Goal: Information Seeking & Learning: Learn about a topic

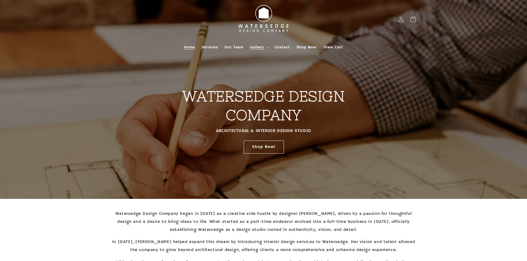
click at [264, 49] on span "Gallery" at bounding box center [257, 47] width 14 height 5
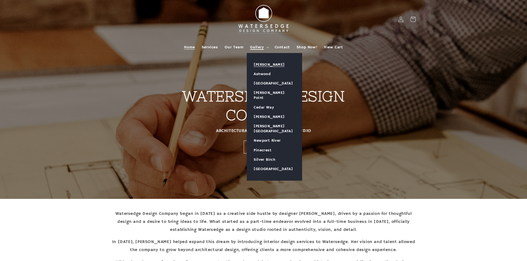
click at [267, 66] on link "[PERSON_NAME]" at bounding box center [274, 64] width 55 height 9
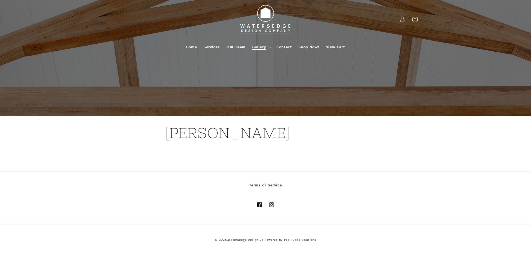
click at [268, 49] on summary "Gallery" at bounding box center [261, 47] width 24 height 12
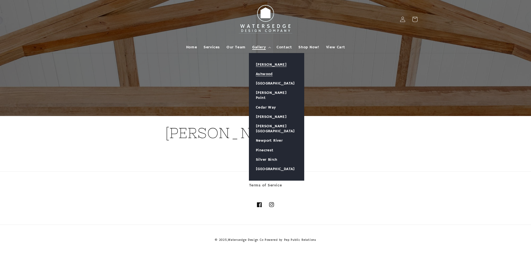
click at [270, 73] on link "Ashwood" at bounding box center [276, 73] width 55 height 9
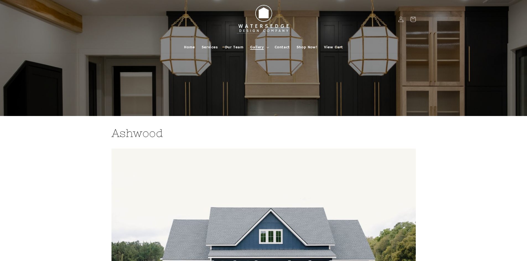
click at [269, 47] on icon at bounding box center [267, 48] width 3 height 2
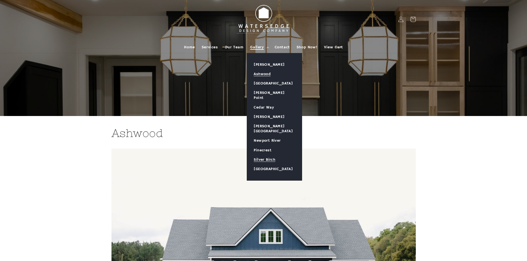
click at [273, 155] on link "Silver Birch" at bounding box center [274, 159] width 55 height 9
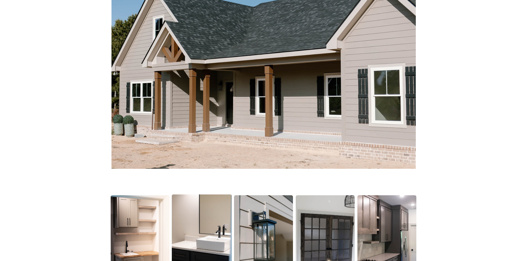
scroll to position [277, 0]
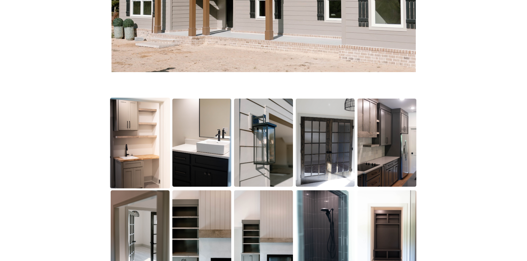
click at [149, 125] on img at bounding box center [140, 143] width 60 height 91
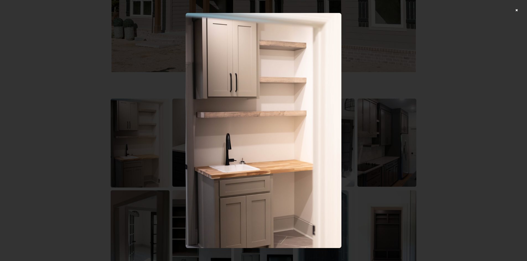
click at [495, 104] on div at bounding box center [263, 130] width 527 height 261
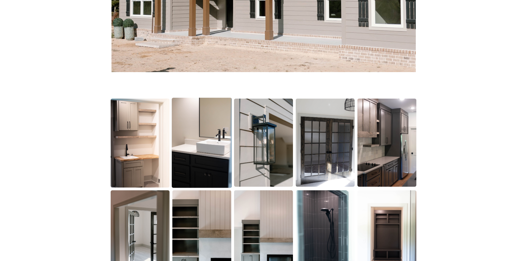
click at [214, 145] on img at bounding box center [202, 143] width 60 height 90
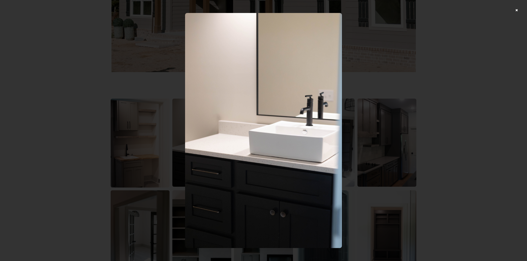
click at [428, 124] on div at bounding box center [263, 130] width 527 height 261
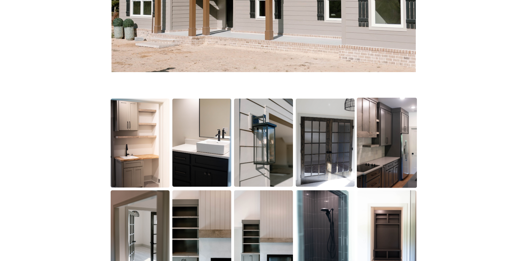
click at [378, 144] on img at bounding box center [387, 143] width 60 height 90
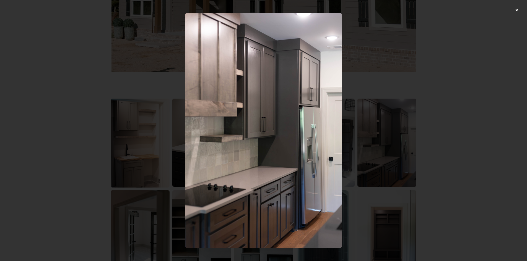
click at [432, 131] on div at bounding box center [263, 130] width 527 height 261
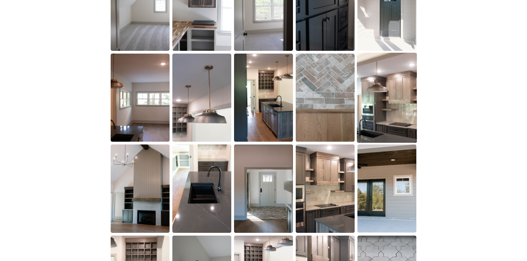
scroll to position [691, 0]
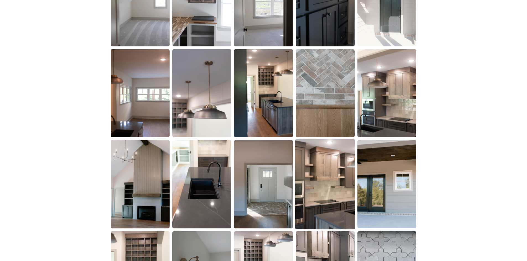
drag, startPoint x: 319, startPoint y: 209, endPoint x: 434, endPoint y: 162, distance: 124.4
click at [319, 208] on img at bounding box center [325, 184] width 60 height 90
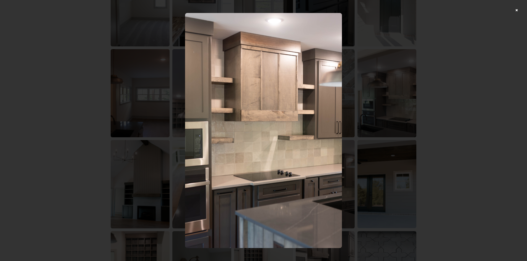
click at [440, 143] on div at bounding box center [263, 130] width 527 height 261
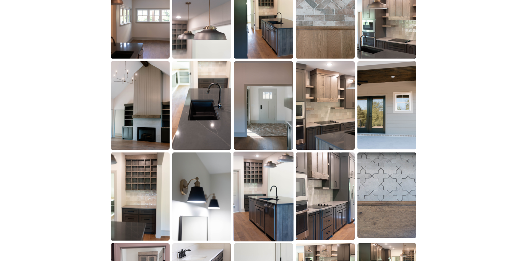
scroll to position [802, 0]
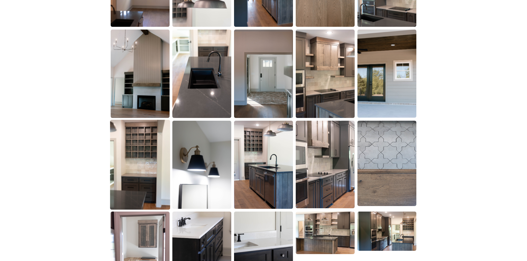
click at [157, 160] on img at bounding box center [140, 165] width 60 height 90
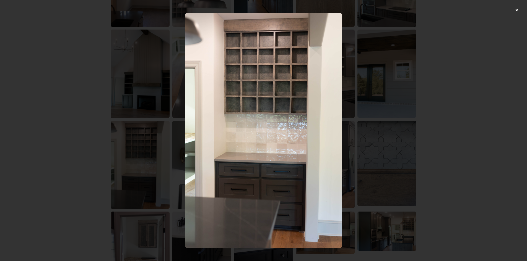
click at [433, 92] on div at bounding box center [263, 130] width 527 height 261
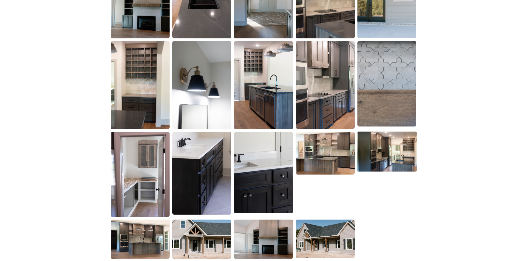
scroll to position [885, 0]
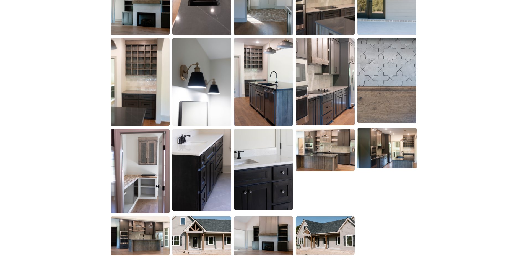
click at [398, 144] on img at bounding box center [387, 149] width 60 height 40
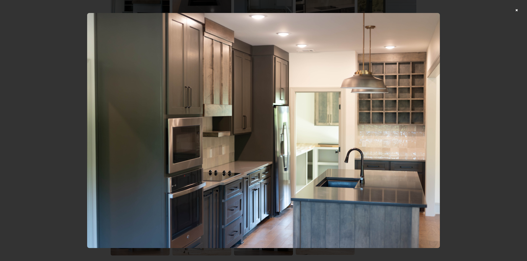
click at [459, 93] on div at bounding box center [263, 130] width 527 height 261
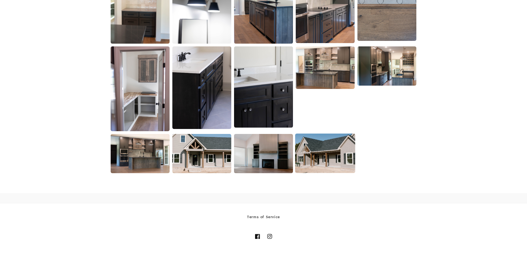
scroll to position [968, 0]
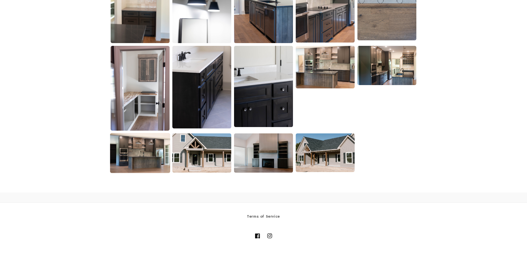
click at [149, 149] on img at bounding box center [140, 153] width 60 height 40
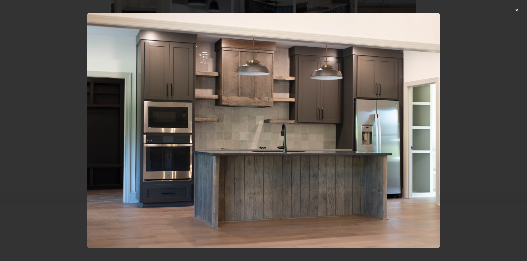
click at [485, 69] on div at bounding box center [263, 130] width 527 height 261
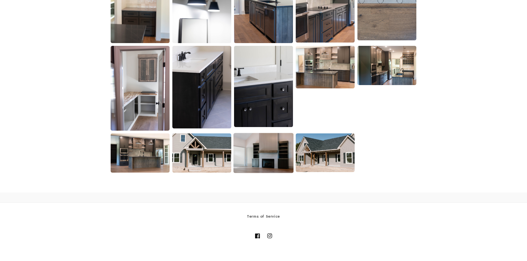
click at [252, 154] on img at bounding box center [263, 153] width 60 height 40
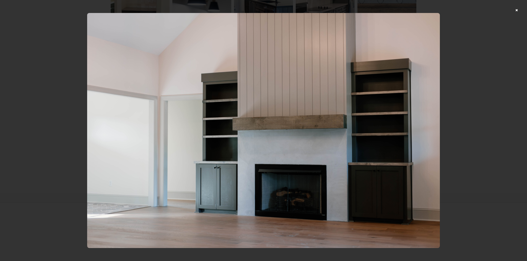
click at [472, 90] on div at bounding box center [263, 130] width 527 height 261
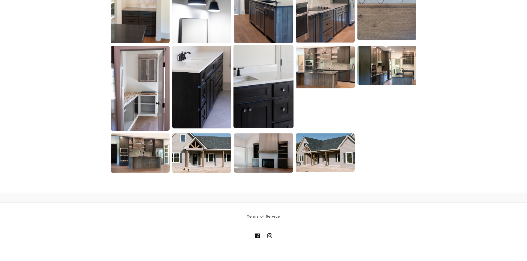
click at [279, 102] on img at bounding box center [263, 86] width 60 height 83
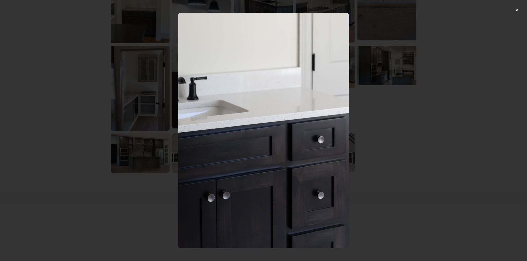
click at [459, 88] on div at bounding box center [263, 130] width 527 height 261
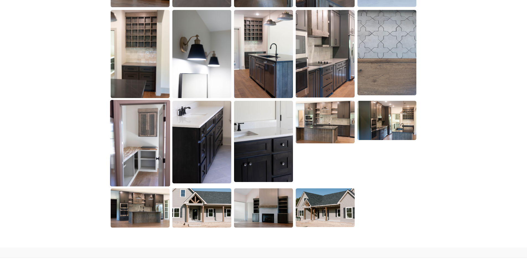
scroll to position [913, 0]
click at [133, 139] on img at bounding box center [140, 143] width 60 height 87
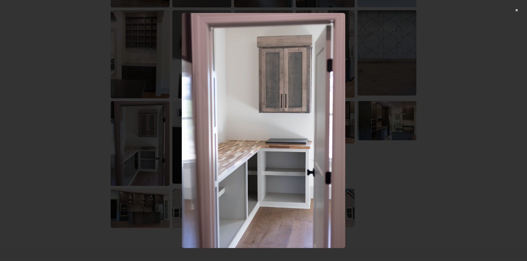
click at [441, 95] on div at bounding box center [263, 130] width 527 height 261
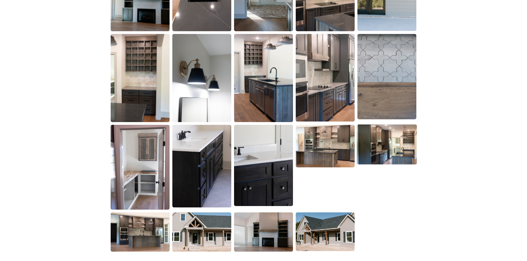
scroll to position [857, 0]
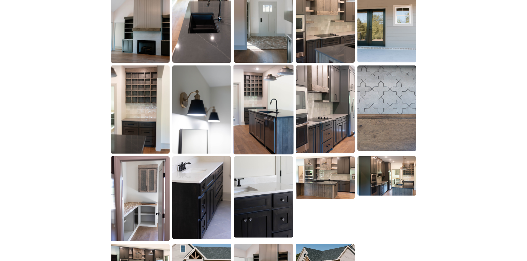
click at [277, 112] on img at bounding box center [263, 109] width 60 height 90
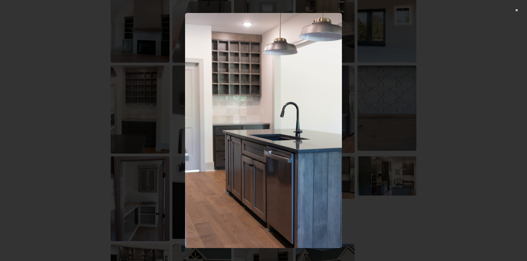
click at [481, 80] on div at bounding box center [263, 130] width 527 height 261
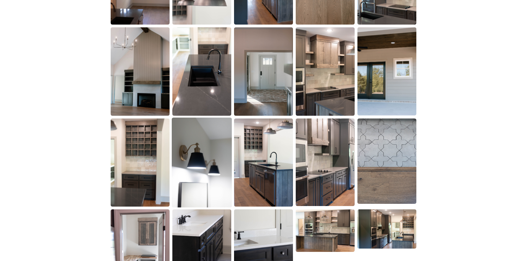
scroll to position [802, 0]
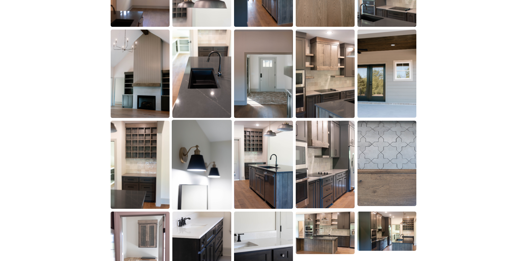
click at [207, 134] on img at bounding box center [202, 165] width 60 height 90
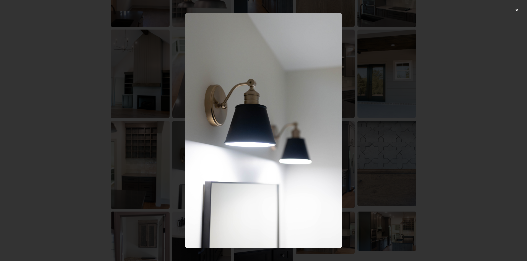
click at [456, 93] on div at bounding box center [263, 130] width 527 height 261
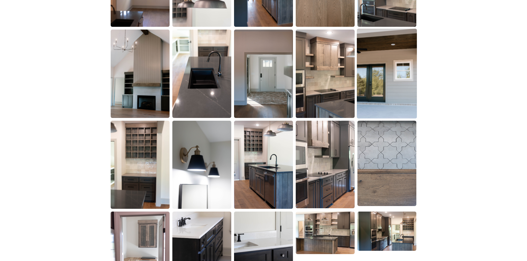
click at [402, 91] on img at bounding box center [387, 74] width 60 height 90
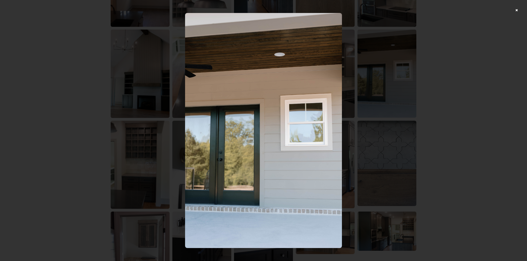
click at [442, 86] on div at bounding box center [263, 130] width 527 height 261
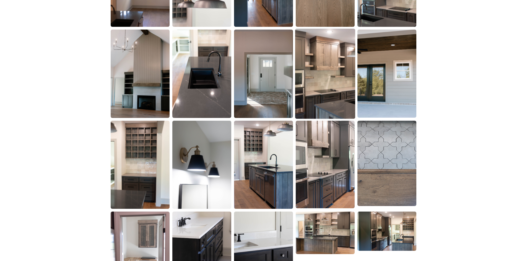
click at [321, 91] on img at bounding box center [325, 74] width 60 height 90
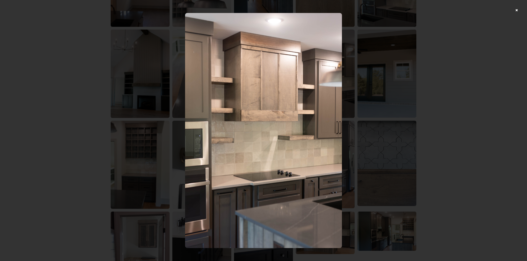
click at [466, 87] on div at bounding box center [263, 130] width 527 height 261
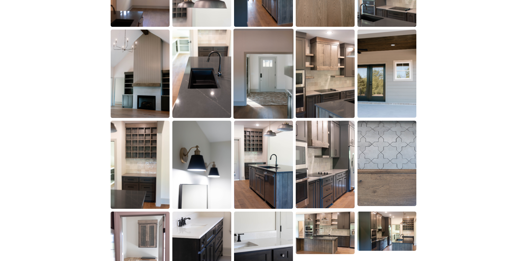
click at [248, 98] on img at bounding box center [263, 74] width 60 height 90
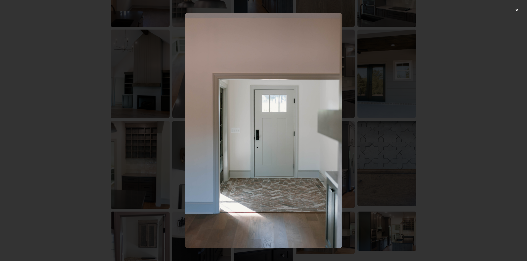
click at [460, 81] on div at bounding box center [263, 130] width 527 height 261
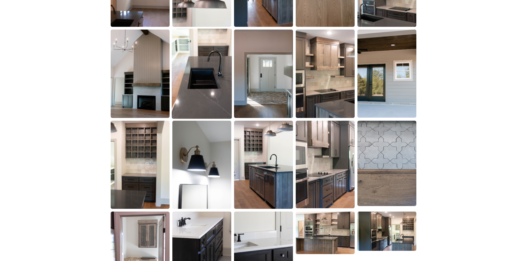
scroll to position [774, 0]
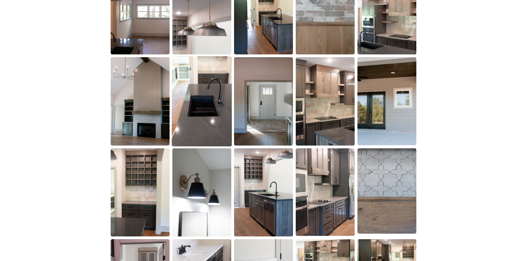
click at [209, 102] on img at bounding box center [202, 101] width 60 height 90
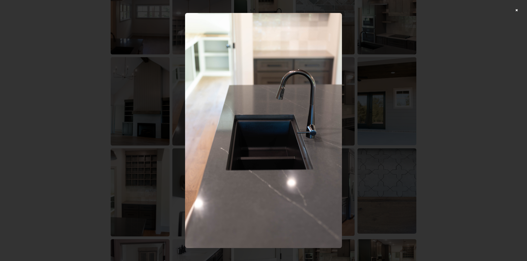
click at [471, 81] on div at bounding box center [263, 130] width 527 height 261
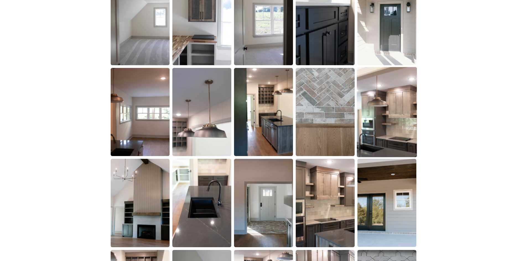
scroll to position [664, 0]
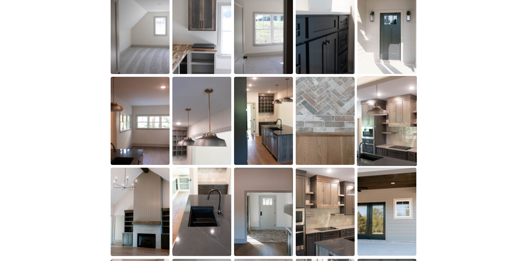
click at [401, 97] on img at bounding box center [387, 121] width 60 height 90
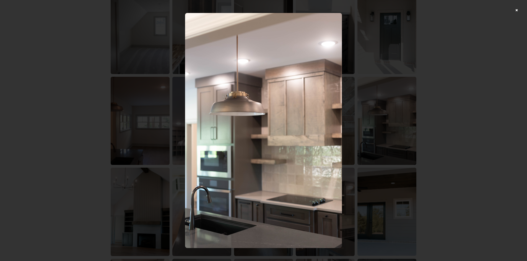
click at [422, 87] on div at bounding box center [263, 130] width 527 height 261
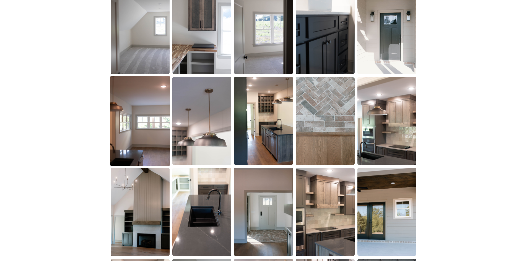
click at [145, 124] on img at bounding box center [140, 121] width 60 height 90
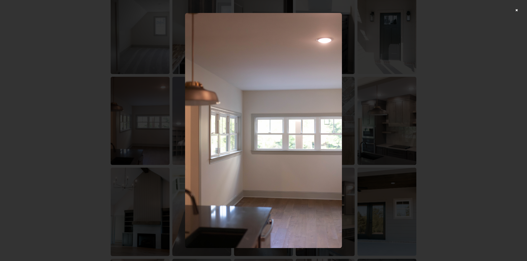
click at [417, 101] on div at bounding box center [263, 130] width 527 height 261
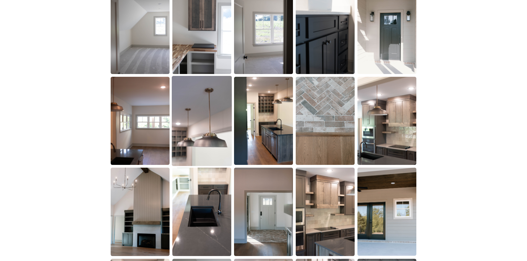
click at [225, 129] on img at bounding box center [202, 121] width 60 height 90
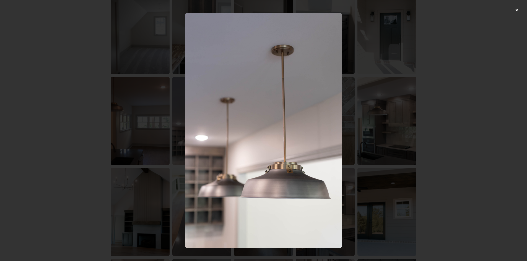
drag, startPoint x: 452, startPoint y: 99, endPoint x: 423, endPoint y: 96, distance: 28.7
click at [452, 99] on div at bounding box center [263, 130] width 527 height 261
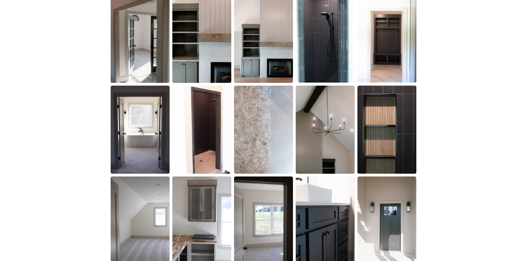
scroll to position [470, 0]
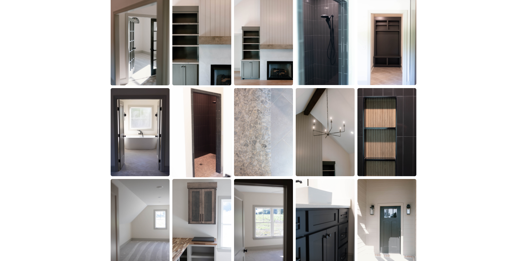
click at [197, 123] on img at bounding box center [202, 132] width 60 height 90
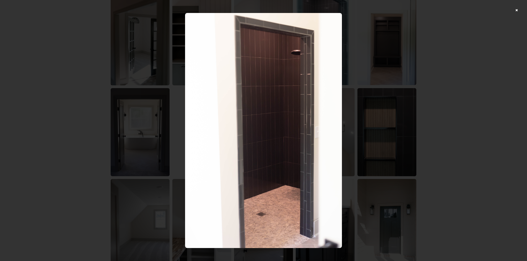
click at [452, 82] on div at bounding box center [263, 130] width 527 height 261
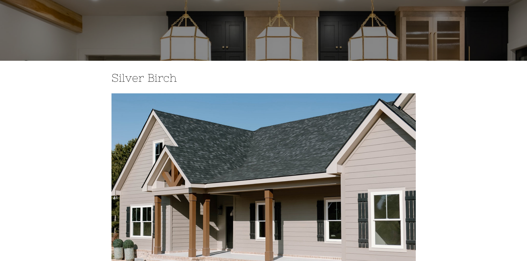
scroll to position [0, 0]
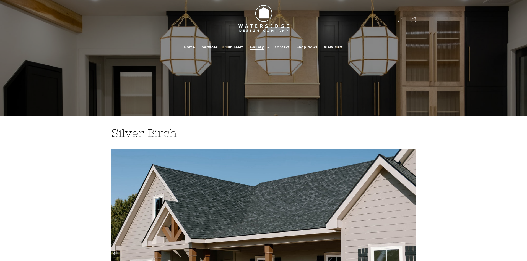
click at [258, 50] on span "Gallery" at bounding box center [257, 47] width 14 height 5
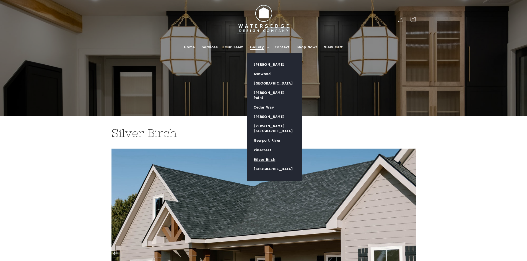
click at [269, 73] on link "Ashwood" at bounding box center [274, 73] width 55 height 9
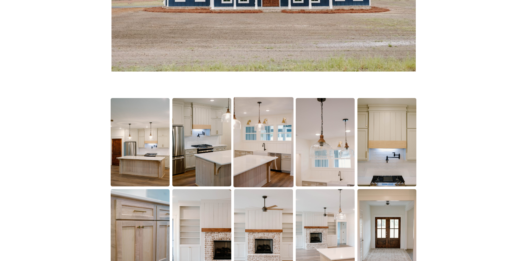
scroll to position [360, 0]
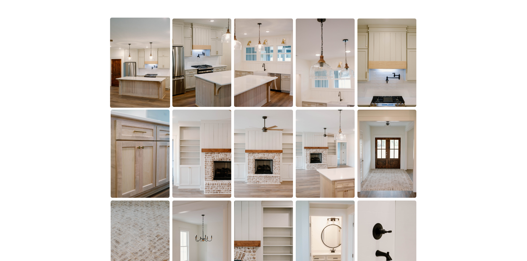
click at [132, 80] on img at bounding box center [140, 63] width 60 height 90
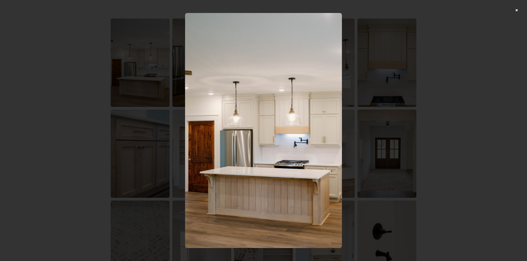
click at [431, 80] on div at bounding box center [263, 130] width 527 height 261
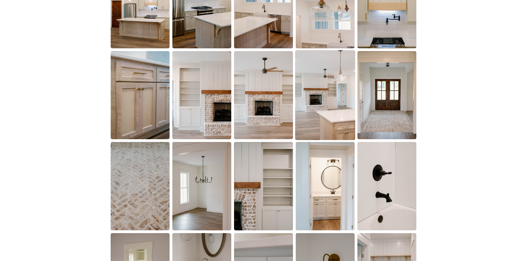
scroll to position [415, 0]
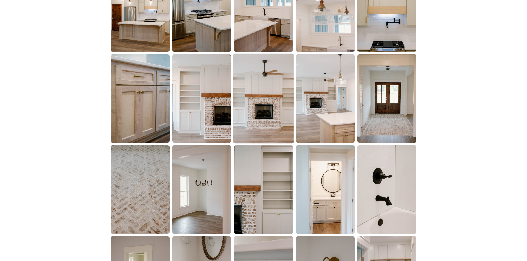
click at [261, 92] on img at bounding box center [263, 99] width 60 height 90
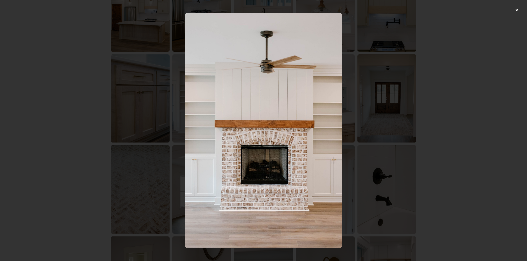
click at [442, 84] on div at bounding box center [263, 130] width 527 height 261
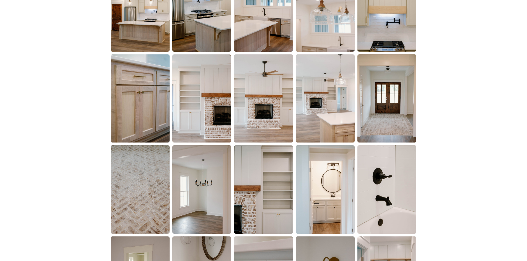
click at [397, 90] on img at bounding box center [386, 98] width 59 height 88
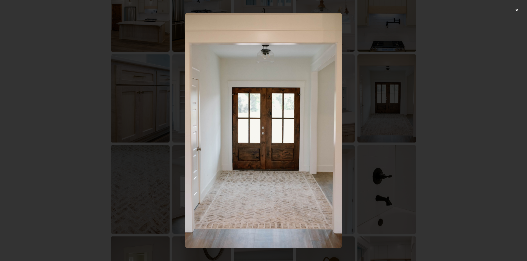
click at [423, 79] on div at bounding box center [263, 130] width 527 height 261
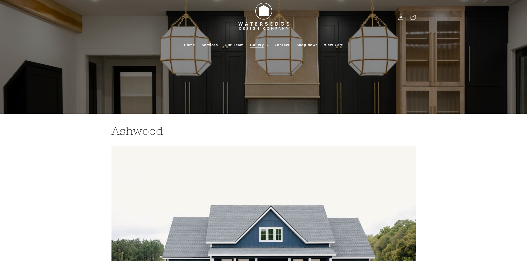
scroll to position [0, 0]
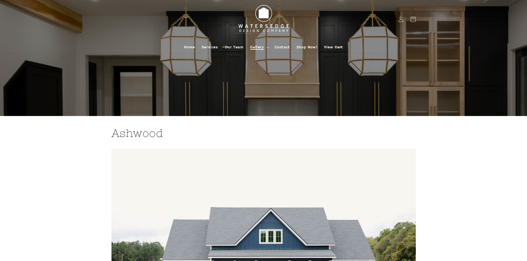
click at [268, 46] on summary "Gallery" at bounding box center [259, 47] width 24 height 12
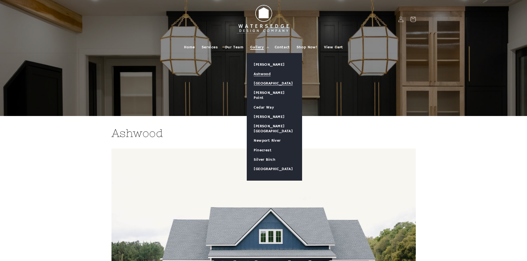
click at [271, 83] on link "[GEOGRAPHIC_DATA]" at bounding box center [274, 83] width 55 height 9
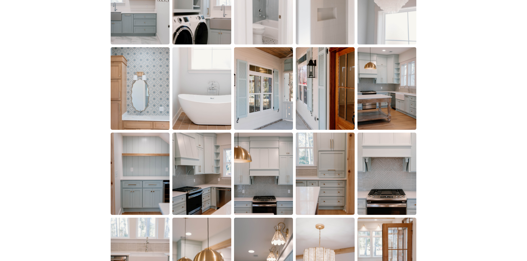
scroll to position [719, 0]
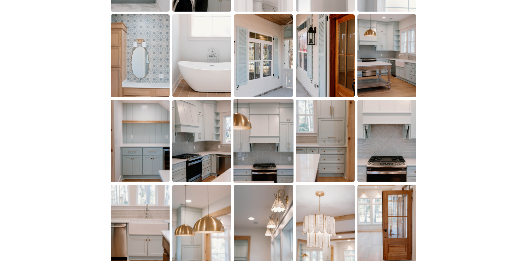
click at [276, 139] on img at bounding box center [263, 141] width 60 height 84
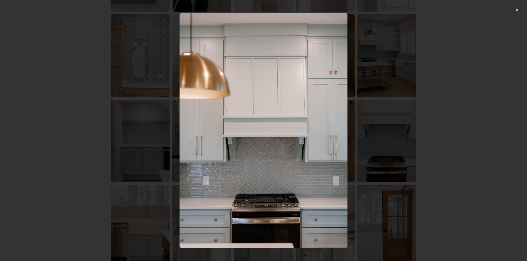
click at [435, 99] on div at bounding box center [263, 130] width 527 height 261
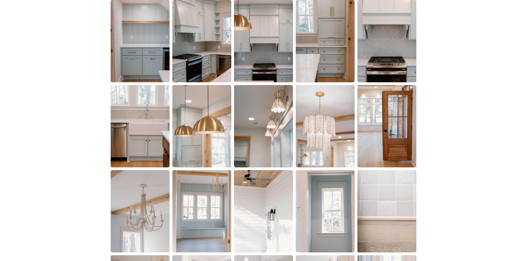
scroll to position [830, 0]
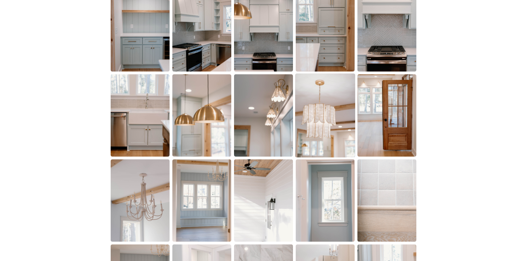
click at [300, 118] on img at bounding box center [325, 116] width 60 height 84
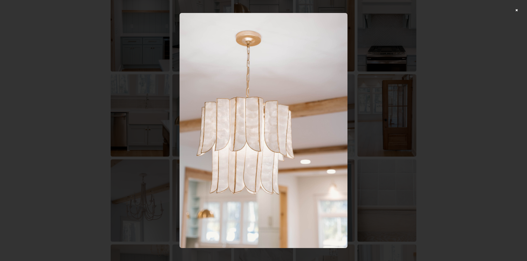
click at [457, 91] on div at bounding box center [263, 130] width 527 height 261
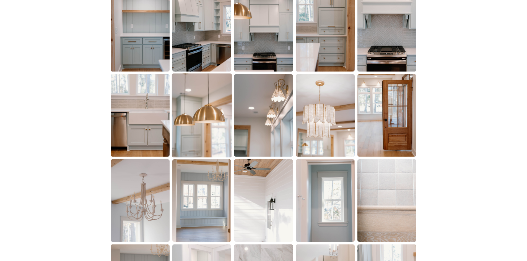
click at [211, 122] on img at bounding box center [202, 116] width 60 height 84
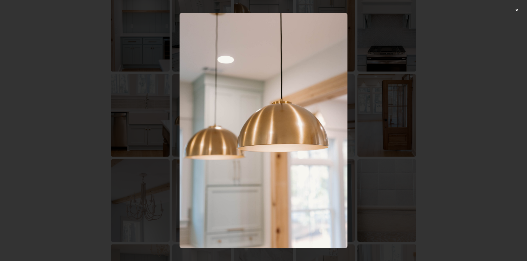
click at [421, 99] on div at bounding box center [263, 130] width 527 height 261
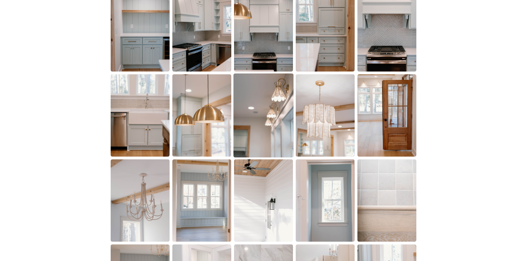
click at [291, 113] on img at bounding box center [263, 116] width 60 height 84
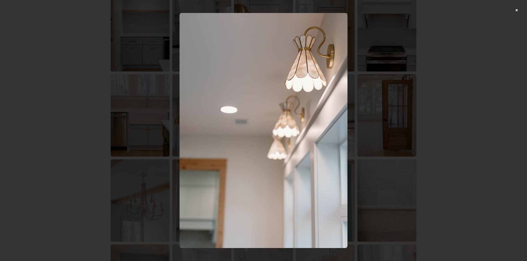
click at [421, 143] on div at bounding box center [263, 130] width 527 height 261
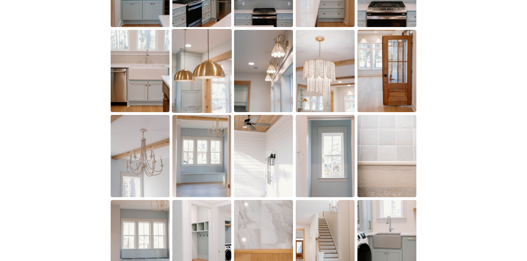
scroll to position [885, 0]
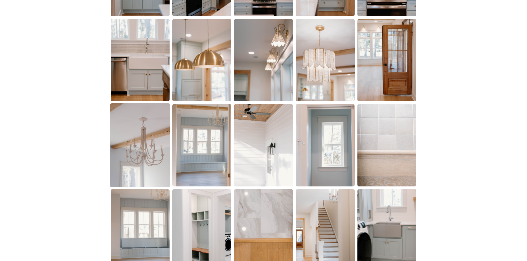
click at [126, 156] on img at bounding box center [140, 145] width 60 height 84
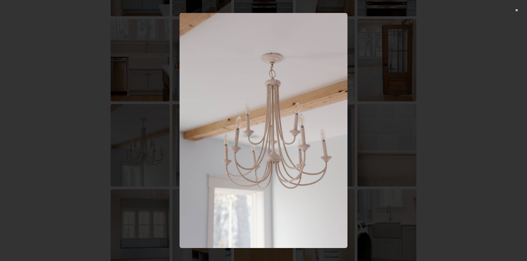
click at [423, 118] on div at bounding box center [263, 130] width 527 height 261
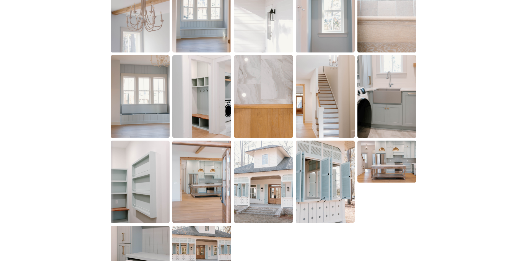
scroll to position [1023, 0]
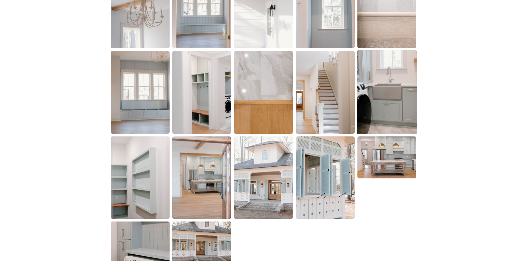
click at [374, 103] on img at bounding box center [387, 92] width 60 height 84
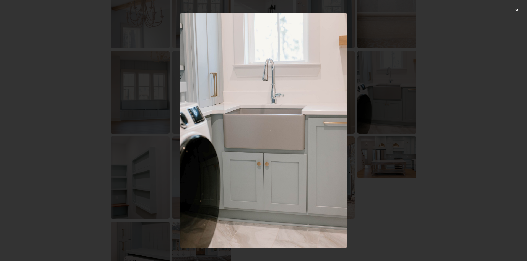
click at [437, 95] on div at bounding box center [263, 130] width 527 height 261
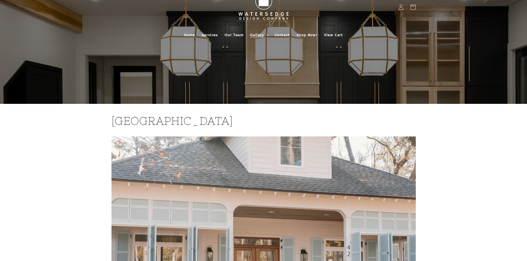
scroll to position [0, 0]
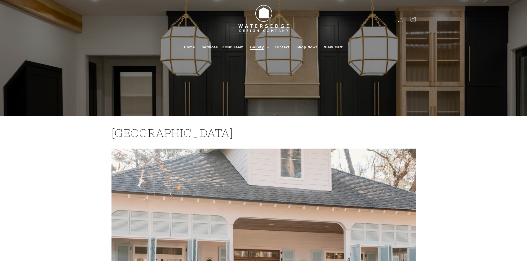
click at [267, 48] on summary "Gallery" at bounding box center [259, 47] width 24 height 12
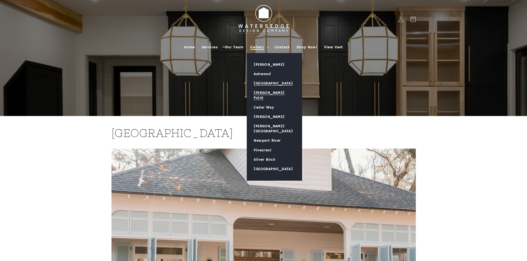
click at [267, 90] on link "[PERSON_NAME] Point" at bounding box center [274, 95] width 55 height 14
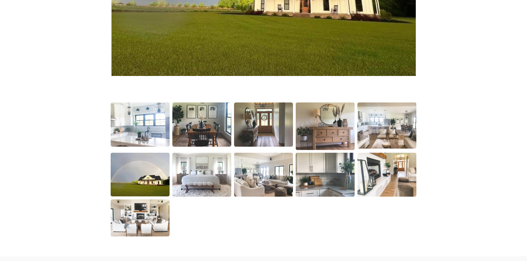
scroll to position [304, 0]
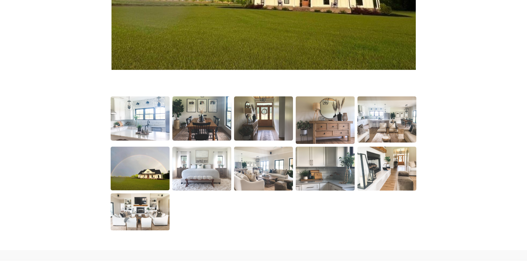
click at [155, 114] on img at bounding box center [140, 119] width 59 height 44
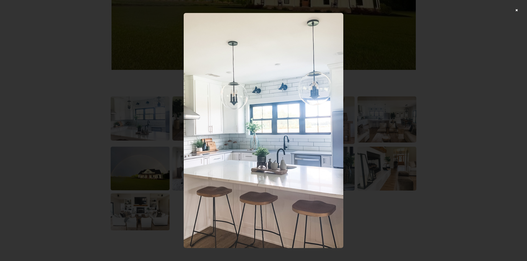
click at [427, 88] on div at bounding box center [263, 130] width 527 height 261
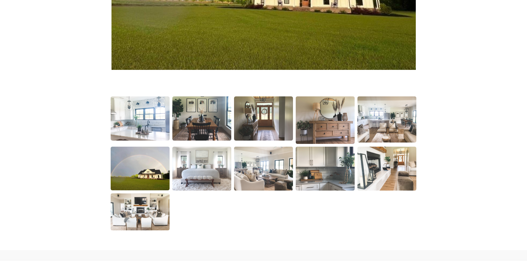
click at [183, 124] on img at bounding box center [202, 118] width 60 height 45
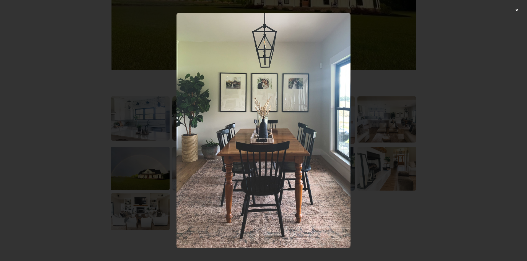
click at [423, 101] on div at bounding box center [263, 130] width 527 height 261
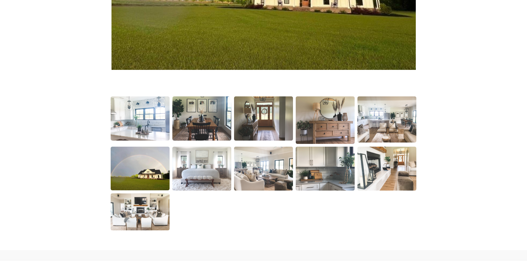
click at [238, 130] on img at bounding box center [263, 118] width 60 height 45
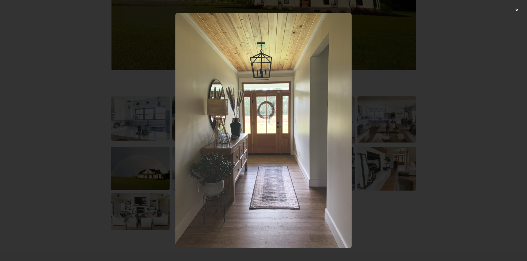
click at [392, 109] on div at bounding box center [263, 130] width 527 height 261
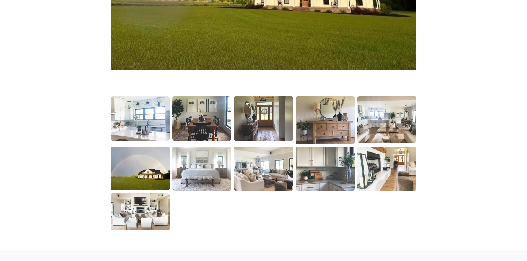
click at [262, 120] on img at bounding box center [263, 118] width 60 height 45
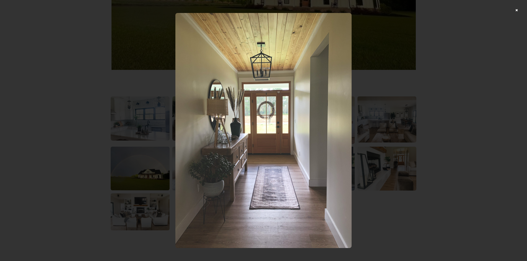
click at [416, 108] on div at bounding box center [263, 130] width 527 height 261
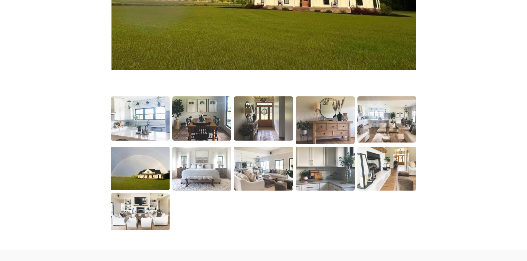
click at [263, 162] on img at bounding box center [263, 169] width 59 height 44
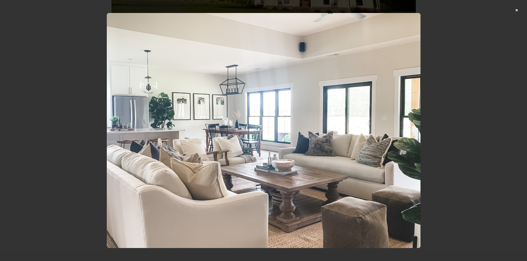
click at [468, 79] on div at bounding box center [263, 130] width 527 height 261
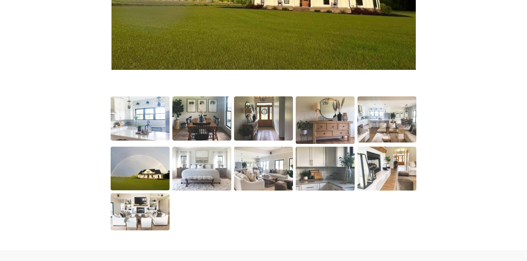
click at [389, 122] on img at bounding box center [386, 120] width 59 height 46
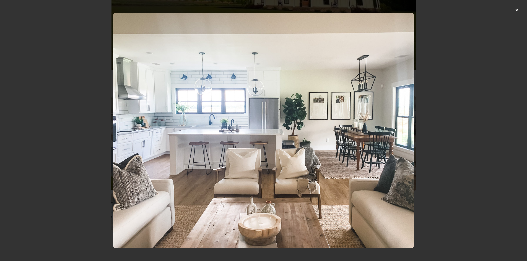
click at [428, 112] on div at bounding box center [263, 130] width 527 height 261
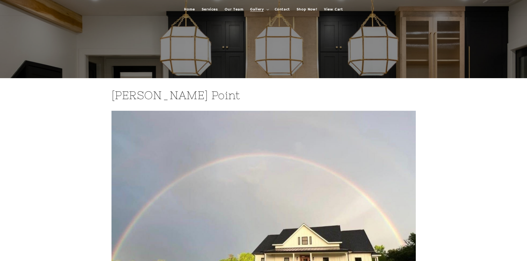
scroll to position [0, 0]
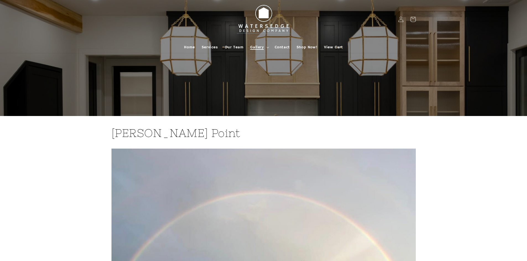
click at [264, 49] on summary "Gallery" at bounding box center [259, 47] width 24 height 12
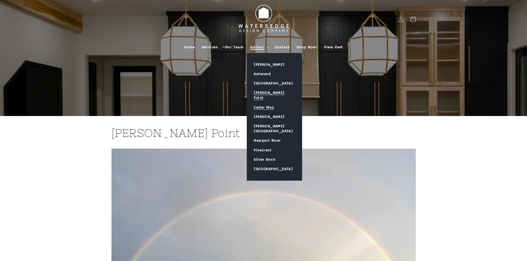
click at [262, 103] on link "Cedar Way" at bounding box center [274, 107] width 55 height 9
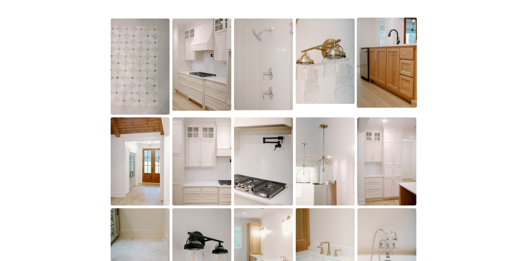
scroll to position [387, 0]
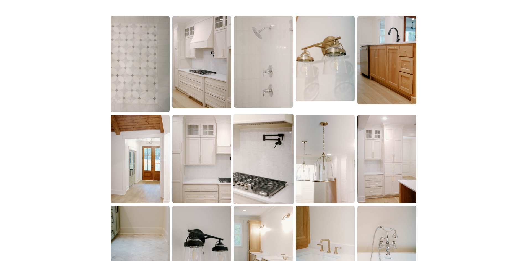
click at [246, 165] on img at bounding box center [263, 159] width 60 height 90
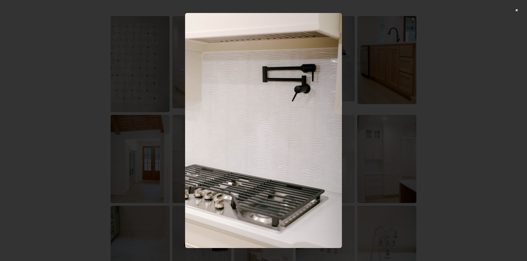
click at [484, 92] on div at bounding box center [263, 130] width 527 height 261
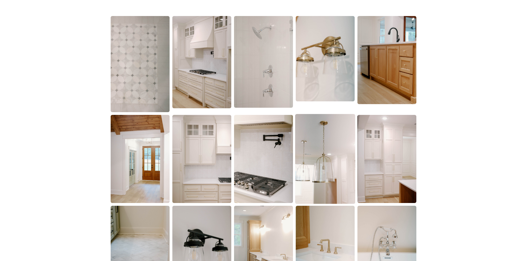
click at [321, 160] on img at bounding box center [325, 159] width 60 height 90
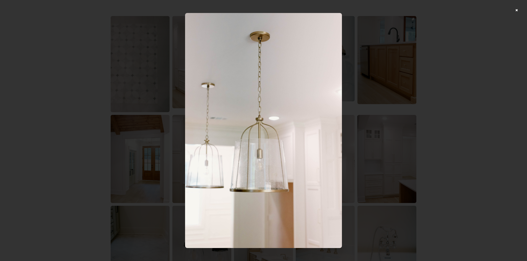
click at [444, 131] on div at bounding box center [263, 130] width 527 height 261
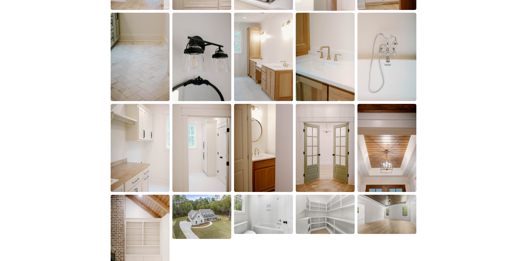
scroll to position [581, 0]
click at [376, 146] on img at bounding box center [386, 148] width 59 height 88
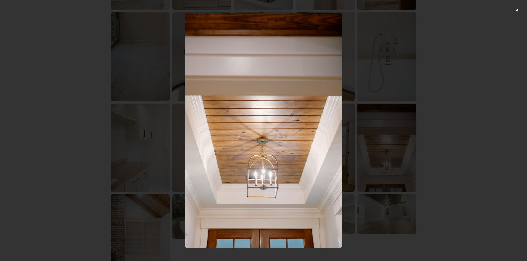
click at [443, 127] on div at bounding box center [263, 130] width 527 height 261
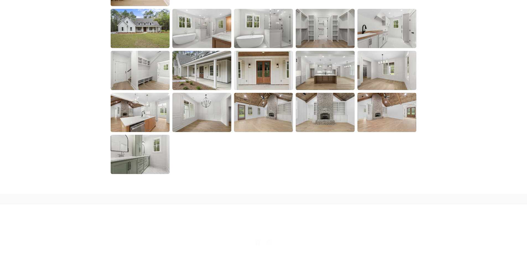
scroll to position [882, 0]
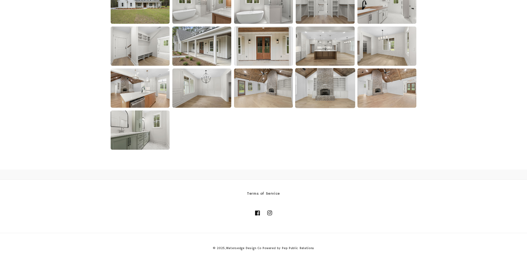
click at [341, 83] on img at bounding box center [325, 88] width 60 height 40
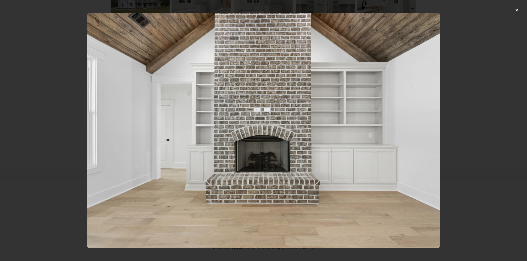
click at [455, 101] on div at bounding box center [263, 130] width 527 height 261
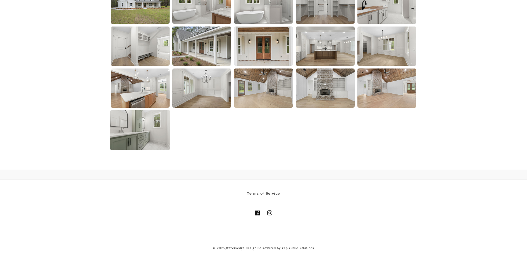
click at [158, 139] on img at bounding box center [140, 130] width 60 height 40
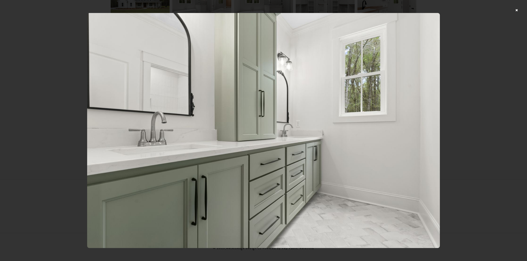
click at [465, 116] on div at bounding box center [263, 130] width 527 height 261
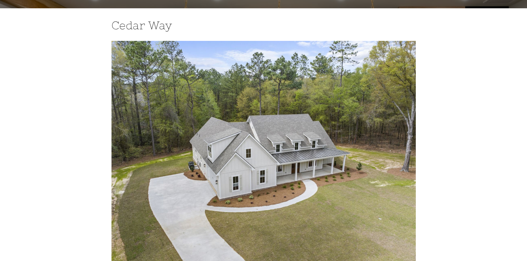
scroll to position [0, 0]
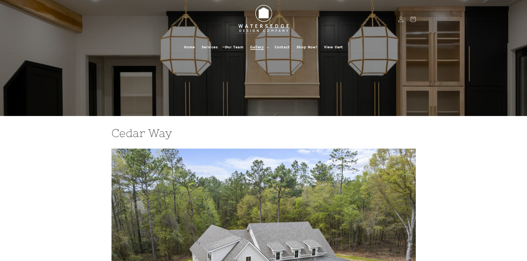
click at [266, 48] on icon at bounding box center [267, 48] width 3 height 2
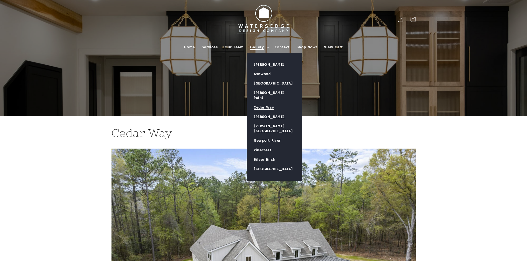
click at [263, 113] on link "[PERSON_NAME]" at bounding box center [274, 116] width 55 height 9
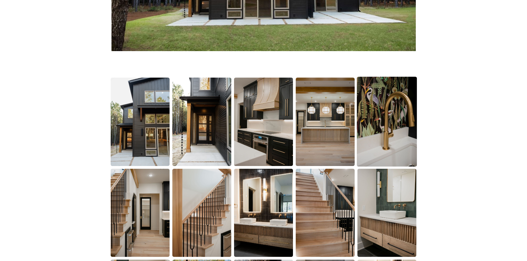
scroll to position [304, 0]
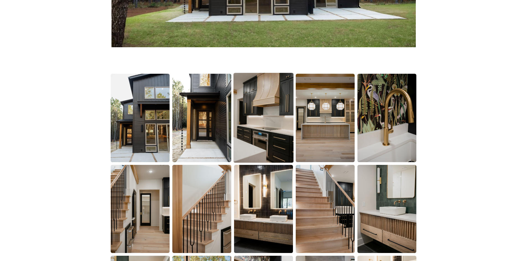
click at [284, 126] on img at bounding box center [263, 118] width 60 height 90
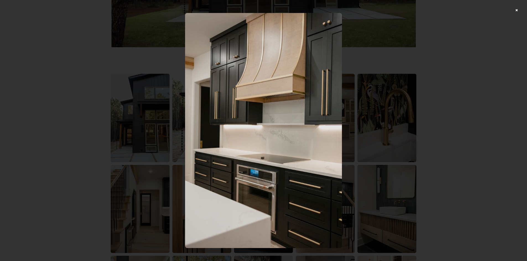
click at [446, 111] on div at bounding box center [263, 130] width 527 height 261
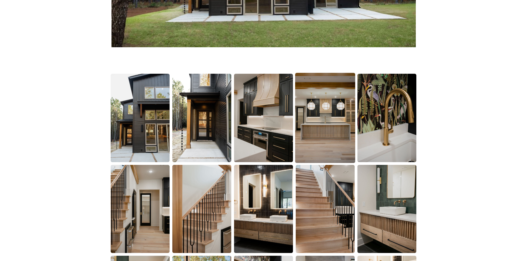
click at [308, 124] on img at bounding box center [325, 118] width 60 height 90
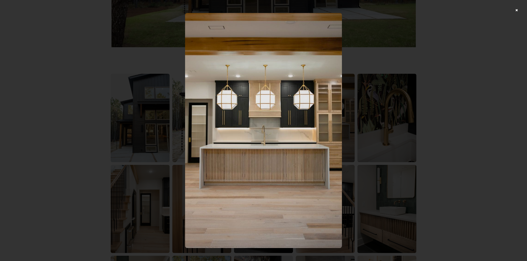
click at [442, 112] on div at bounding box center [263, 130] width 527 height 261
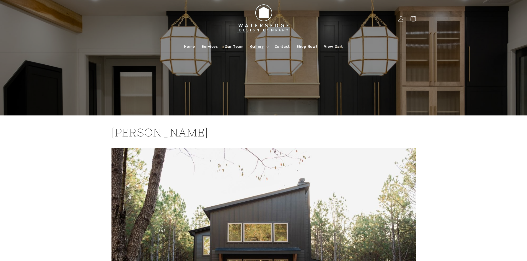
scroll to position [0, 0]
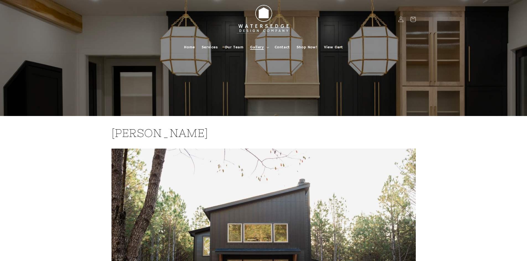
click at [262, 46] on span "Gallery" at bounding box center [257, 47] width 14 height 5
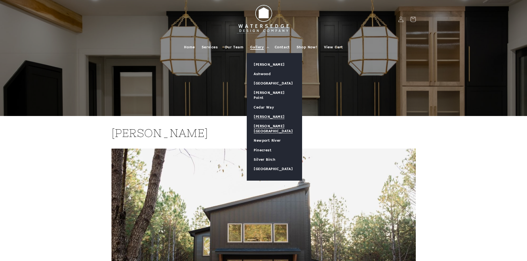
click at [272, 122] on link "[PERSON_NAME][GEOGRAPHIC_DATA]" at bounding box center [274, 129] width 55 height 14
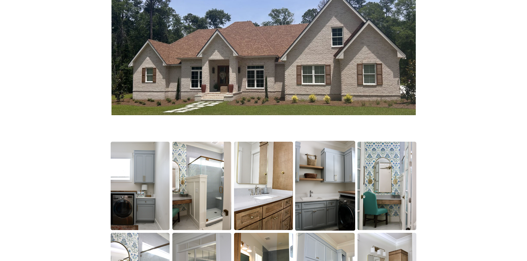
scroll to position [249, 0]
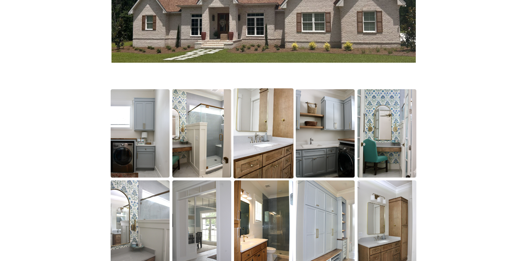
click at [236, 151] on img at bounding box center [263, 133] width 60 height 90
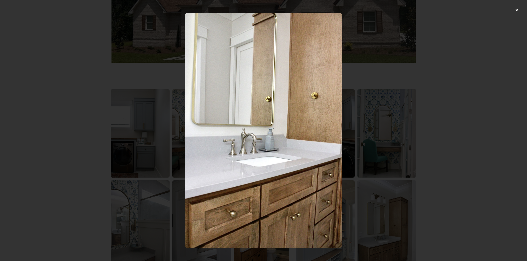
click at [437, 146] on div at bounding box center [263, 130] width 527 height 261
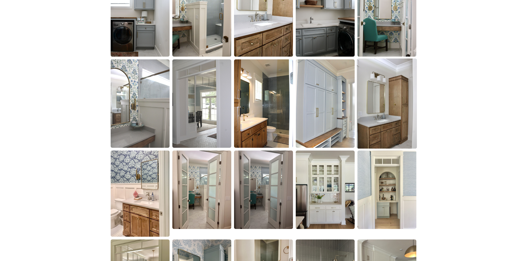
scroll to position [387, 0]
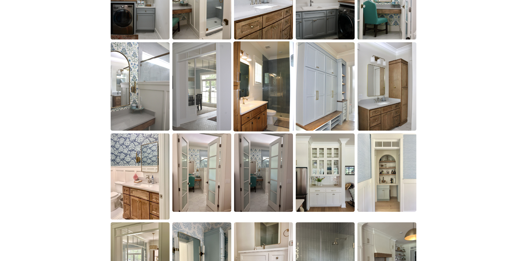
click at [261, 97] on img at bounding box center [263, 86] width 60 height 90
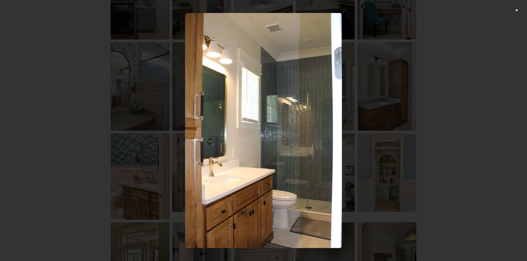
click at [416, 105] on div at bounding box center [263, 130] width 527 height 261
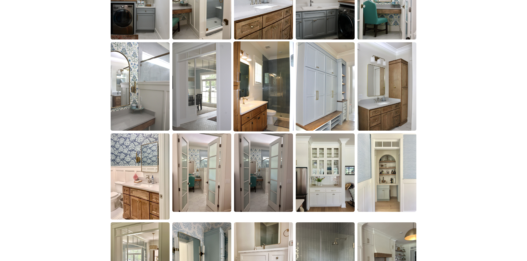
click at [276, 81] on img at bounding box center [263, 86] width 60 height 90
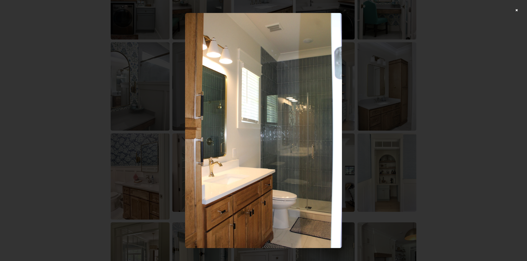
click at [407, 92] on div at bounding box center [263, 130] width 527 height 261
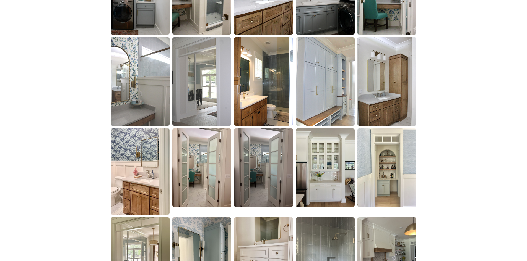
scroll to position [608, 0]
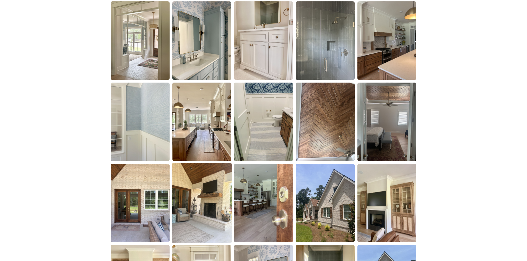
click at [222, 179] on img at bounding box center [202, 203] width 60 height 80
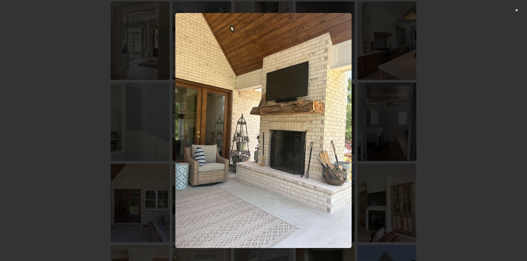
click at [453, 110] on div at bounding box center [263, 130] width 527 height 261
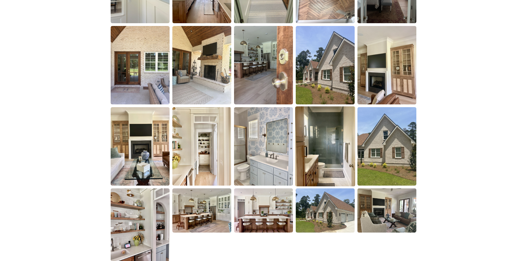
scroll to position [747, 0]
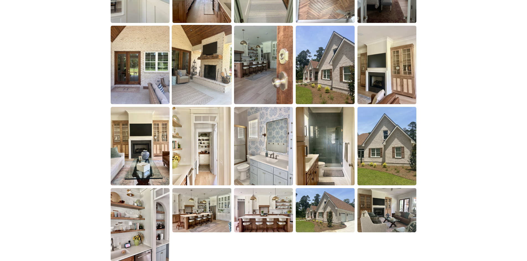
click at [221, 66] on img at bounding box center [202, 65] width 60 height 80
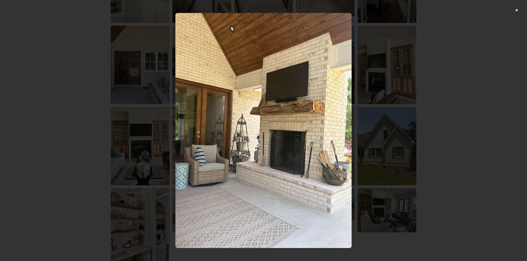
click at [457, 60] on div at bounding box center [263, 130] width 527 height 261
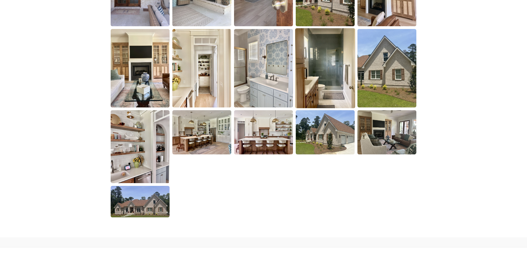
scroll to position [830, 0]
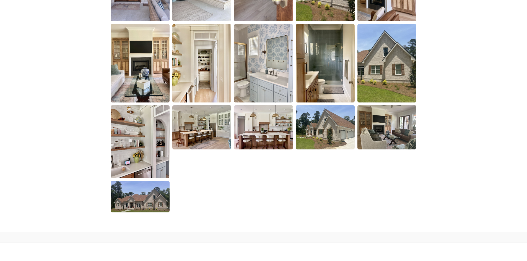
click at [381, 126] on img at bounding box center [386, 127] width 59 height 44
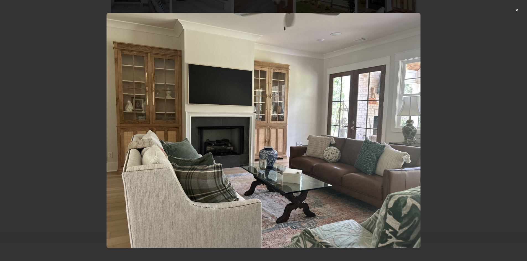
click at [437, 96] on div at bounding box center [263, 130] width 527 height 261
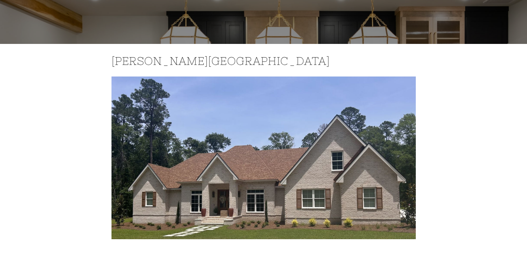
scroll to position [0, 0]
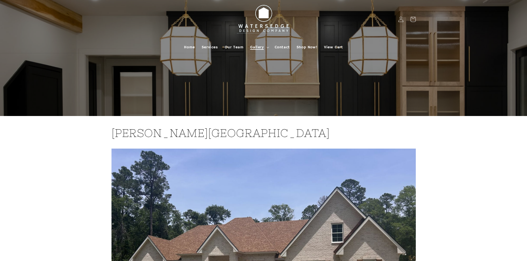
click at [257, 46] on span "Gallery" at bounding box center [257, 47] width 14 height 5
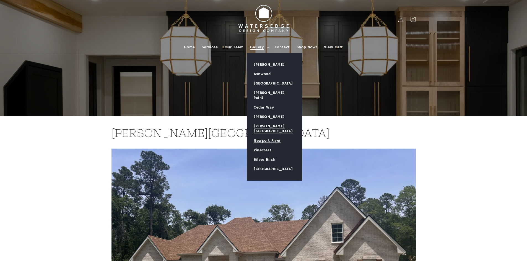
click at [269, 136] on link "Newport River" at bounding box center [274, 140] width 55 height 9
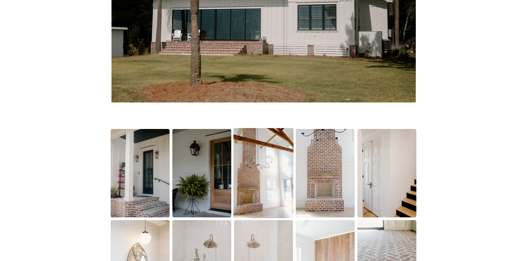
scroll to position [277, 0]
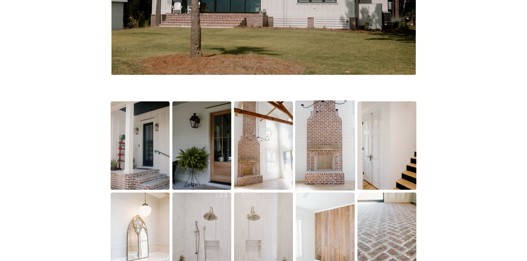
click at [344, 132] on img at bounding box center [325, 146] width 60 height 90
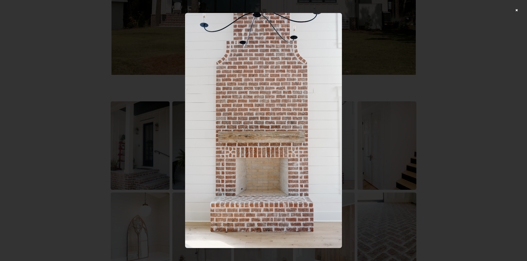
click at [484, 103] on div at bounding box center [263, 130] width 527 height 261
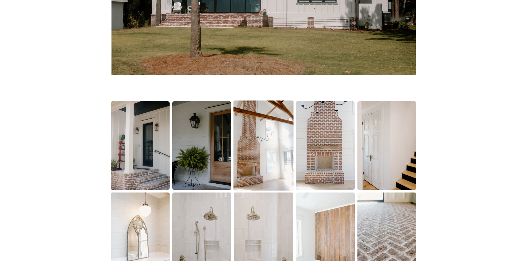
click at [259, 141] on img at bounding box center [263, 146] width 60 height 90
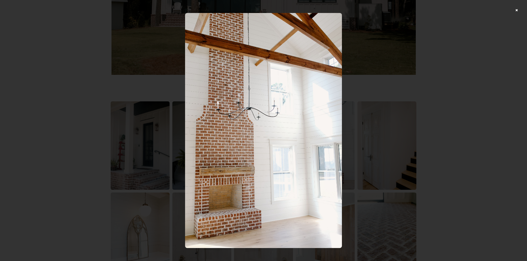
click at [444, 102] on div at bounding box center [263, 130] width 527 height 261
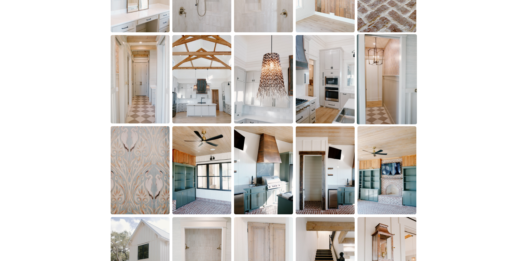
scroll to position [525, 0]
click at [390, 110] on img at bounding box center [387, 79] width 60 height 90
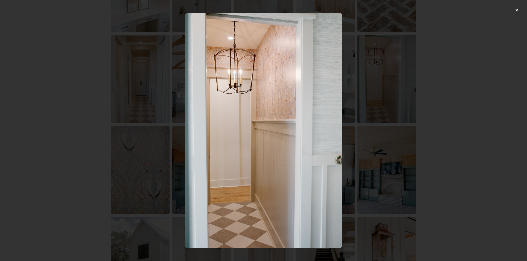
click at [490, 82] on div at bounding box center [263, 130] width 527 height 261
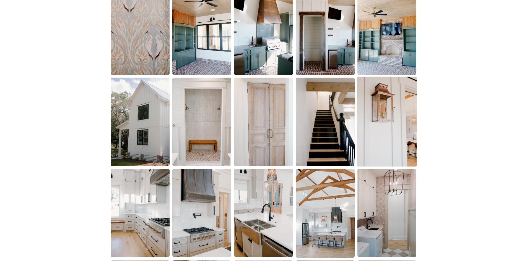
scroll to position [691, 0]
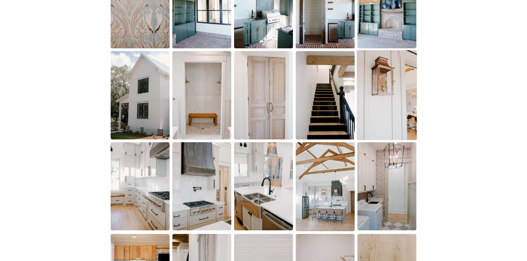
click at [389, 95] on img at bounding box center [387, 95] width 60 height 90
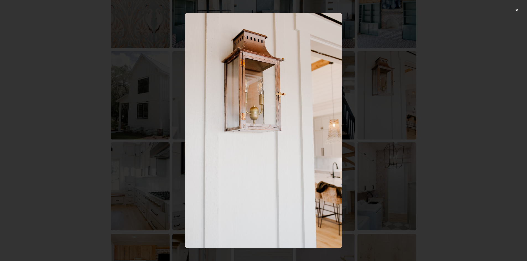
click at [429, 87] on div at bounding box center [263, 130] width 527 height 261
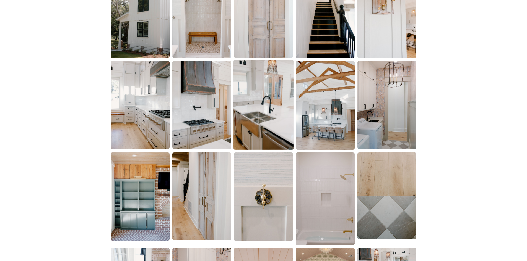
scroll to position [774, 0]
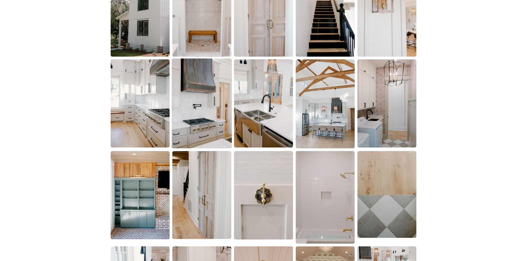
click at [192, 116] on img at bounding box center [202, 104] width 60 height 90
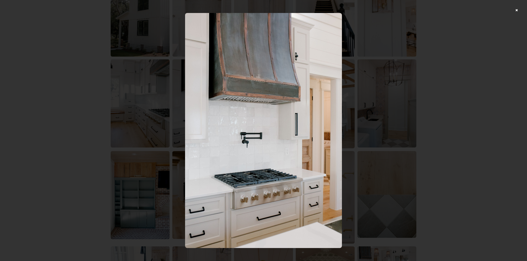
click at [443, 77] on div at bounding box center [263, 130] width 527 height 261
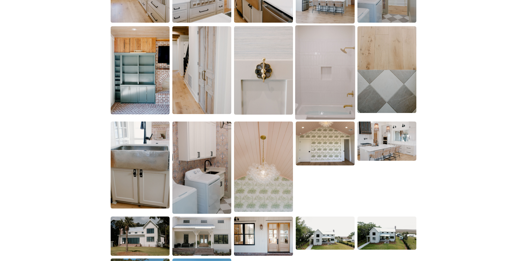
scroll to position [913, 0]
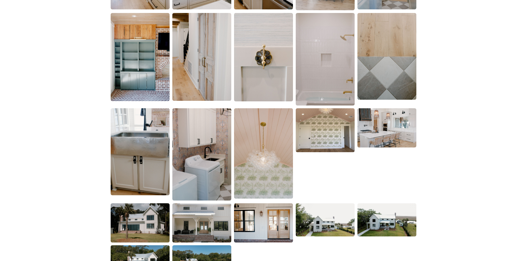
click at [238, 148] on img at bounding box center [263, 153] width 59 height 90
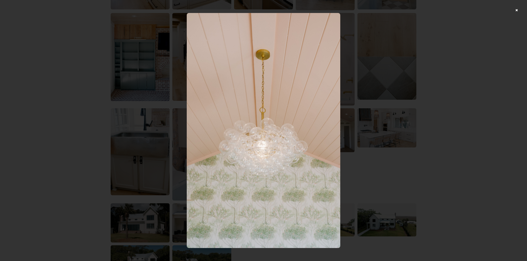
click at [403, 97] on div at bounding box center [263, 130] width 527 height 261
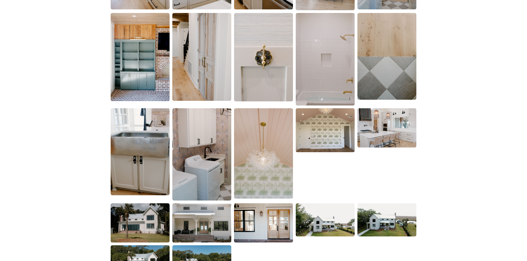
click at [148, 149] on img at bounding box center [140, 151] width 59 height 87
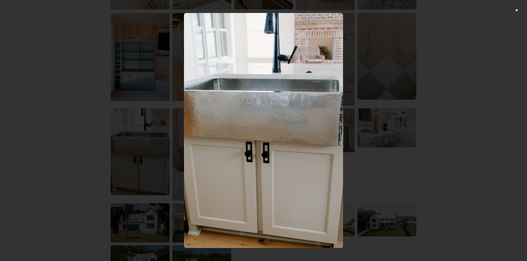
click at [439, 80] on div at bounding box center [263, 130] width 527 height 261
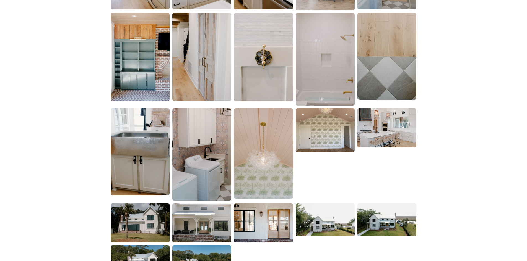
click at [381, 132] on img at bounding box center [386, 127] width 59 height 39
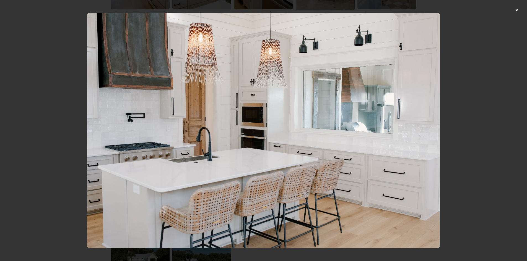
click at [486, 55] on div at bounding box center [263, 130] width 527 height 261
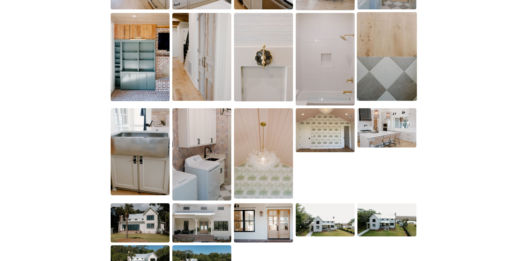
click at [408, 78] on img at bounding box center [387, 56] width 60 height 89
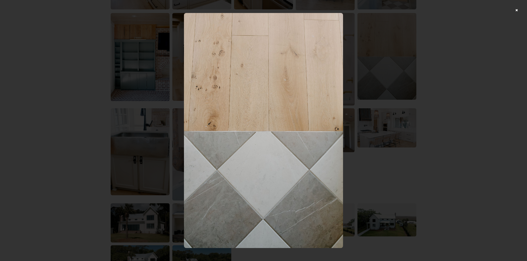
click at [430, 77] on div at bounding box center [263, 130] width 527 height 261
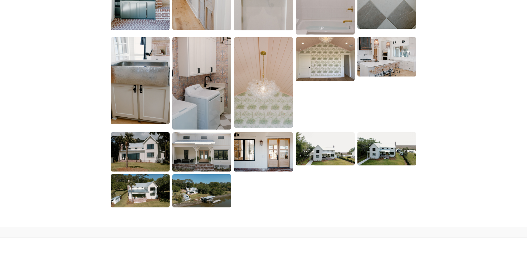
scroll to position [996, 0]
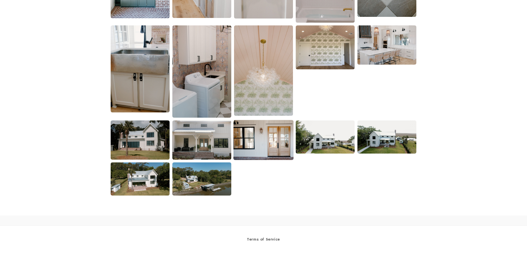
click at [261, 153] on img at bounding box center [263, 140] width 60 height 40
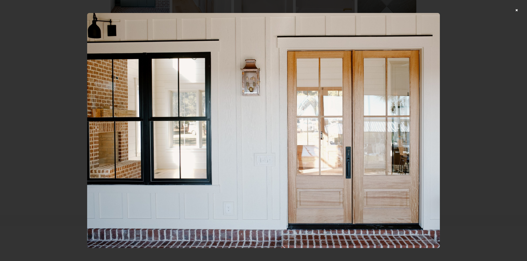
click at [455, 95] on div at bounding box center [263, 130] width 527 height 261
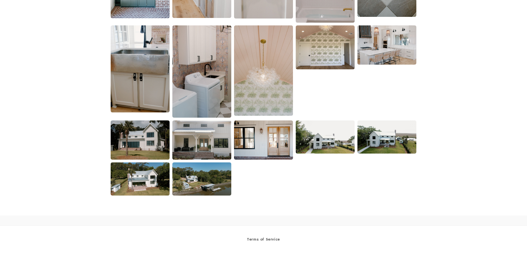
click at [189, 176] on img at bounding box center [201, 179] width 59 height 33
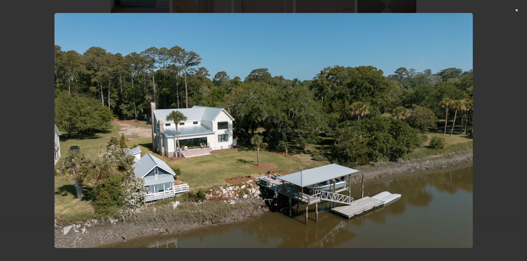
click at [502, 110] on div at bounding box center [263, 130] width 527 height 261
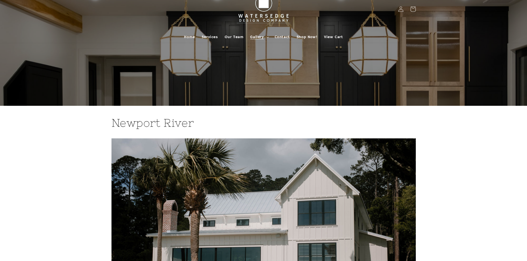
scroll to position [0, 0]
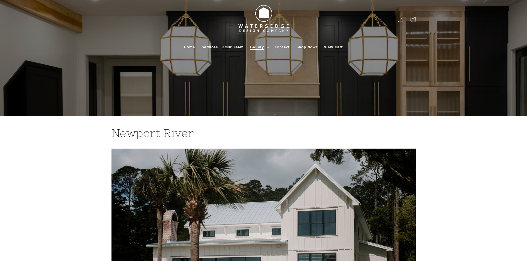
click at [263, 48] on span "Gallery" at bounding box center [257, 47] width 14 height 5
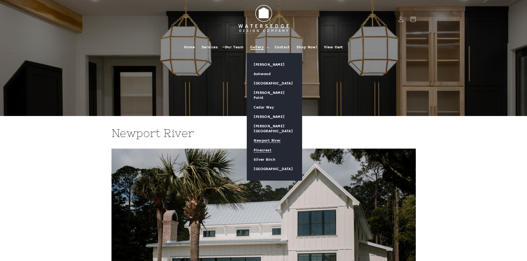
click at [259, 146] on link "Pinecrest" at bounding box center [274, 150] width 55 height 9
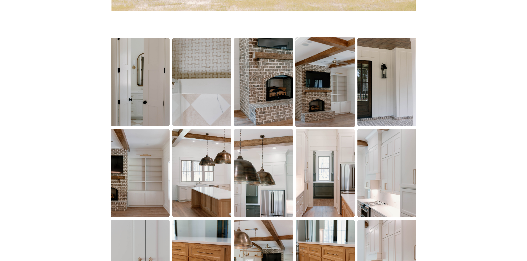
scroll to position [387, 0]
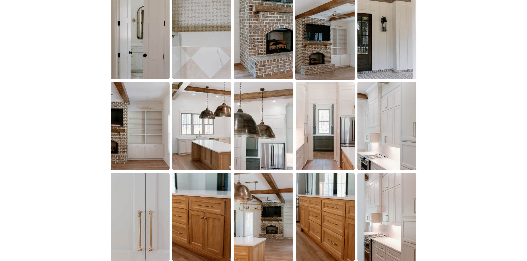
click at [328, 60] on img at bounding box center [325, 35] width 60 height 90
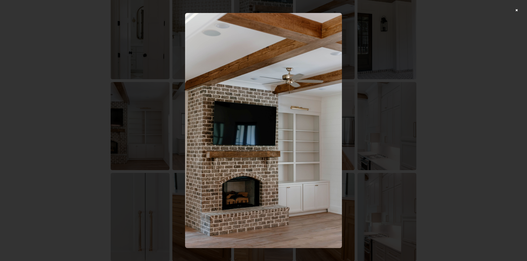
click at [423, 99] on div at bounding box center [263, 130] width 527 height 261
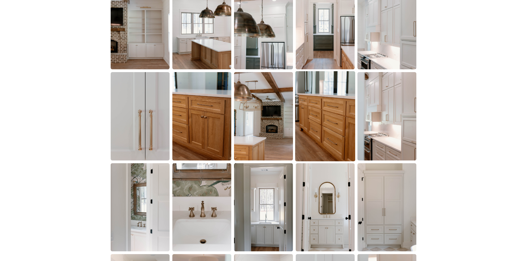
scroll to position [498, 0]
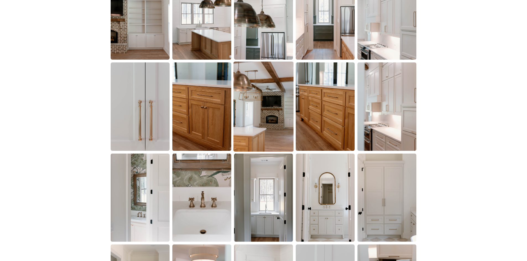
click at [272, 102] on img at bounding box center [263, 107] width 60 height 90
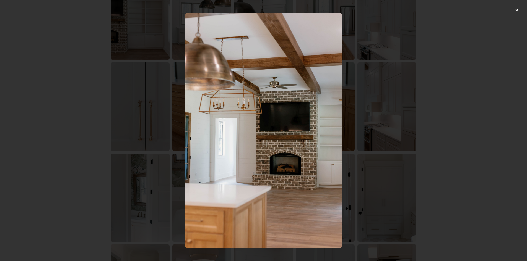
click at [475, 82] on div at bounding box center [263, 130] width 527 height 261
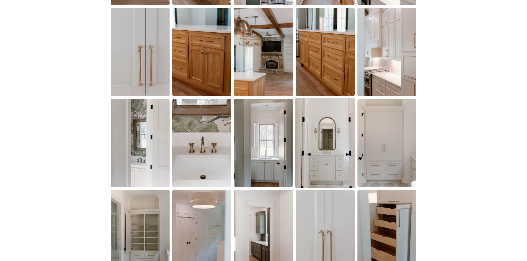
scroll to position [553, 0]
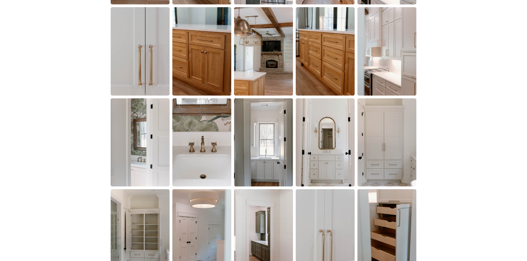
click at [326, 122] on img at bounding box center [325, 142] width 59 height 88
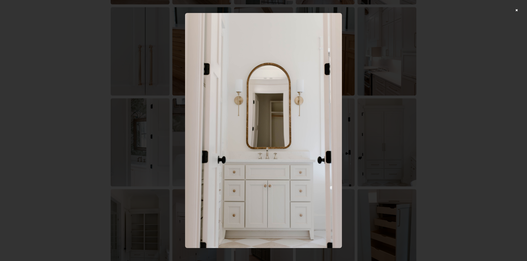
click at [445, 85] on div at bounding box center [263, 130] width 527 height 261
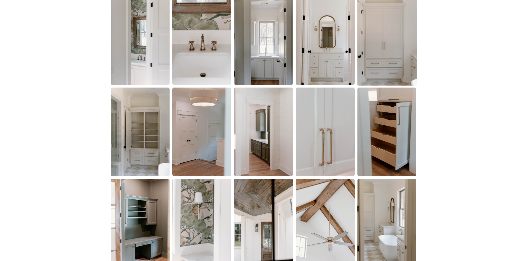
scroll to position [664, 0]
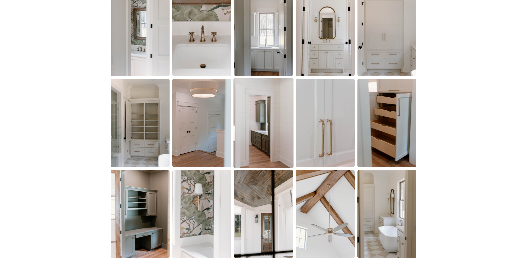
click at [261, 126] on img at bounding box center [263, 123] width 60 height 90
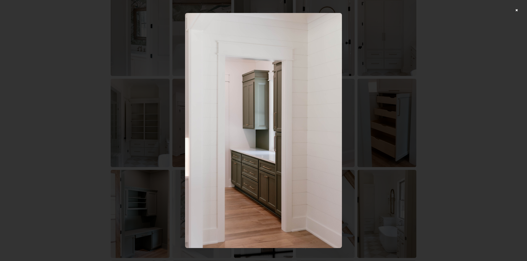
click at [442, 88] on div at bounding box center [263, 130] width 527 height 261
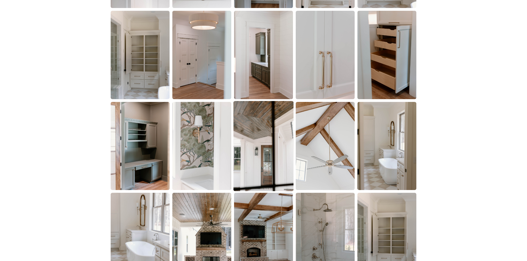
scroll to position [747, 0]
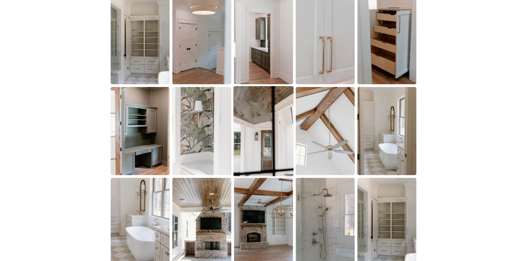
click at [272, 116] on img at bounding box center [263, 131] width 60 height 90
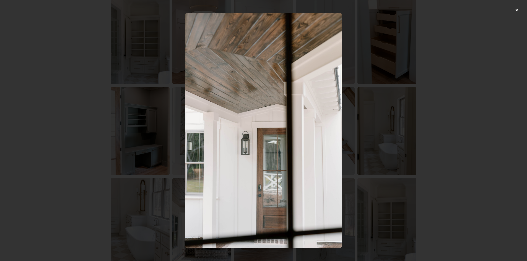
click at [447, 99] on div at bounding box center [263, 130] width 527 height 261
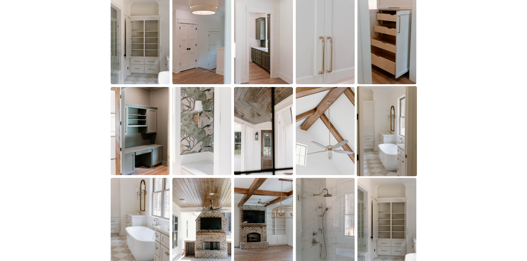
click at [392, 124] on img at bounding box center [387, 131] width 60 height 90
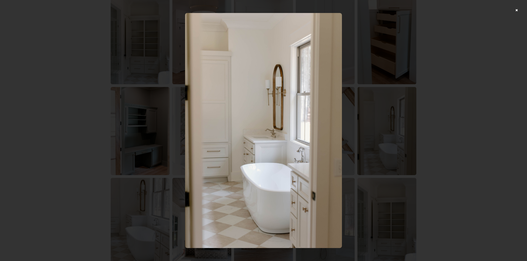
click at [426, 108] on div at bounding box center [263, 130] width 527 height 261
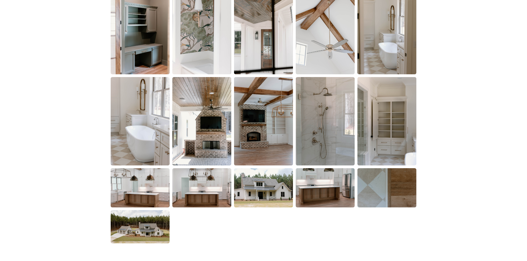
scroll to position [857, 0]
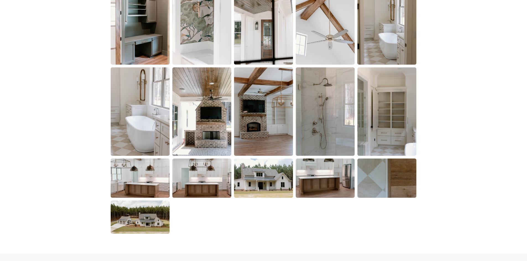
click at [311, 121] on img at bounding box center [325, 111] width 59 height 88
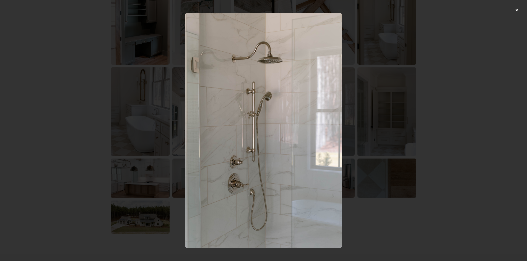
click at [426, 94] on div at bounding box center [263, 130] width 527 height 261
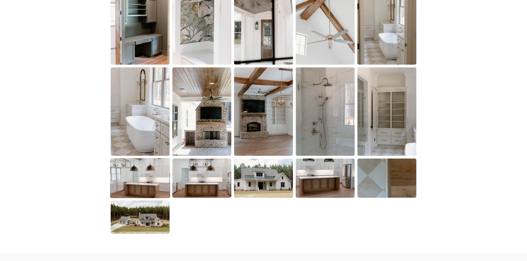
click at [142, 186] on img at bounding box center [140, 178] width 60 height 40
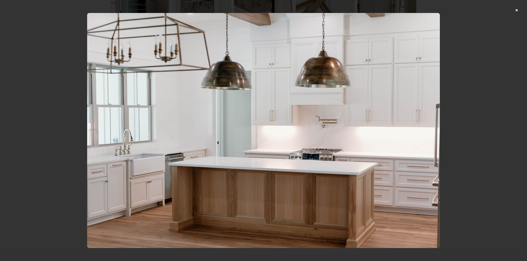
click at [439, 100] on img at bounding box center [263, 130] width 353 height 235
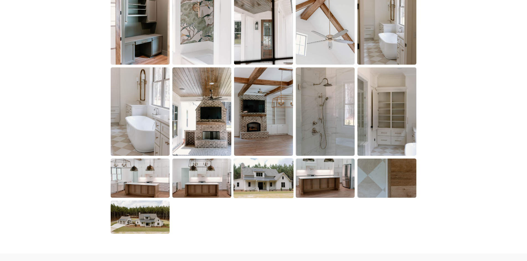
click at [278, 170] on img at bounding box center [263, 178] width 60 height 40
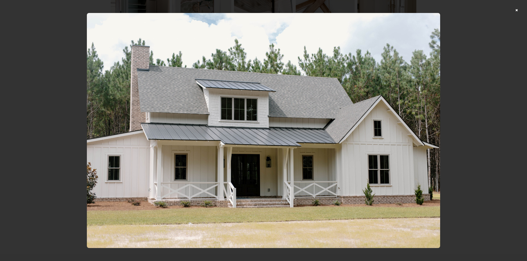
click at [477, 97] on div at bounding box center [263, 130] width 527 height 261
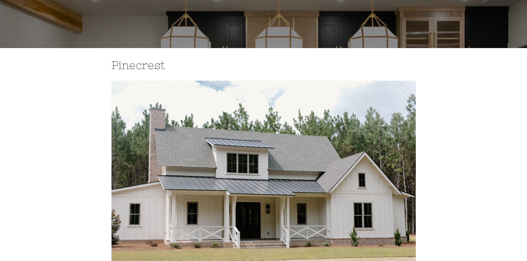
scroll to position [0, 0]
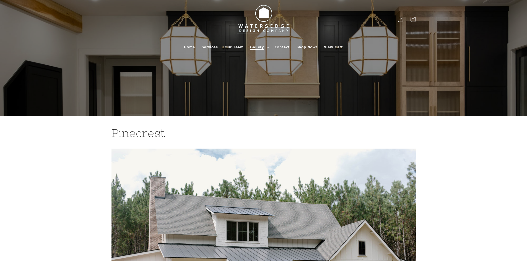
click at [265, 48] on summary "Gallery" at bounding box center [259, 47] width 24 height 12
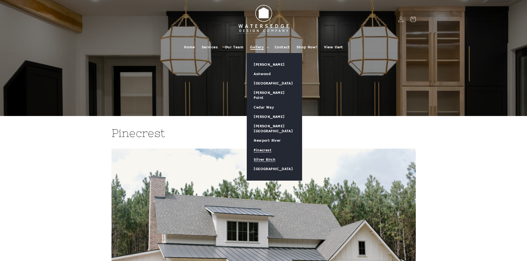
click at [269, 155] on link "Silver Birch" at bounding box center [274, 159] width 55 height 9
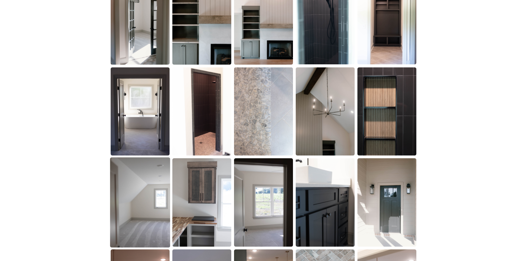
scroll to position [498, 0]
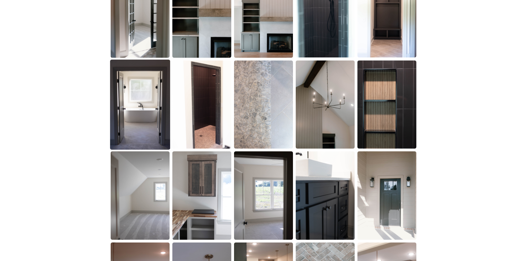
click at [121, 129] on img at bounding box center [140, 104] width 60 height 90
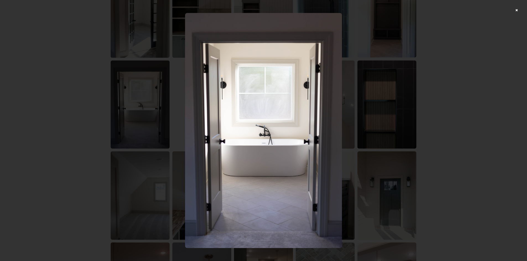
click at [474, 118] on div at bounding box center [263, 130] width 527 height 261
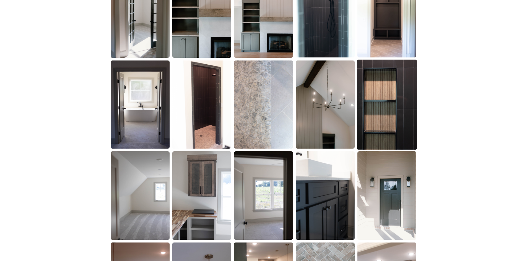
click at [392, 126] on img at bounding box center [387, 104] width 60 height 90
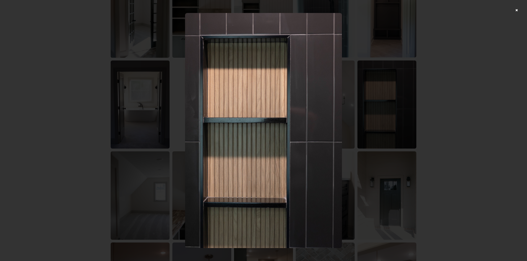
click at [489, 160] on div at bounding box center [263, 130] width 527 height 261
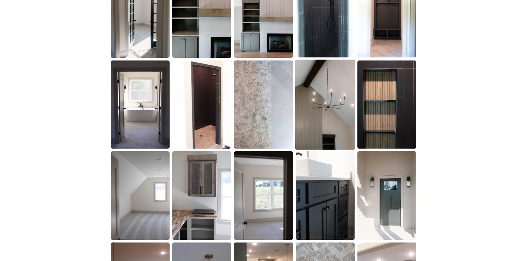
click at [329, 128] on img at bounding box center [325, 104] width 60 height 90
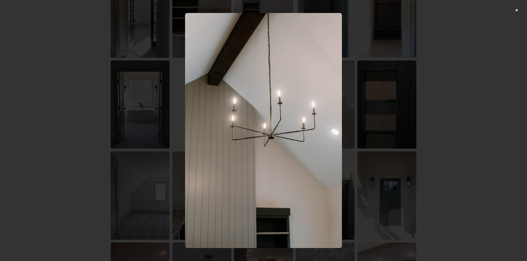
click at [449, 116] on div at bounding box center [263, 130] width 527 height 261
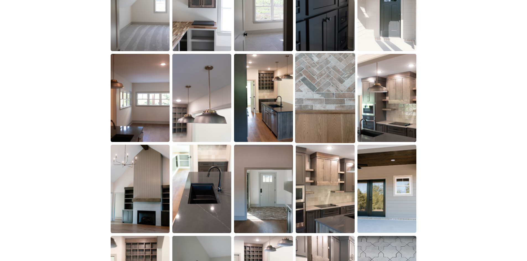
scroll to position [691, 0]
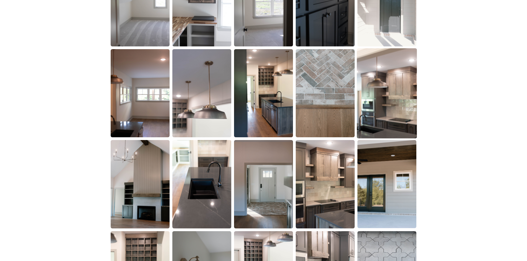
click at [406, 93] on img at bounding box center [387, 93] width 60 height 90
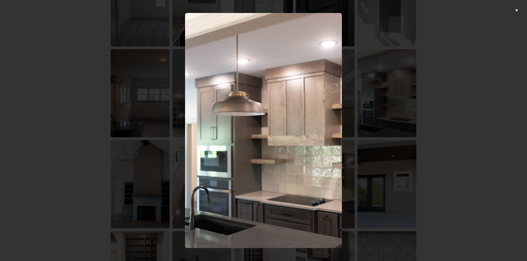
click at [440, 93] on div at bounding box center [263, 130] width 527 height 261
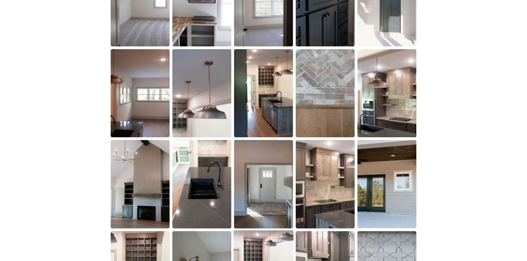
scroll to position [802, 0]
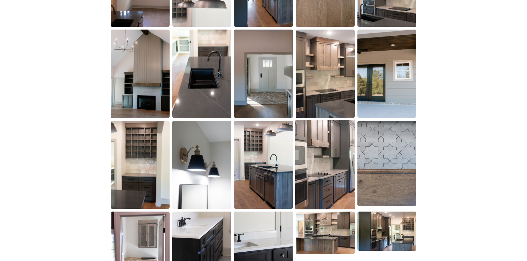
click at [332, 166] on img at bounding box center [325, 165] width 60 height 90
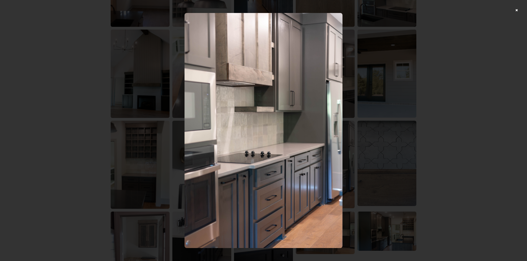
click at [438, 126] on div at bounding box center [263, 130] width 527 height 261
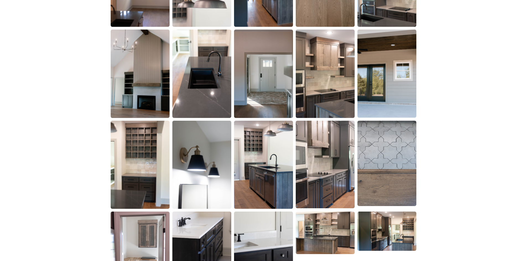
drag, startPoint x: 373, startPoint y: 215, endPoint x: 412, endPoint y: 176, distance: 55.0
click at [373, 216] on img at bounding box center [386, 231] width 59 height 39
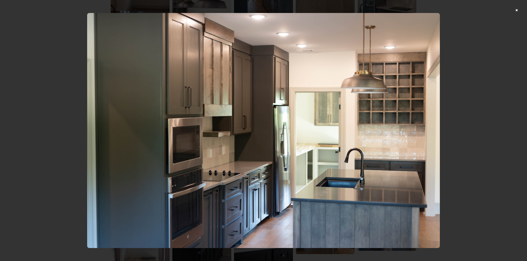
click at [458, 140] on div at bounding box center [263, 130] width 527 height 261
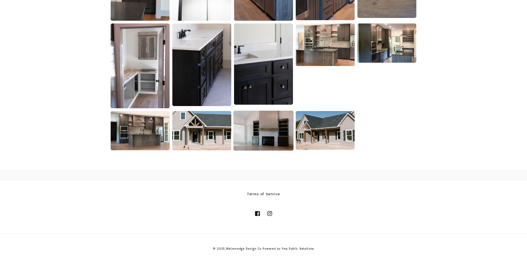
scroll to position [991, 0]
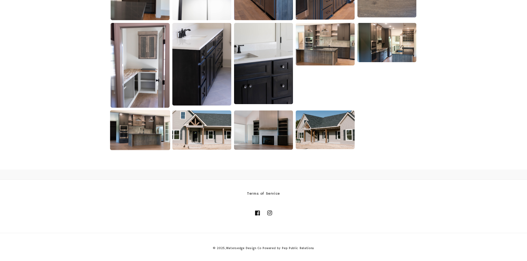
click at [151, 136] on img at bounding box center [140, 130] width 60 height 40
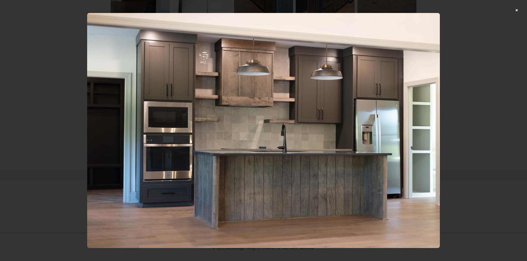
click at [473, 113] on div at bounding box center [263, 130] width 527 height 261
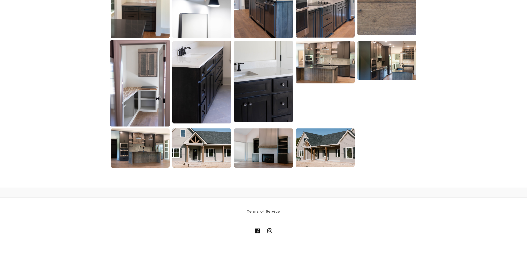
scroll to position [963, 0]
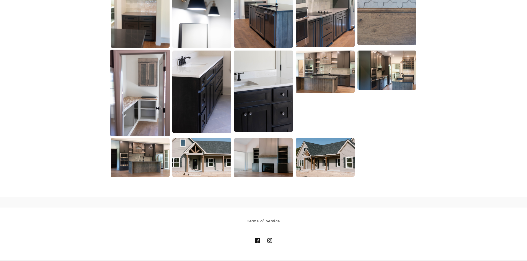
click at [158, 111] on img at bounding box center [140, 93] width 60 height 87
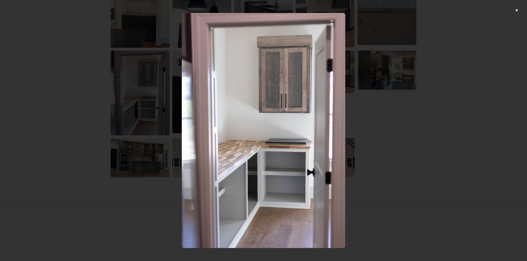
click at [429, 107] on div at bounding box center [263, 130] width 527 height 261
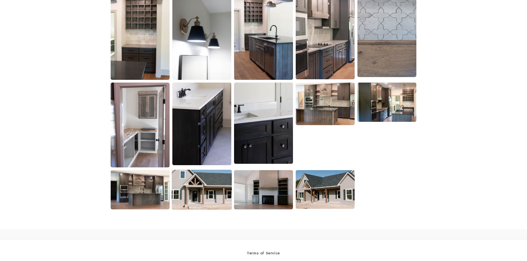
scroll to position [770, 0]
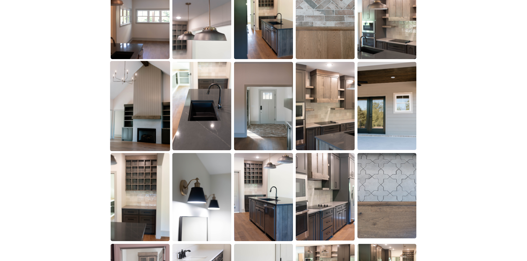
click at [136, 80] on img at bounding box center [140, 106] width 60 height 90
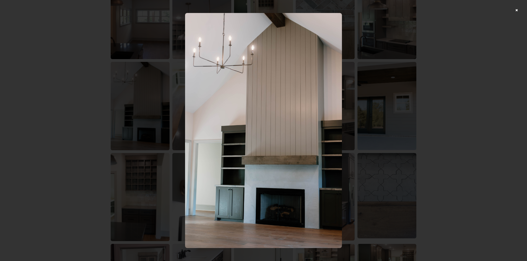
click at [476, 108] on div at bounding box center [263, 130] width 527 height 261
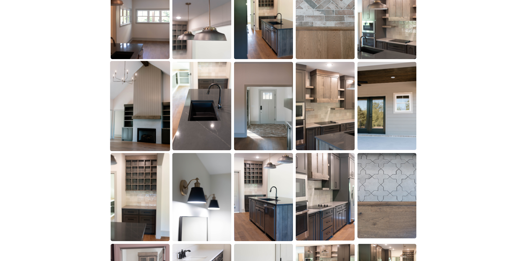
click at [162, 109] on img at bounding box center [140, 106] width 60 height 90
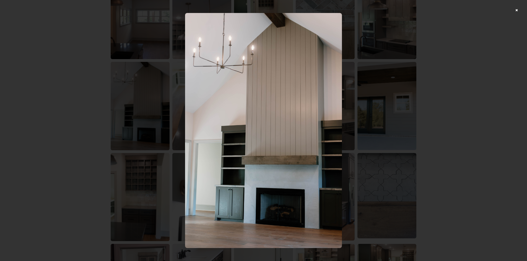
click at [402, 117] on div at bounding box center [263, 130] width 527 height 261
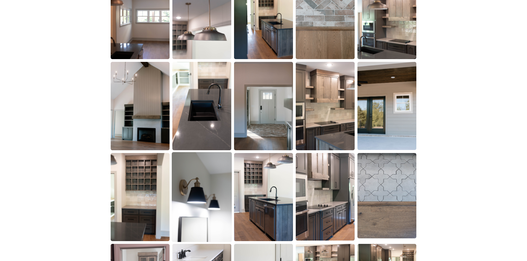
click at [191, 196] on img at bounding box center [202, 197] width 60 height 90
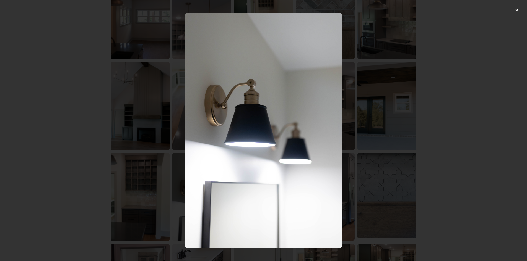
click at [451, 124] on div at bounding box center [263, 130] width 527 height 261
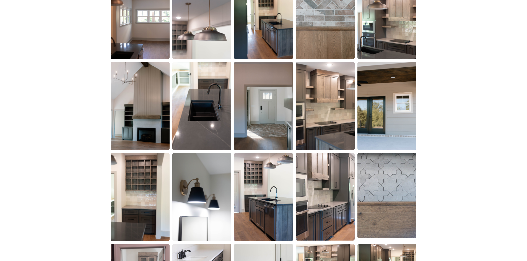
click at [387, 181] on img at bounding box center [386, 196] width 59 height 86
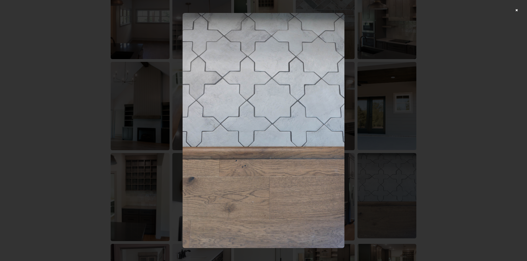
click at [449, 160] on div at bounding box center [263, 130] width 527 height 261
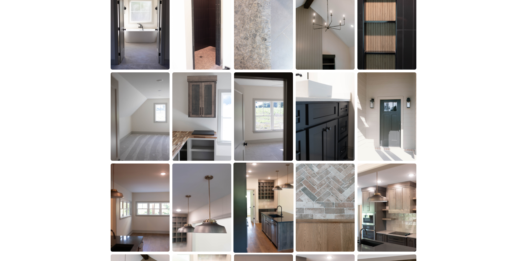
scroll to position [604, 0]
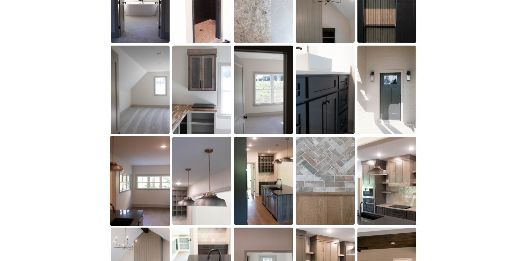
click at [146, 179] on img at bounding box center [140, 181] width 60 height 90
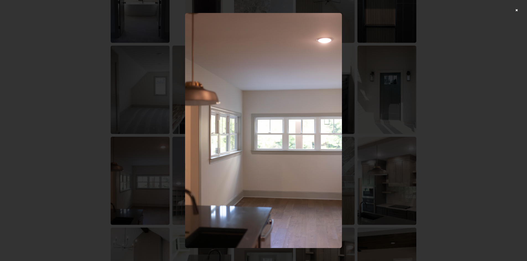
click at [444, 157] on div at bounding box center [263, 130] width 527 height 261
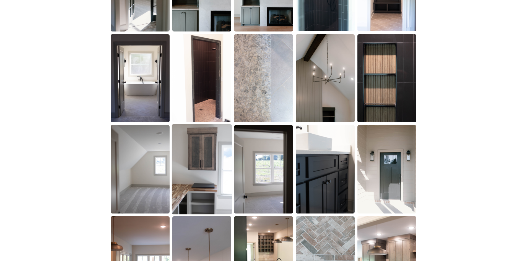
scroll to position [493, 0]
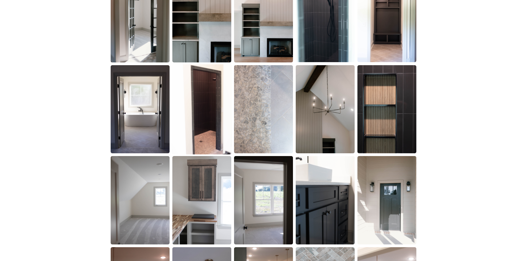
click at [209, 122] on img at bounding box center [202, 109] width 60 height 90
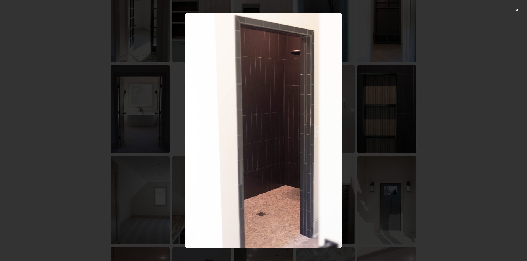
click at [488, 129] on div at bounding box center [263, 130] width 527 height 261
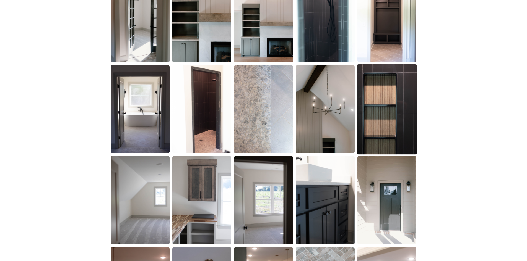
click at [386, 104] on img at bounding box center [387, 109] width 60 height 90
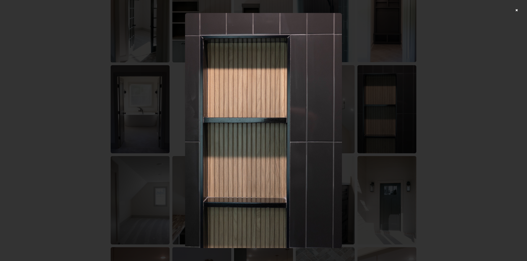
click at [475, 107] on div at bounding box center [263, 130] width 527 height 261
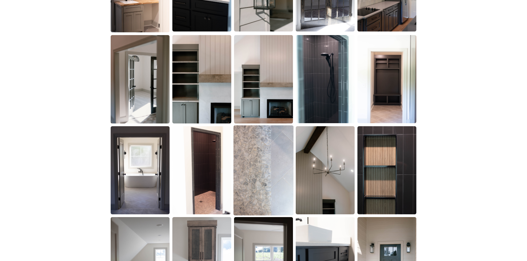
scroll to position [410, 0]
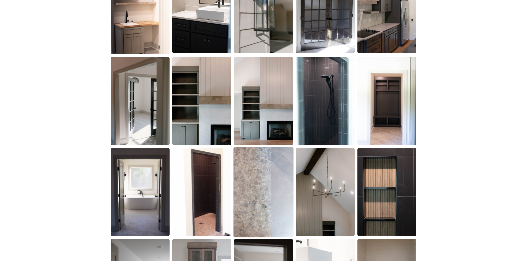
click at [280, 130] on img at bounding box center [263, 101] width 59 height 88
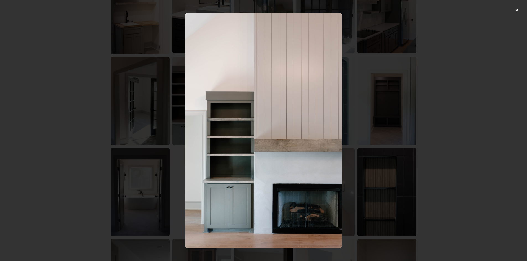
click at [464, 96] on div at bounding box center [263, 130] width 527 height 261
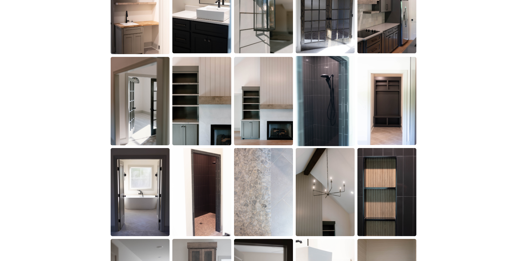
click at [316, 108] on img at bounding box center [325, 101] width 60 height 90
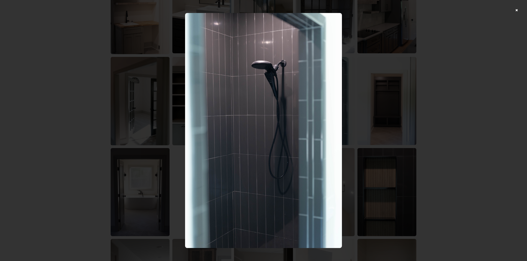
click at [478, 93] on div at bounding box center [263, 130] width 527 height 261
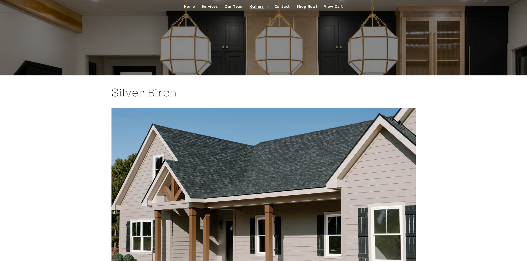
scroll to position [0, 0]
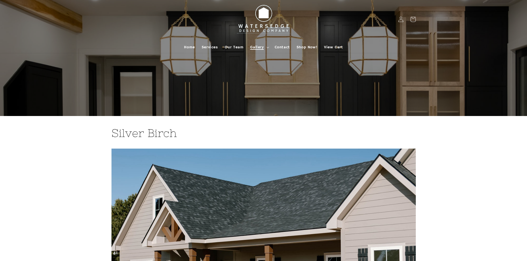
click at [266, 47] on icon at bounding box center [267, 48] width 3 height 2
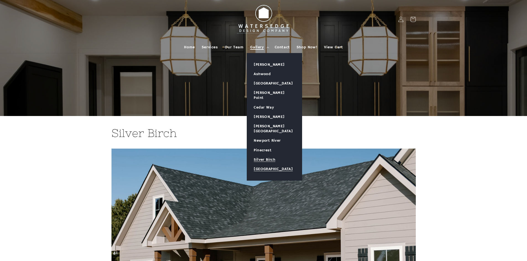
click at [267, 165] on link "[GEOGRAPHIC_DATA]" at bounding box center [274, 169] width 55 height 9
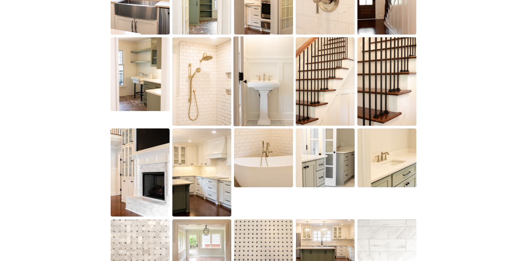
scroll to position [470, 0]
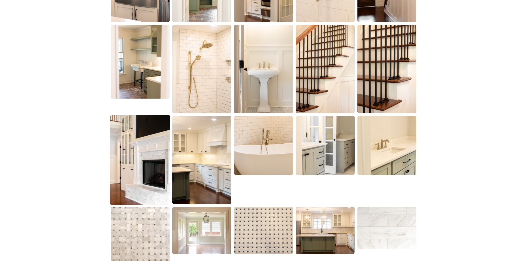
click at [152, 138] on img at bounding box center [140, 160] width 60 height 90
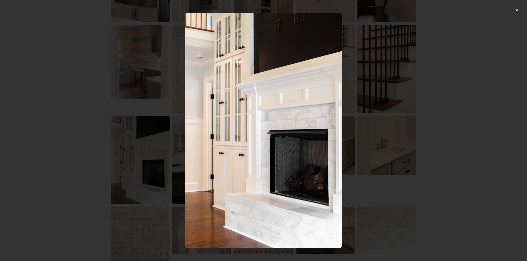
click at [432, 99] on div at bounding box center [263, 130] width 527 height 261
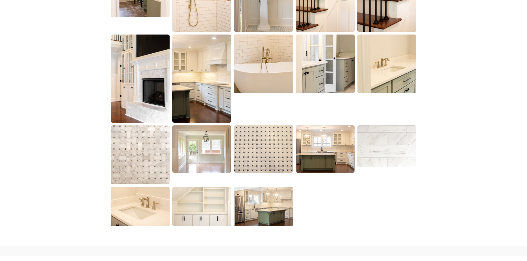
scroll to position [553, 0]
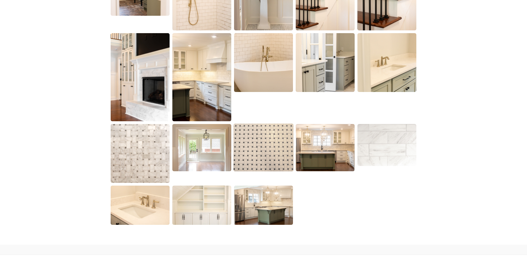
click at [268, 148] on img at bounding box center [263, 148] width 60 height 48
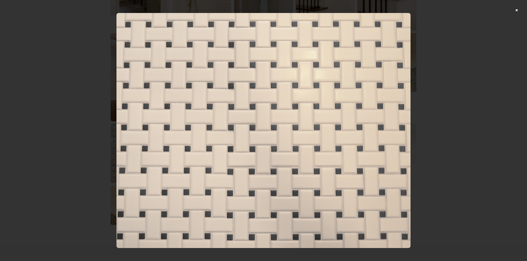
click at [468, 106] on div at bounding box center [263, 130] width 527 height 261
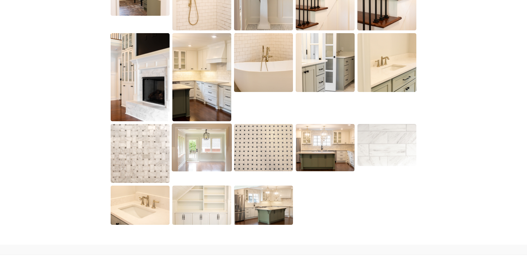
click at [192, 155] on img at bounding box center [202, 148] width 60 height 48
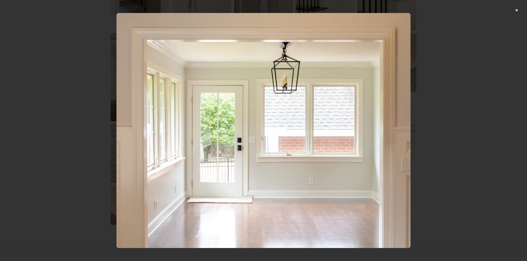
click at [465, 105] on div at bounding box center [263, 130] width 527 height 261
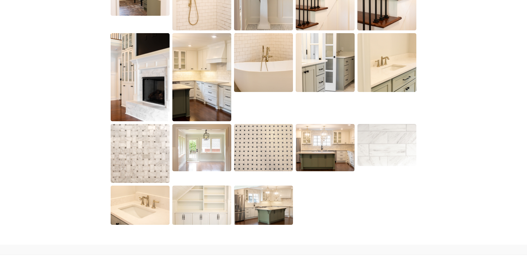
click at [267, 202] on img at bounding box center [263, 205] width 59 height 39
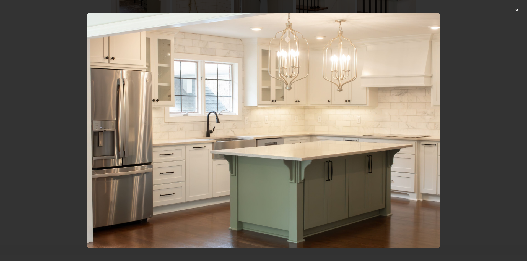
click at [457, 112] on div at bounding box center [263, 130] width 527 height 261
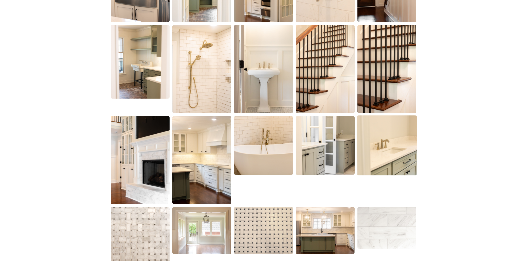
scroll to position [498, 0]
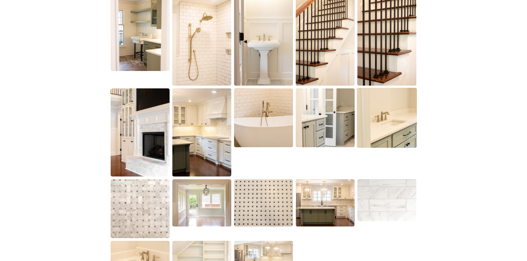
click at [382, 123] on img at bounding box center [387, 118] width 60 height 60
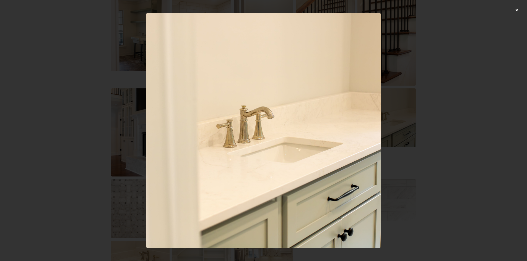
click at [431, 114] on div at bounding box center [263, 130] width 527 height 261
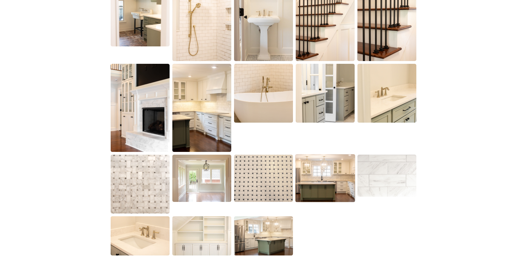
scroll to position [553, 0]
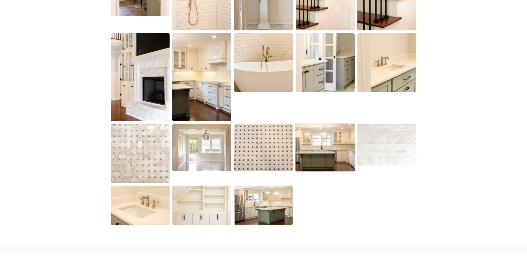
click at [342, 146] on img at bounding box center [325, 148] width 60 height 48
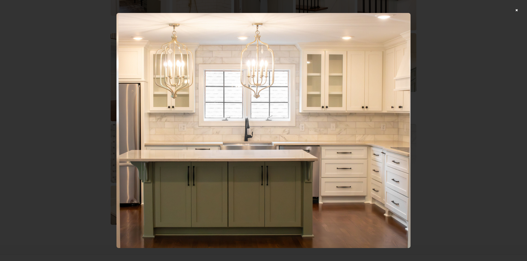
click at [503, 65] on div at bounding box center [263, 130] width 527 height 261
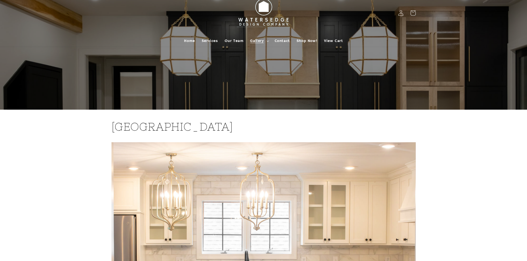
scroll to position [0, 0]
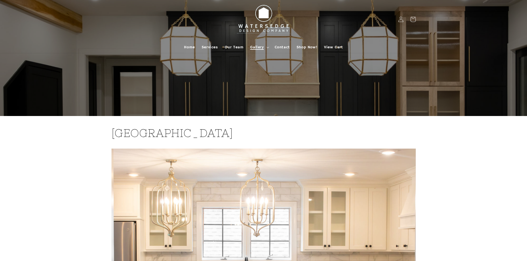
click at [260, 48] on span "Gallery" at bounding box center [257, 47] width 14 height 5
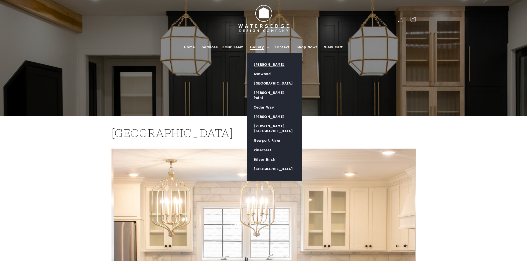
click at [268, 68] on link "[PERSON_NAME]" at bounding box center [274, 64] width 55 height 9
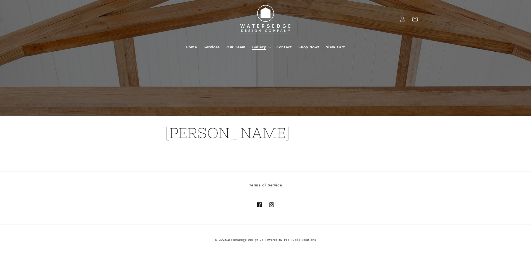
click at [260, 46] on span "Gallery" at bounding box center [259, 47] width 14 height 5
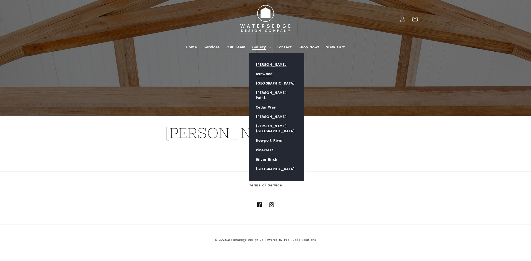
click at [271, 71] on link "Ashwood" at bounding box center [276, 73] width 55 height 9
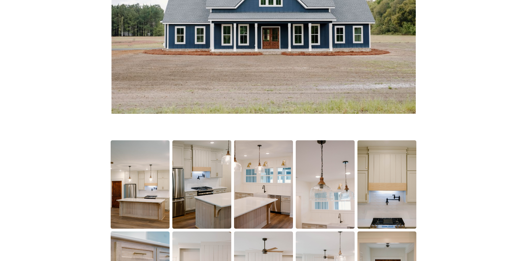
scroll to position [304, 0]
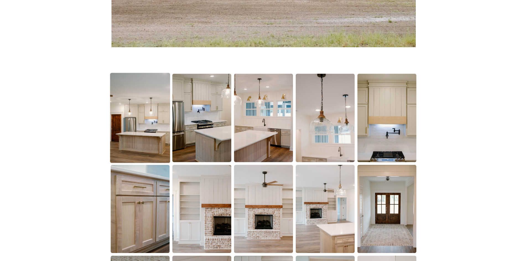
click at [132, 133] on img at bounding box center [140, 118] width 60 height 90
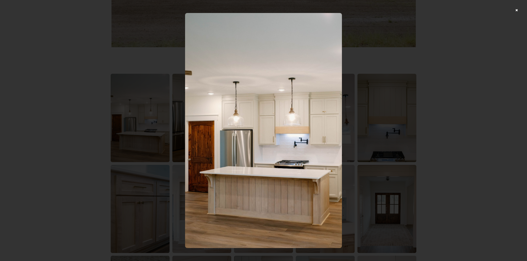
click at [439, 105] on div at bounding box center [263, 130] width 527 height 261
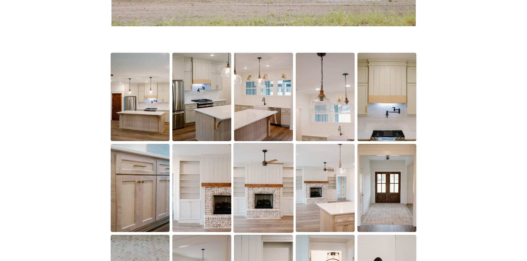
scroll to position [387, 0]
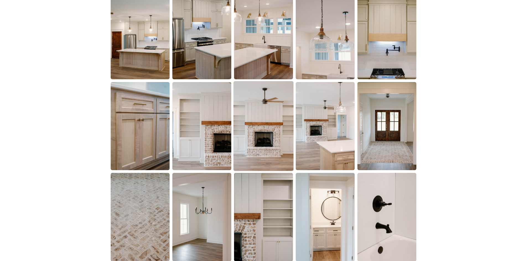
click at [265, 131] on img at bounding box center [263, 126] width 60 height 90
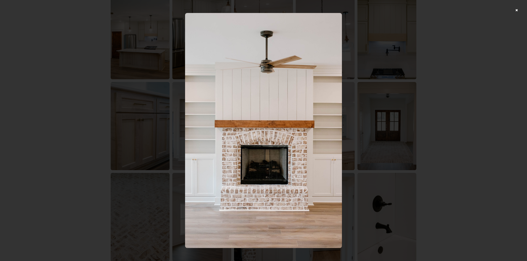
click at [447, 92] on div at bounding box center [263, 130] width 527 height 261
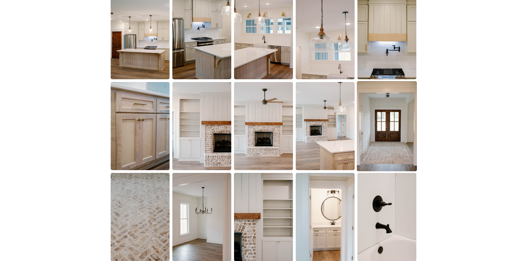
click at [373, 136] on img at bounding box center [387, 126] width 60 height 90
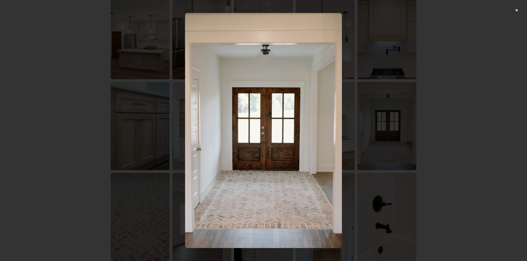
click at [450, 132] on div at bounding box center [263, 130] width 527 height 261
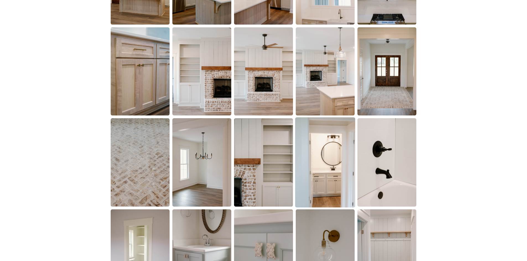
scroll to position [442, 0]
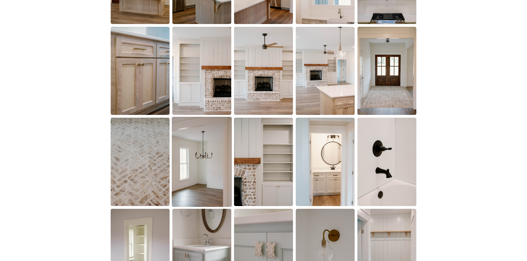
click at [207, 158] on img at bounding box center [202, 162] width 60 height 90
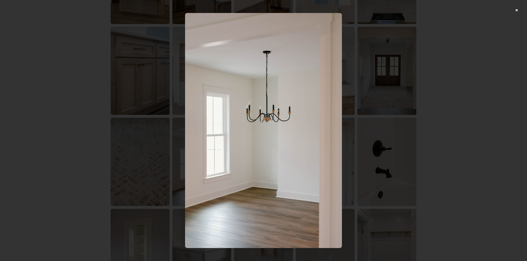
click at [426, 112] on div at bounding box center [263, 130] width 527 height 261
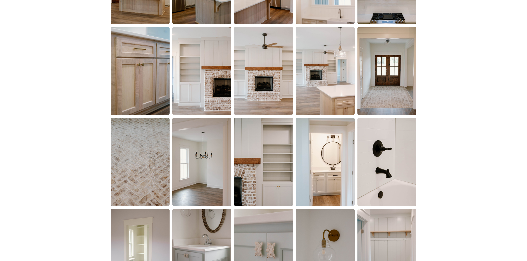
click at [312, 160] on img at bounding box center [325, 162] width 59 height 88
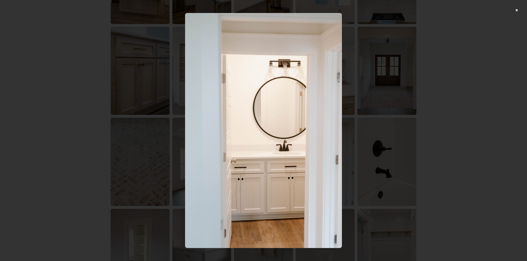
click at [454, 115] on div at bounding box center [263, 130] width 527 height 261
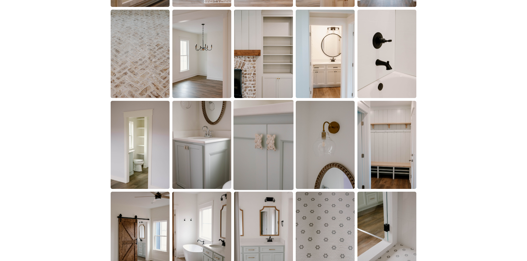
scroll to position [553, 0]
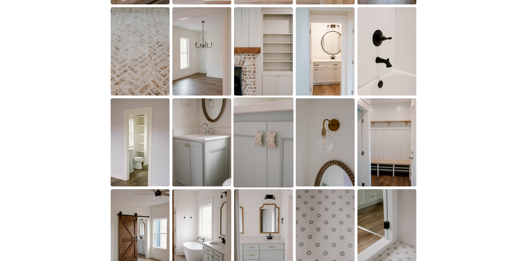
click at [282, 129] on img at bounding box center [263, 143] width 60 height 90
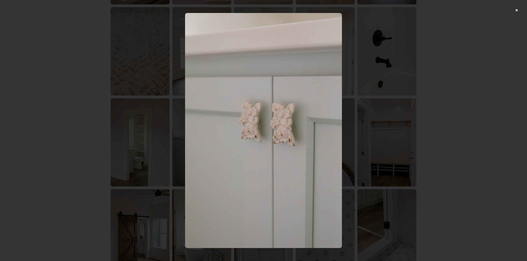
click at [397, 90] on div at bounding box center [263, 130] width 527 height 261
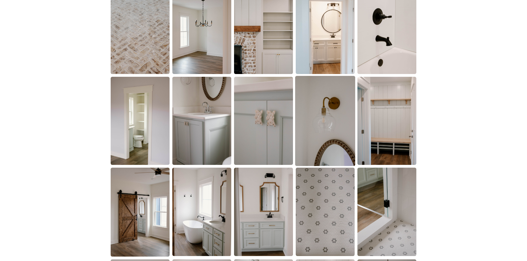
scroll to position [608, 0]
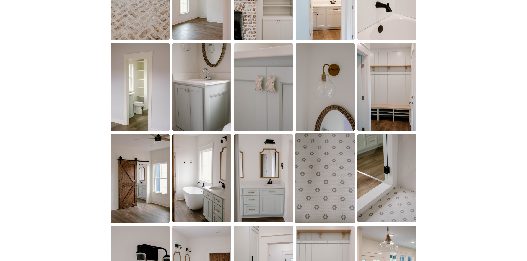
click at [318, 150] on img at bounding box center [325, 178] width 60 height 90
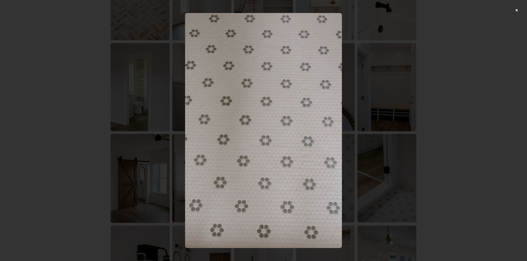
click at [476, 85] on div at bounding box center [263, 130] width 527 height 261
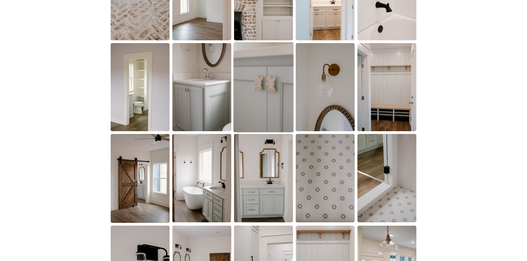
click at [266, 96] on img at bounding box center [263, 87] width 60 height 90
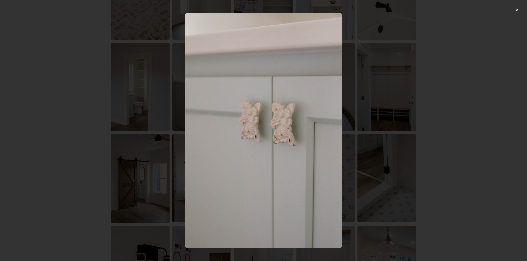
click at [456, 106] on div at bounding box center [263, 130] width 527 height 261
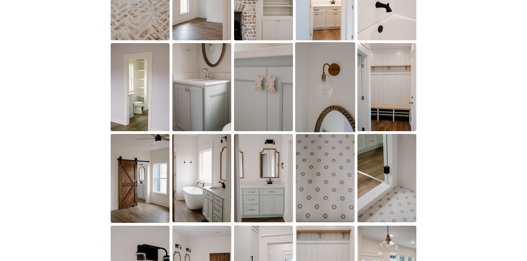
click at [342, 101] on img at bounding box center [325, 87] width 60 height 90
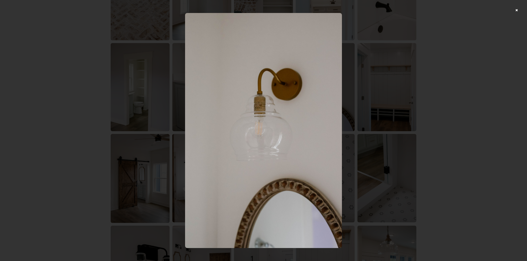
click at [407, 85] on div at bounding box center [263, 130] width 527 height 261
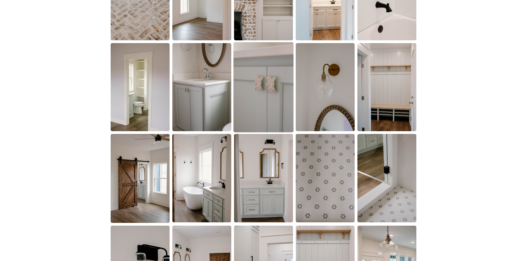
click at [267, 103] on img at bounding box center [263, 87] width 60 height 90
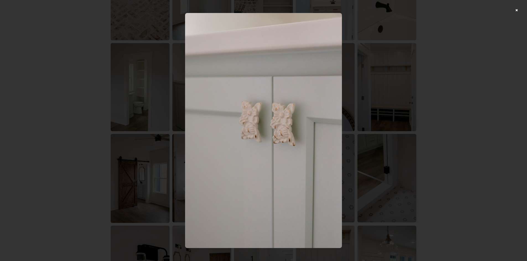
click at [452, 101] on div at bounding box center [263, 130] width 527 height 261
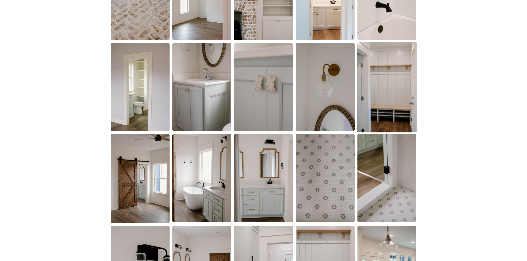
click at [387, 106] on img at bounding box center [387, 87] width 60 height 90
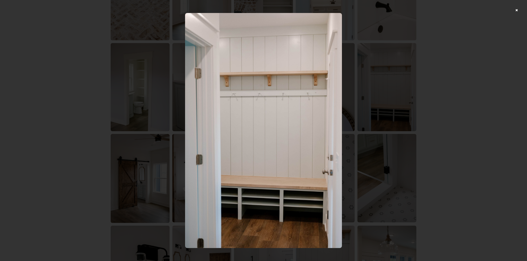
click at [446, 94] on div at bounding box center [263, 130] width 527 height 261
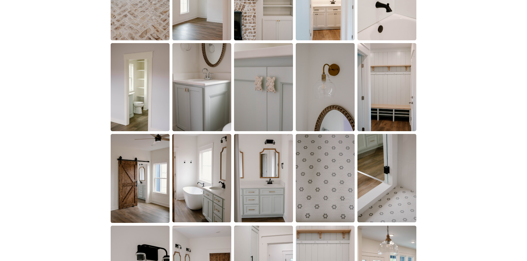
click at [423, 171] on div at bounding box center [263, 84] width 527 height 662
click at [320, 173] on img at bounding box center [325, 178] width 60 height 90
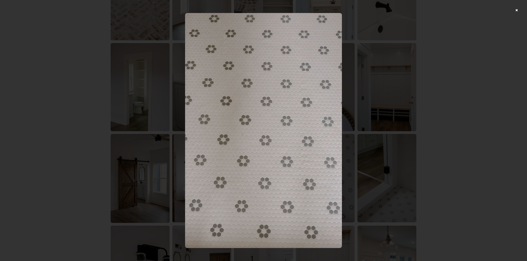
click at [428, 153] on div at bounding box center [263, 130] width 527 height 261
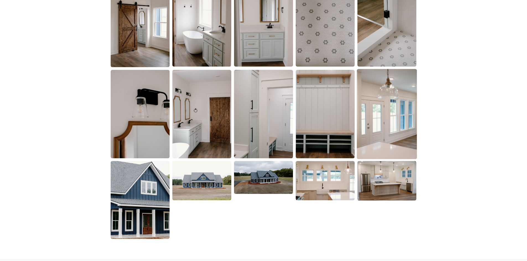
scroll to position [802, 0]
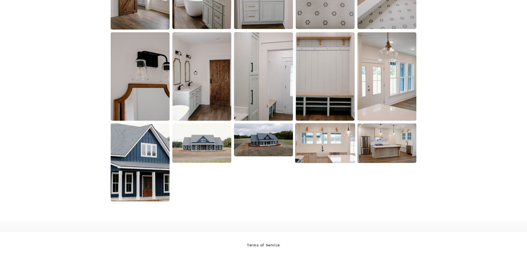
click at [329, 141] on img at bounding box center [325, 143] width 60 height 40
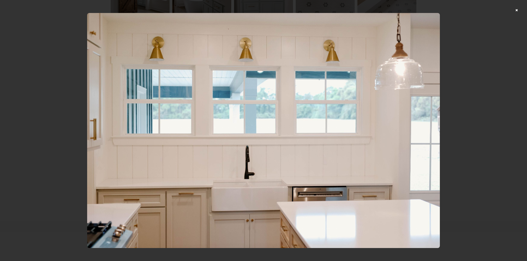
click at [456, 114] on div at bounding box center [263, 130] width 527 height 261
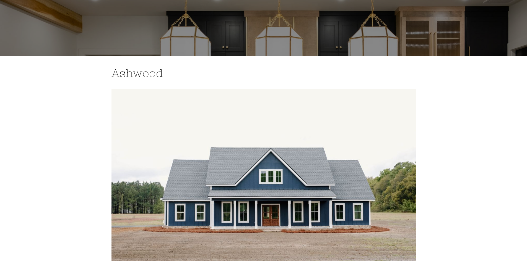
scroll to position [0, 0]
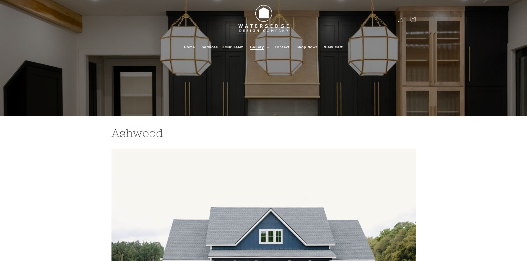
click at [266, 46] on summary "Gallery" at bounding box center [259, 47] width 24 height 12
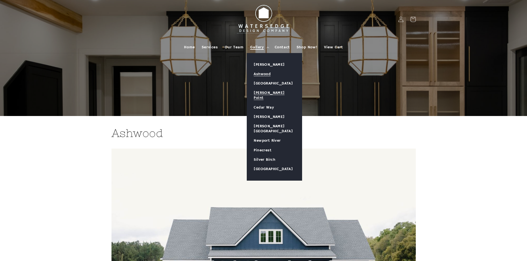
click at [267, 92] on link "[PERSON_NAME] Point" at bounding box center [274, 95] width 55 height 14
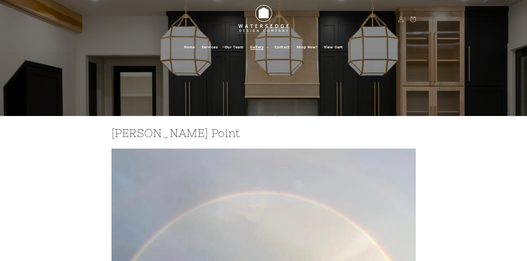
click at [262, 50] on summary "Gallery" at bounding box center [259, 47] width 24 height 12
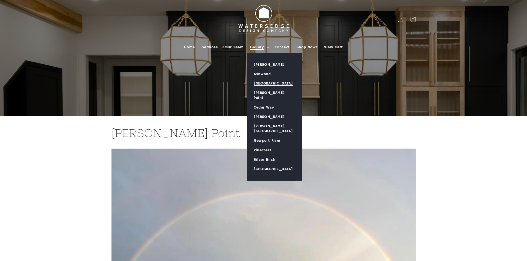
click at [278, 82] on link "[GEOGRAPHIC_DATA]" at bounding box center [274, 83] width 55 height 9
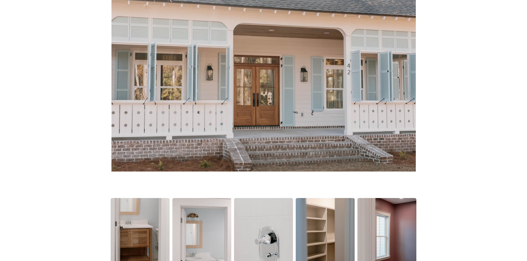
scroll to position [277, 0]
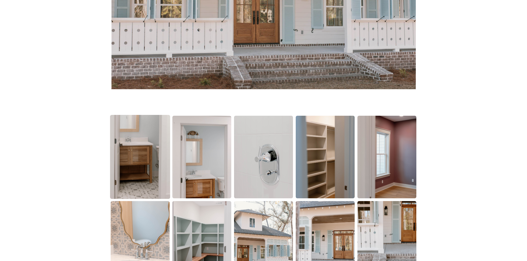
click at [152, 137] on img at bounding box center [140, 157] width 60 height 84
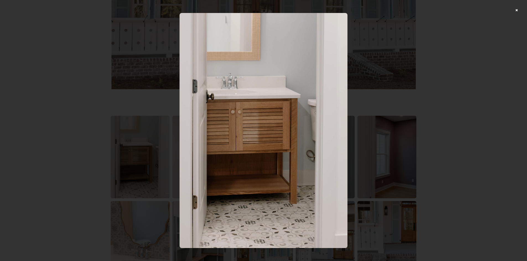
click at [414, 136] on div at bounding box center [263, 130] width 527 height 261
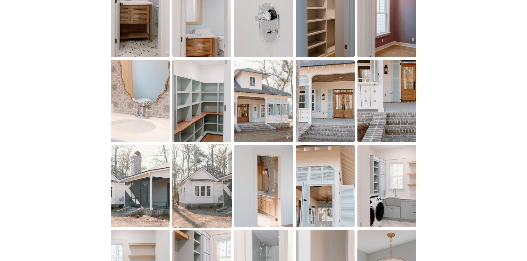
scroll to position [470, 0]
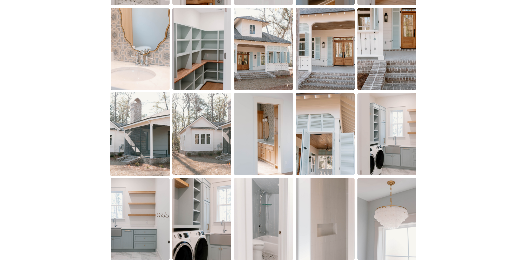
click at [135, 167] on img at bounding box center [140, 134] width 60 height 84
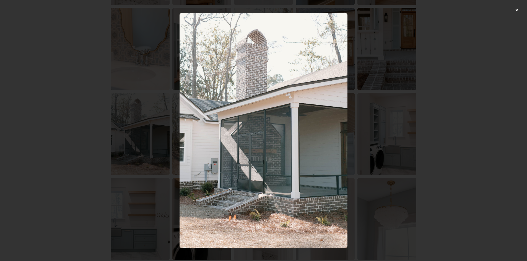
click at [435, 112] on div at bounding box center [263, 130] width 527 height 261
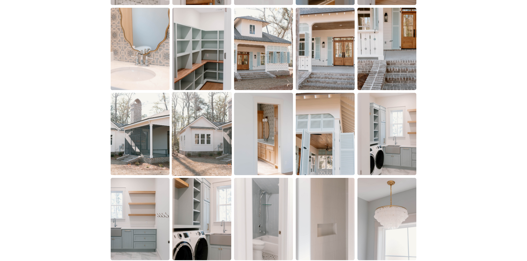
click at [219, 146] on img at bounding box center [202, 134] width 60 height 84
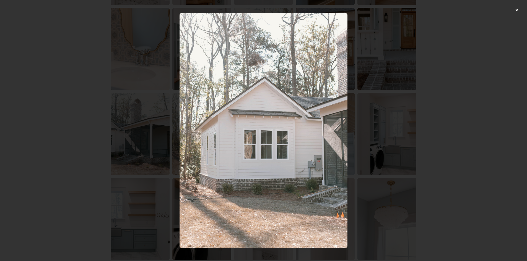
click at [448, 135] on div at bounding box center [263, 130] width 527 height 261
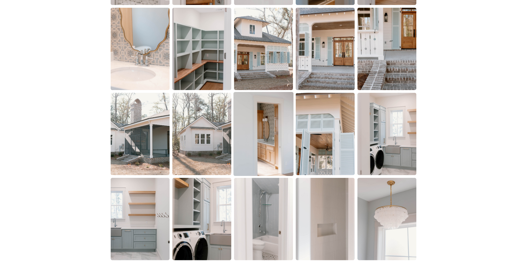
click at [275, 149] on img at bounding box center [263, 134] width 60 height 84
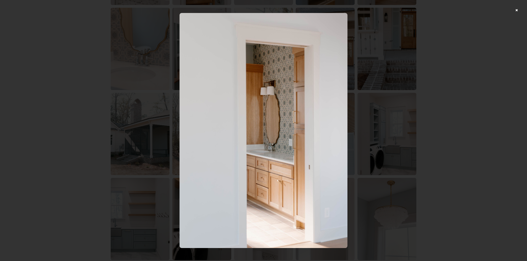
click at [434, 140] on div at bounding box center [263, 130] width 527 height 261
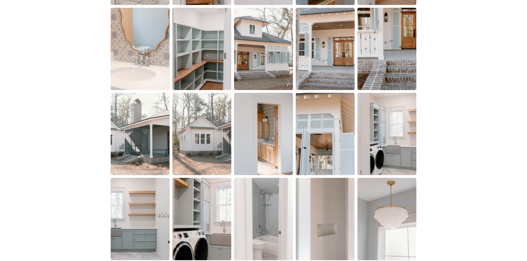
click at [314, 148] on img at bounding box center [325, 134] width 59 height 82
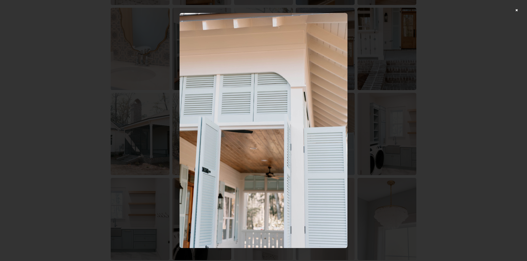
click at [432, 143] on div at bounding box center [263, 130] width 527 height 261
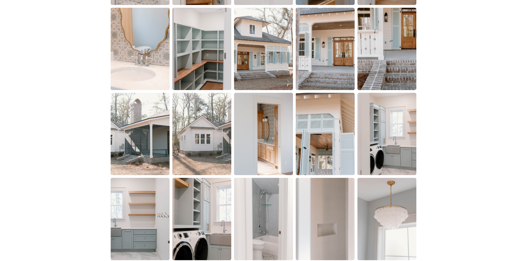
click at [387, 145] on img at bounding box center [386, 134] width 59 height 82
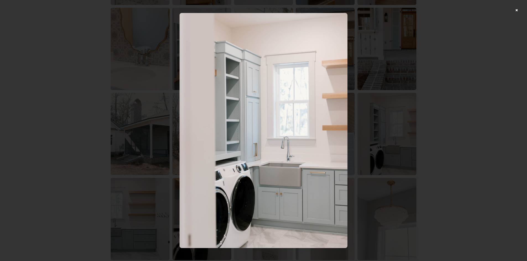
click at [448, 138] on div at bounding box center [263, 130] width 527 height 261
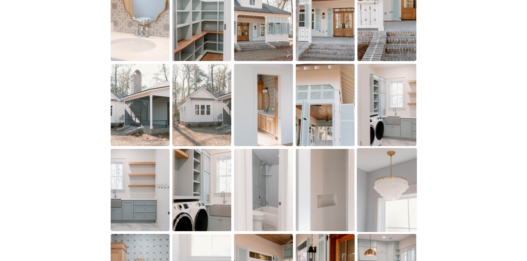
scroll to position [525, 0]
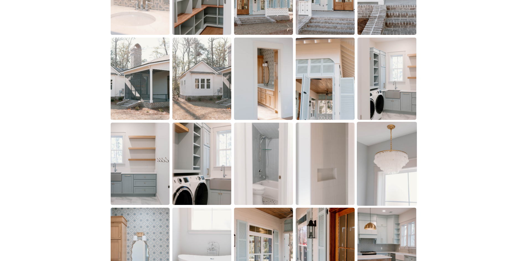
click at [406, 155] on img at bounding box center [387, 164] width 60 height 84
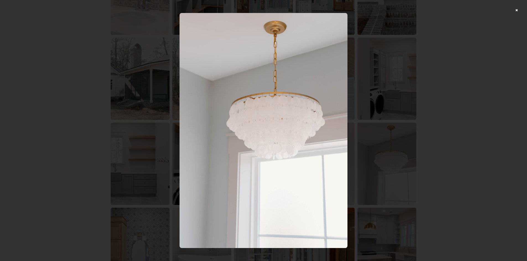
click at [450, 130] on div at bounding box center [263, 130] width 527 height 261
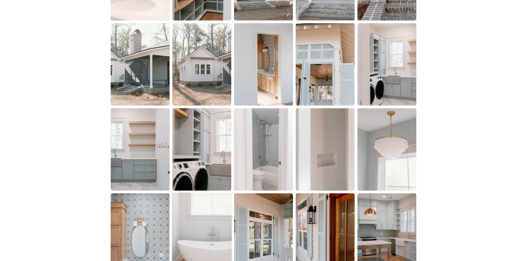
scroll to position [553, 0]
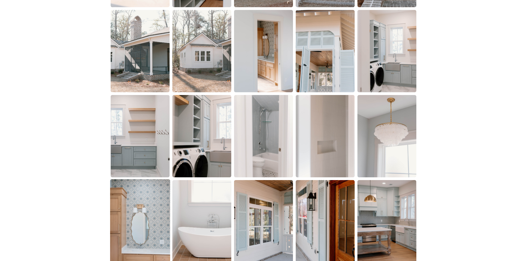
click at [129, 201] on img at bounding box center [140, 221] width 60 height 84
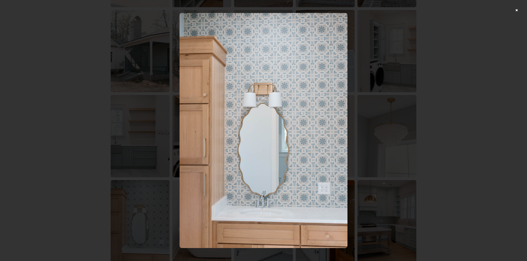
click at [510, 110] on div at bounding box center [263, 130] width 527 height 261
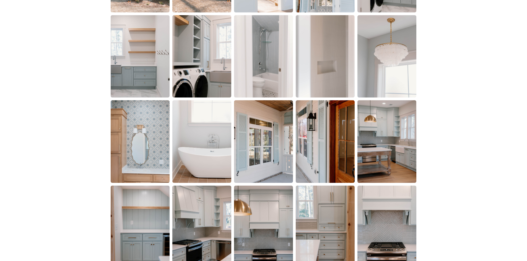
scroll to position [636, 0]
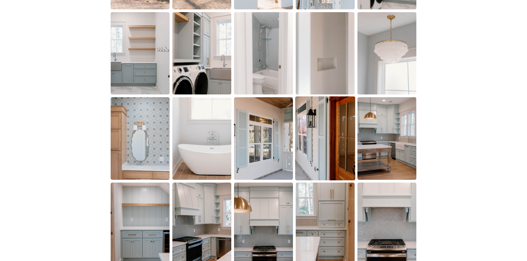
click at [331, 140] on img at bounding box center [325, 139] width 60 height 84
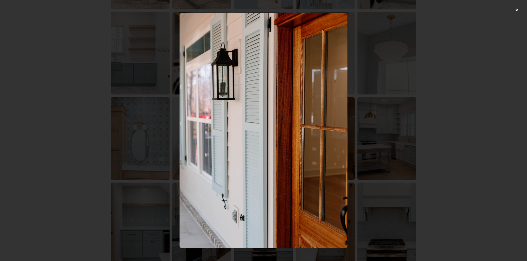
click at [443, 124] on div at bounding box center [263, 130] width 527 height 261
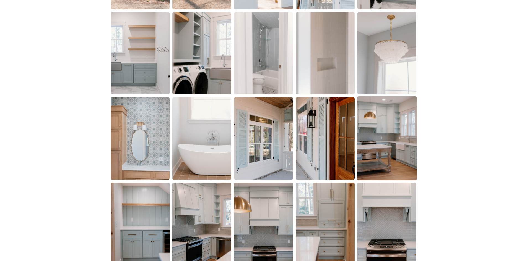
click at [391, 139] on img at bounding box center [387, 139] width 60 height 84
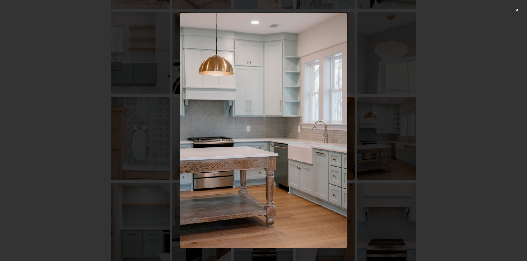
click at [457, 117] on div at bounding box center [263, 130] width 527 height 261
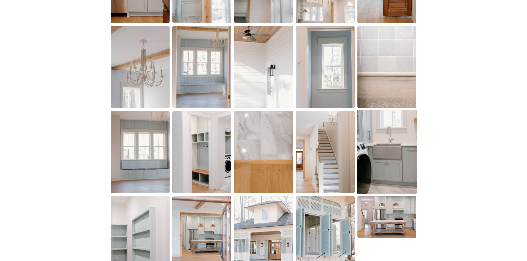
scroll to position [968, 0]
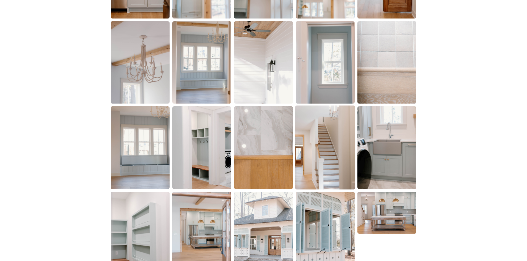
click at [317, 154] on img at bounding box center [325, 148] width 60 height 84
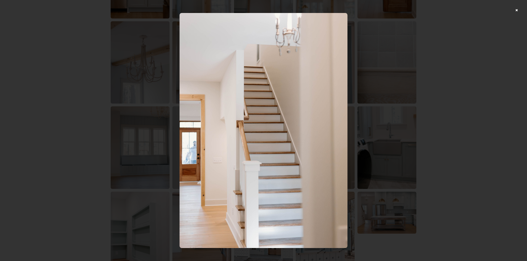
click at [449, 114] on div at bounding box center [263, 130] width 527 height 261
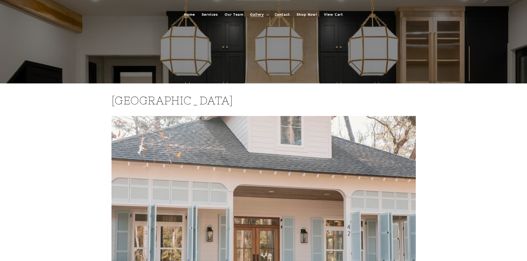
scroll to position [0, 0]
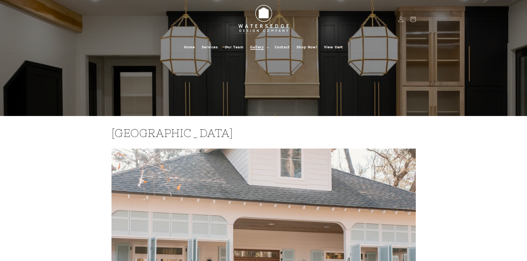
click at [265, 50] on summary "Gallery" at bounding box center [259, 47] width 24 height 12
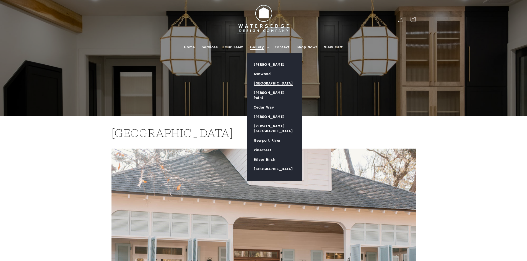
click at [272, 91] on link "[PERSON_NAME] Point" at bounding box center [274, 95] width 55 height 14
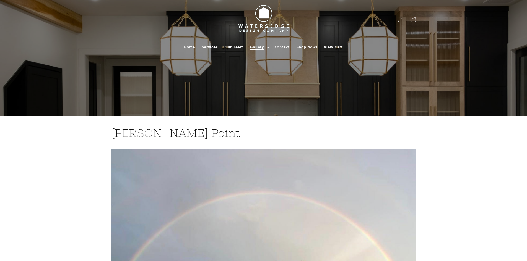
click at [262, 46] on span "Gallery" at bounding box center [257, 47] width 14 height 5
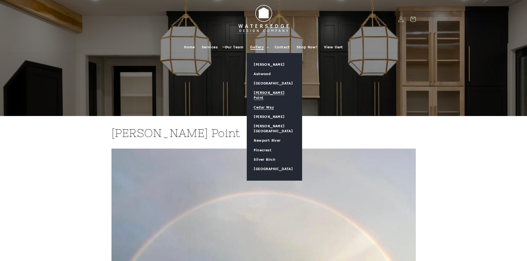
click at [264, 103] on link "Cedar Way" at bounding box center [274, 107] width 55 height 9
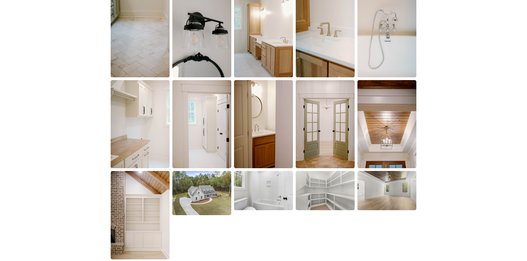
scroll to position [608, 0]
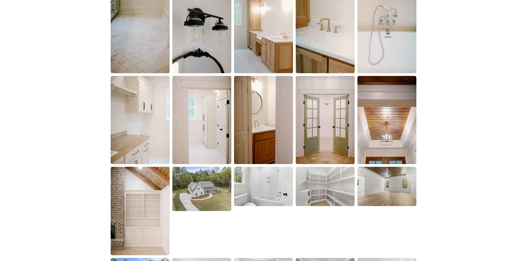
click at [202, 116] on img at bounding box center [201, 120] width 59 height 88
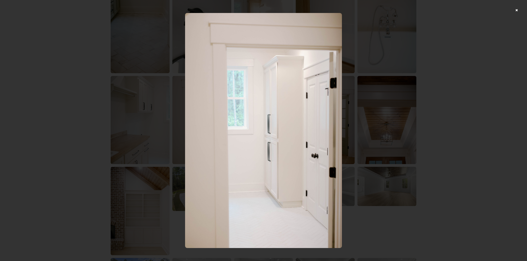
click at [423, 64] on div at bounding box center [263, 130] width 527 height 261
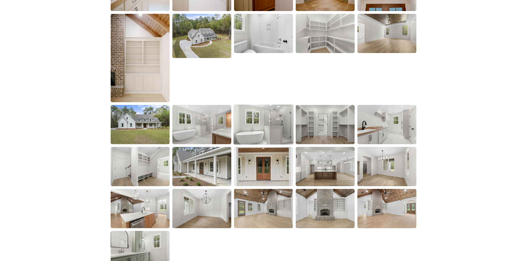
scroll to position [799, 0]
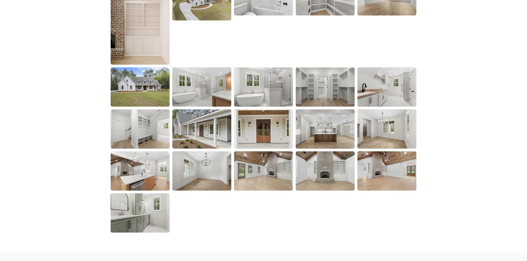
click at [149, 207] on img at bounding box center [140, 213] width 59 height 39
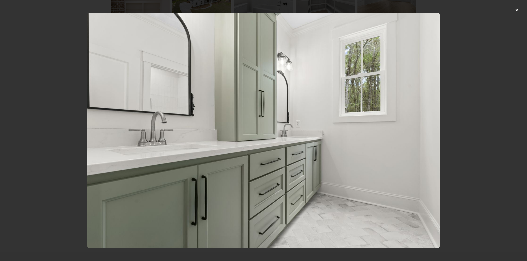
click at [464, 97] on div at bounding box center [263, 130] width 527 height 261
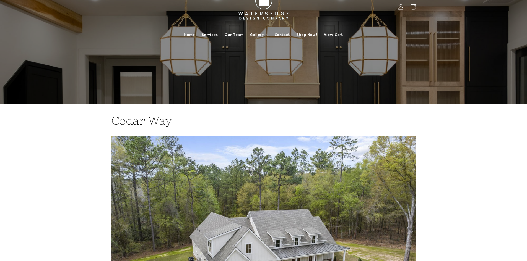
scroll to position [0, 0]
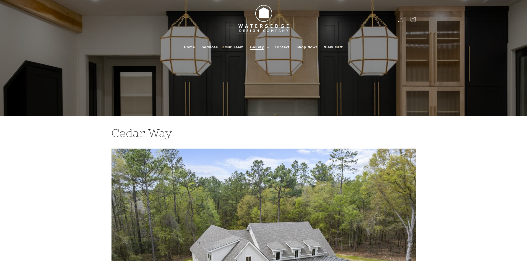
click at [262, 49] on span "Gallery" at bounding box center [257, 47] width 14 height 5
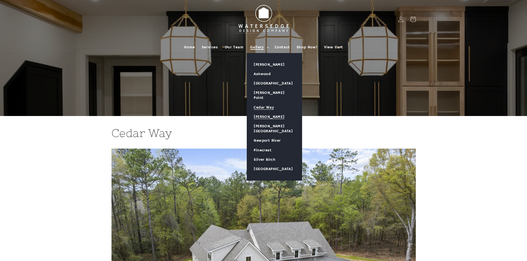
click at [274, 112] on link "[PERSON_NAME]" at bounding box center [274, 116] width 55 height 9
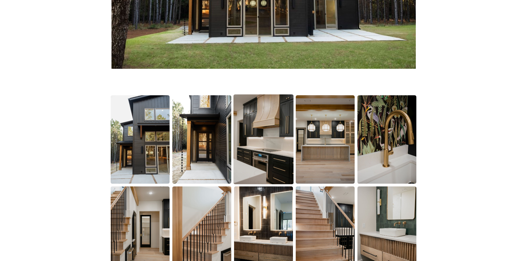
scroll to position [304, 0]
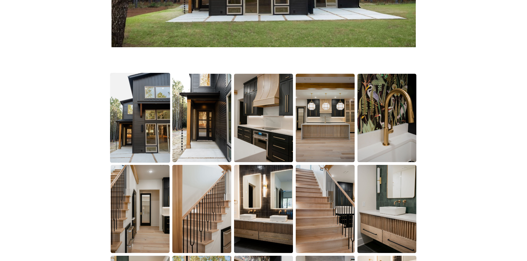
click at [140, 126] on img at bounding box center [140, 118] width 60 height 90
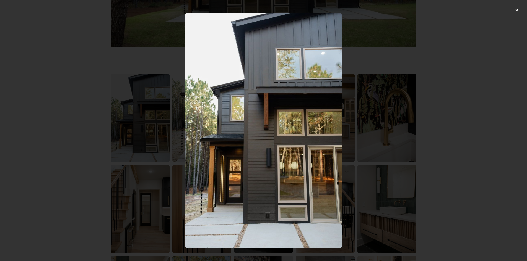
click at [460, 122] on div at bounding box center [263, 130] width 527 height 261
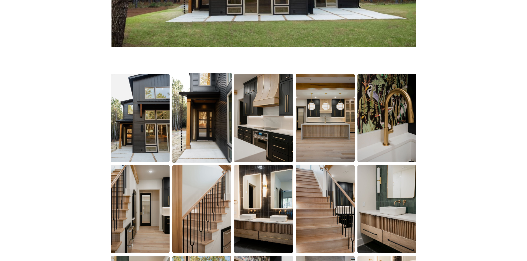
click at [220, 143] on img at bounding box center [202, 118] width 60 height 90
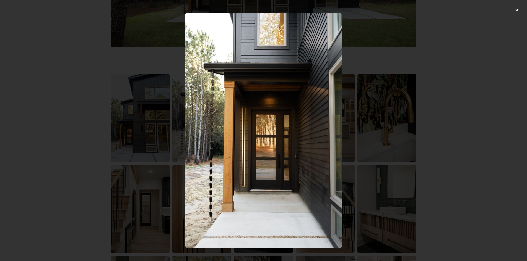
click at [442, 141] on div at bounding box center [263, 130] width 527 height 261
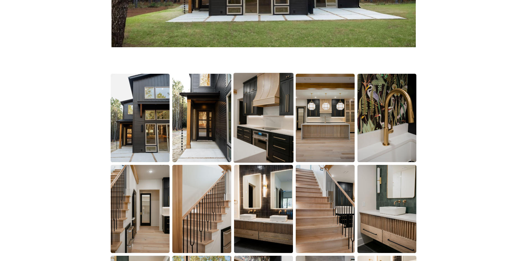
click at [261, 141] on img at bounding box center [263, 118] width 60 height 90
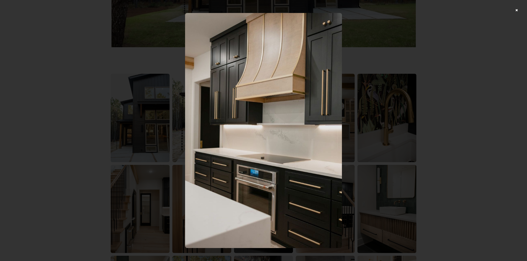
click at [456, 127] on div at bounding box center [263, 130] width 527 height 261
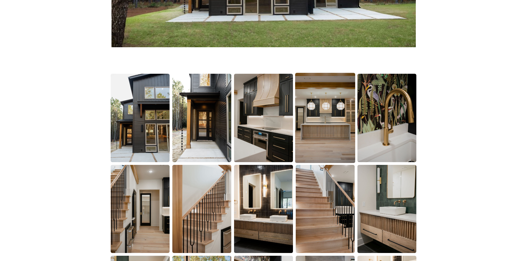
click at [343, 123] on img at bounding box center [325, 118] width 60 height 90
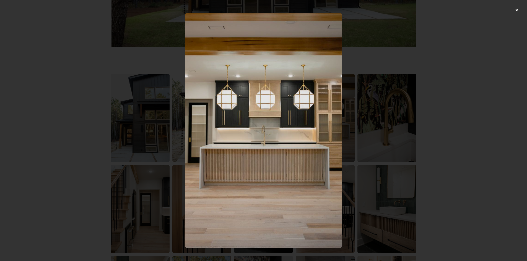
click at [433, 120] on div at bounding box center [263, 130] width 527 height 261
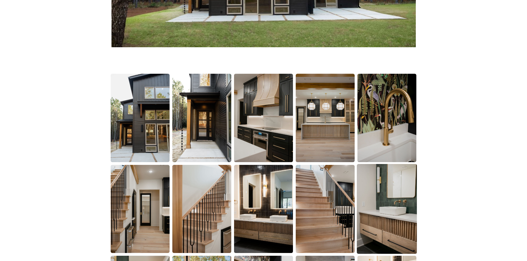
click at [394, 187] on img at bounding box center [387, 209] width 60 height 90
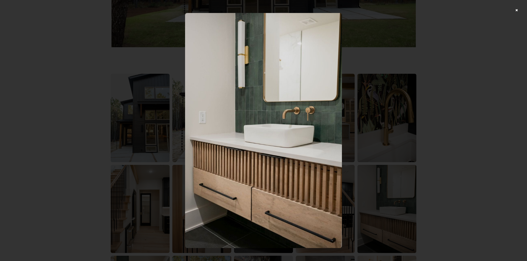
click at [434, 132] on div at bounding box center [263, 130] width 527 height 261
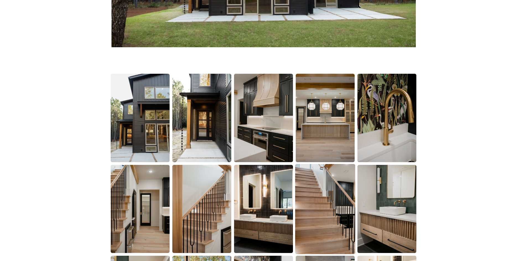
click at [332, 198] on img at bounding box center [325, 209] width 60 height 90
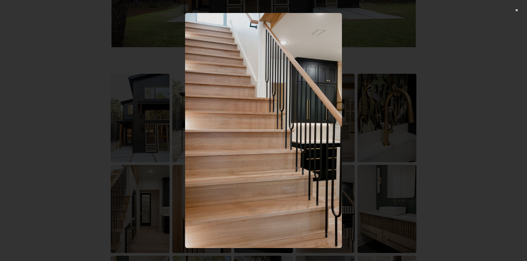
click at [448, 143] on div at bounding box center [263, 130] width 527 height 261
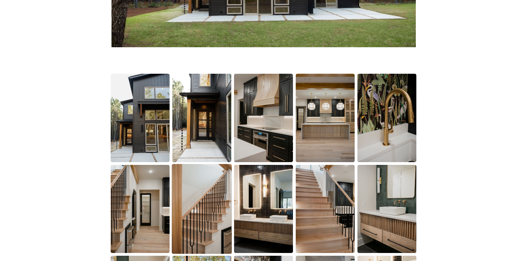
click at [194, 210] on img at bounding box center [202, 209] width 60 height 90
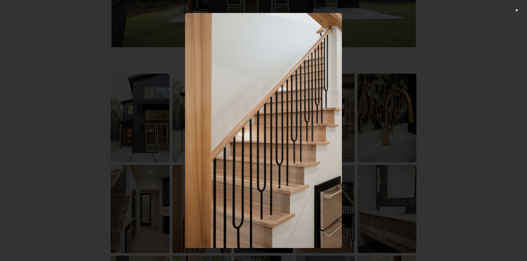
click at [467, 158] on div at bounding box center [263, 130] width 527 height 261
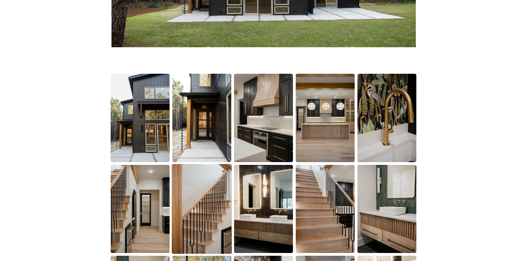
click at [210, 207] on img at bounding box center [202, 209] width 60 height 90
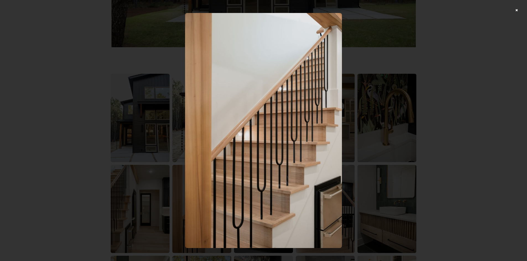
click at [38, 210] on div at bounding box center [263, 130] width 527 height 261
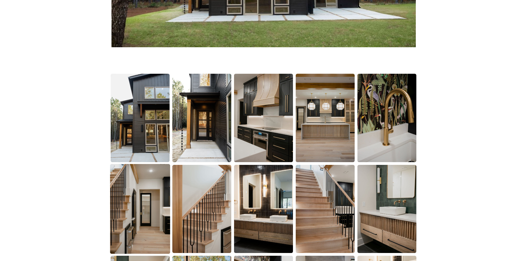
click at [154, 216] on img at bounding box center [140, 209] width 60 height 90
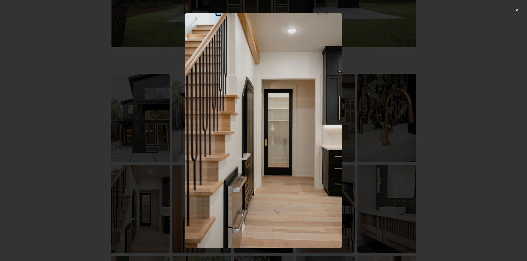
click at [476, 134] on div at bounding box center [263, 130] width 527 height 261
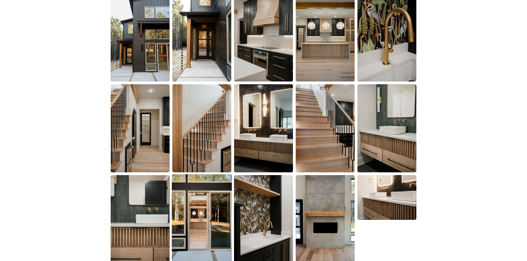
scroll to position [442, 0]
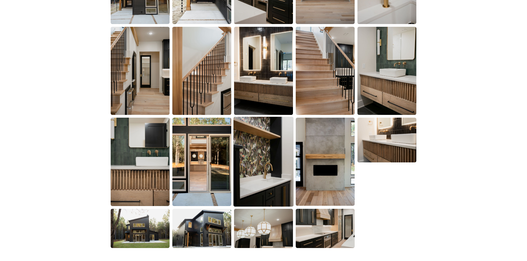
click at [266, 164] on img at bounding box center [263, 162] width 60 height 90
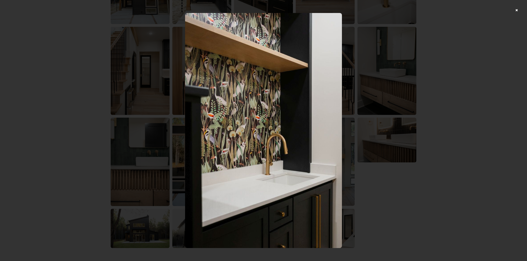
click at [461, 114] on div at bounding box center [263, 130] width 527 height 261
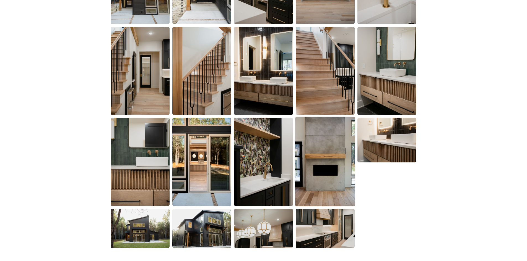
click at [303, 174] on img at bounding box center [325, 162] width 60 height 90
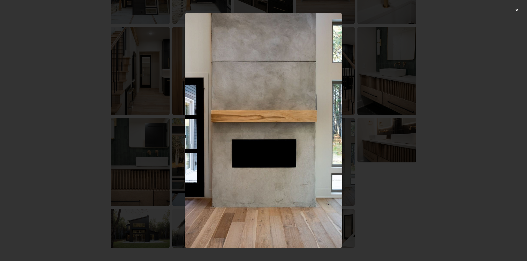
drag, startPoint x: 489, startPoint y: 118, endPoint x: 483, endPoint y: 126, distance: 10.5
click at [489, 118] on div at bounding box center [263, 130] width 527 height 261
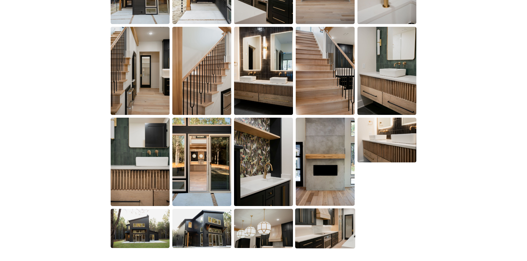
click at [342, 220] on img at bounding box center [325, 229] width 60 height 40
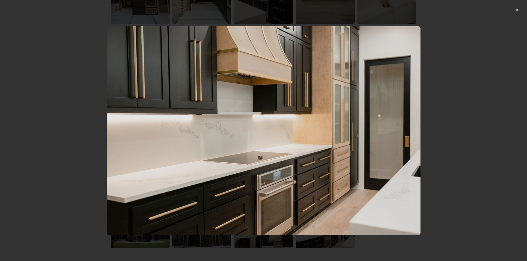
click at [473, 143] on div at bounding box center [263, 130] width 527 height 261
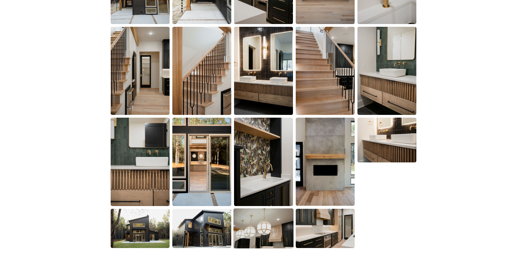
click at [266, 225] on img at bounding box center [263, 229] width 60 height 40
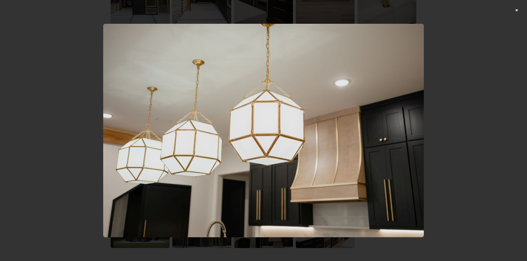
click at [464, 137] on div at bounding box center [263, 130] width 527 height 261
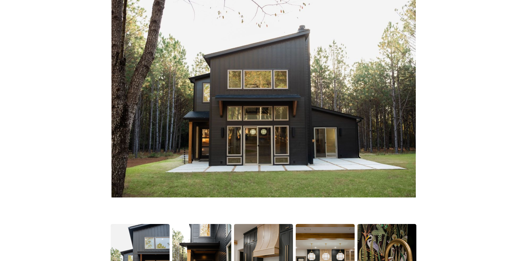
scroll to position [0, 0]
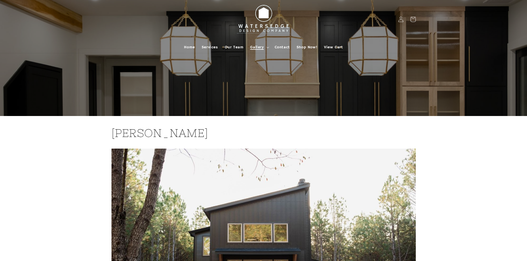
click at [253, 49] on span "Gallery" at bounding box center [257, 47] width 14 height 5
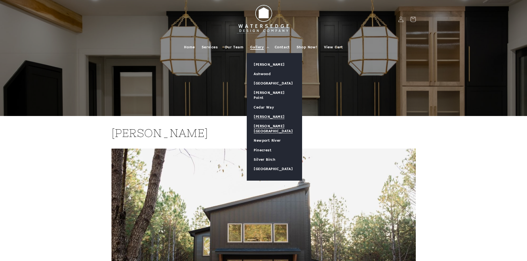
click at [267, 125] on link "[PERSON_NAME][GEOGRAPHIC_DATA]" at bounding box center [274, 129] width 55 height 14
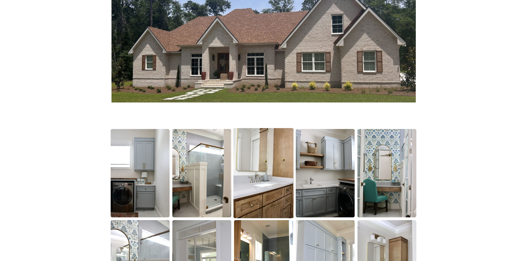
scroll to position [249, 0]
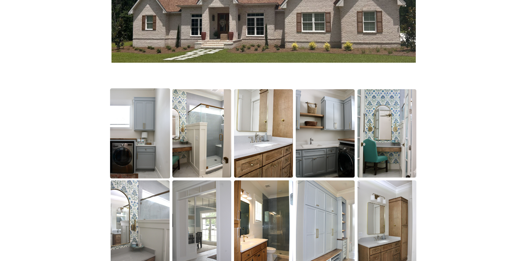
click at [149, 127] on img at bounding box center [140, 133] width 60 height 90
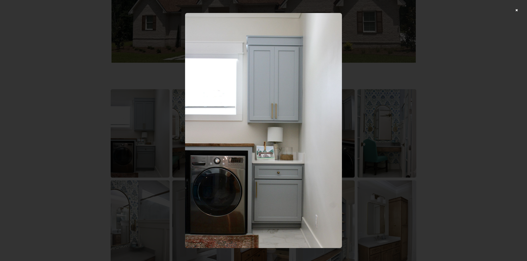
click at [433, 119] on div at bounding box center [263, 130] width 527 height 261
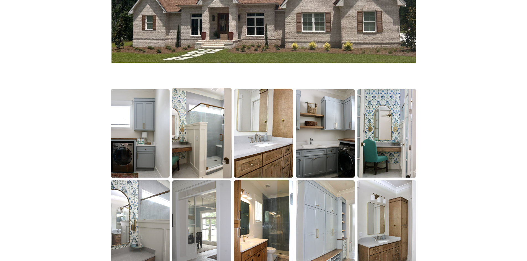
click at [173, 132] on img at bounding box center [202, 133] width 60 height 90
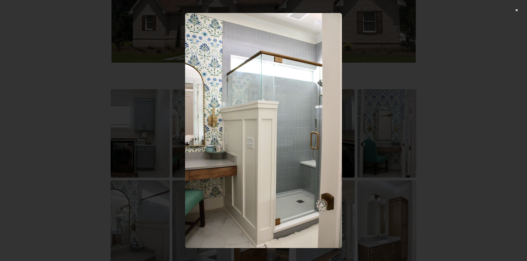
click at [438, 115] on div at bounding box center [263, 130] width 527 height 261
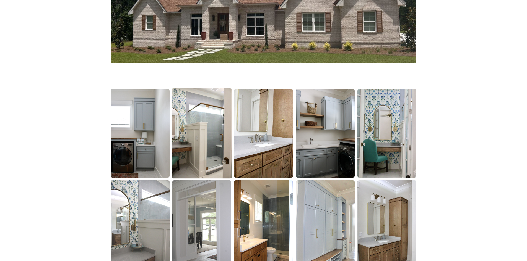
click at [205, 145] on img at bounding box center [202, 133] width 60 height 90
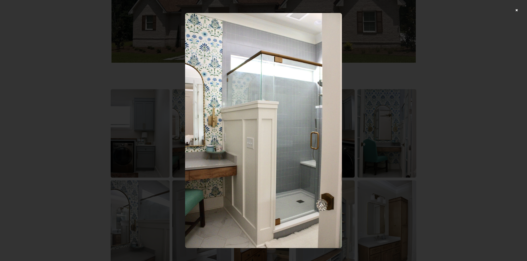
drag, startPoint x: 470, startPoint y: 89, endPoint x: 459, endPoint y: 89, distance: 10.8
click at [470, 89] on div at bounding box center [263, 130] width 527 height 261
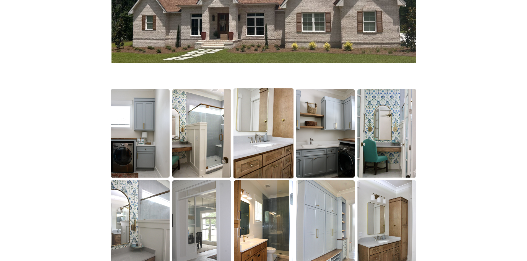
click at [278, 126] on img at bounding box center [263, 133] width 60 height 90
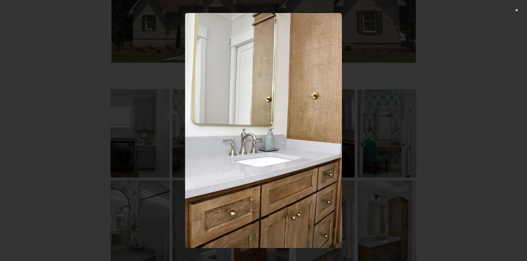
click at [436, 109] on div at bounding box center [263, 130] width 527 height 261
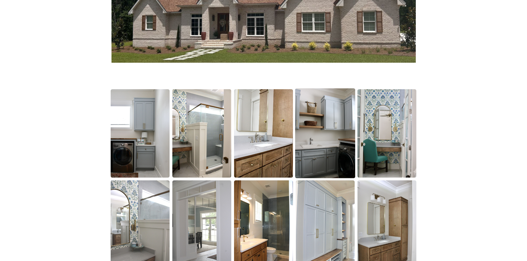
click at [333, 123] on img at bounding box center [325, 133] width 60 height 90
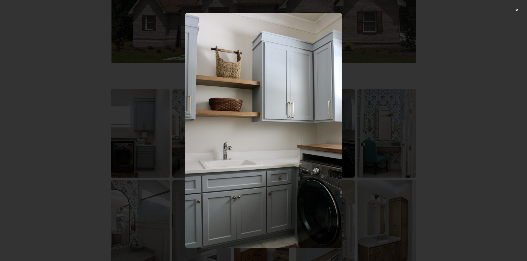
click at [417, 110] on div at bounding box center [263, 130] width 527 height 261
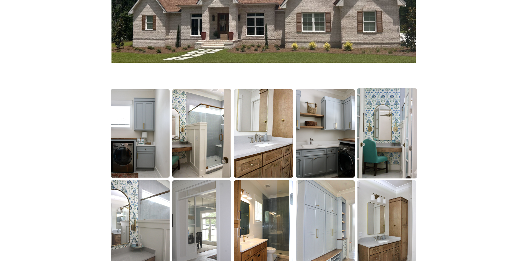
click at [395, 131] on img at bounding box center [387, 133] width 60 height 90
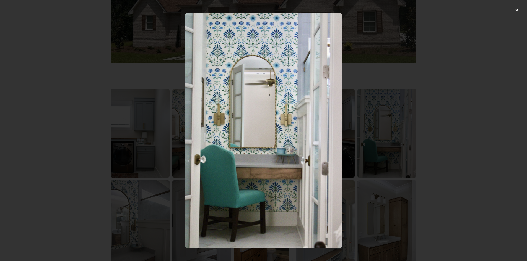
click at [414, 126] on div at bounding box center [263, 130] width 527 height 261
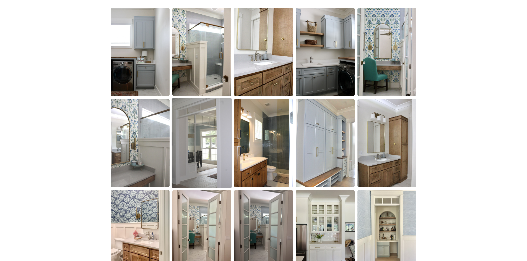
scroll to position [332, 0]
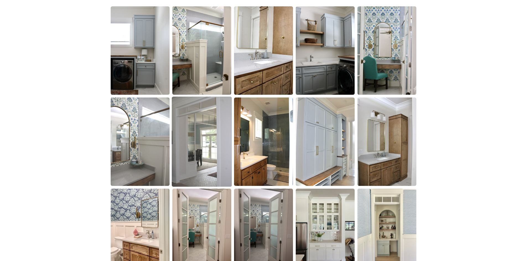
click at [210, 138] on img at bounding box center [202, 142] width 60 height 90
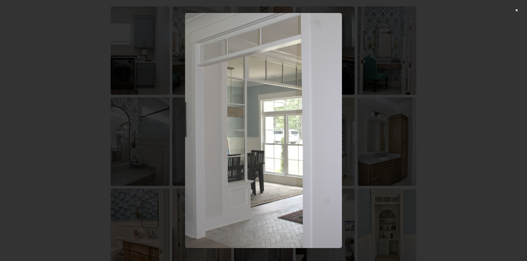
click at [442, 123] on div at bounding box center [263, 130] width 527 height 261
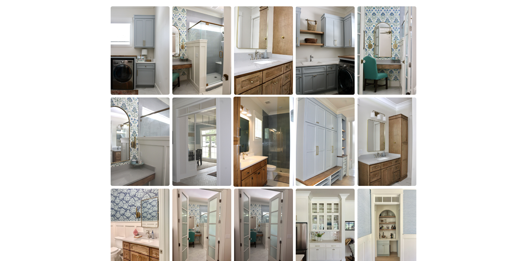
click at [264, 151] on img at bounding box center [263, 142] width 60 height 90
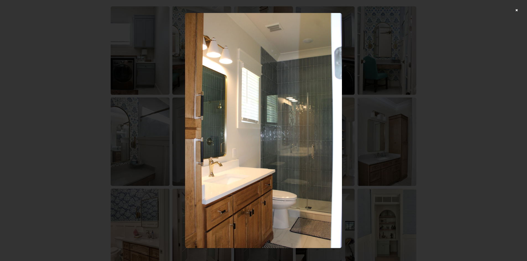
click at [423, 117] on div at bounding box center [263, 130] width 527 height 261
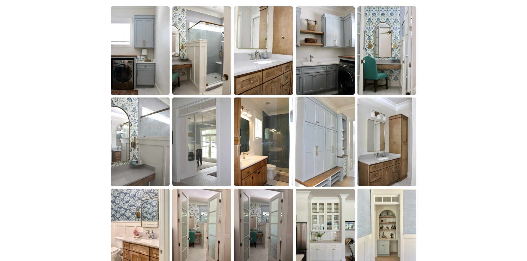
click at [336, 146] on img at bounding box center [325, 142] width 60 height 90
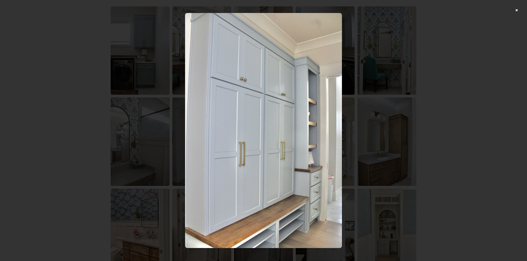
click at [456, 117] on div at bounding box center [263, 130] width 527 height 261
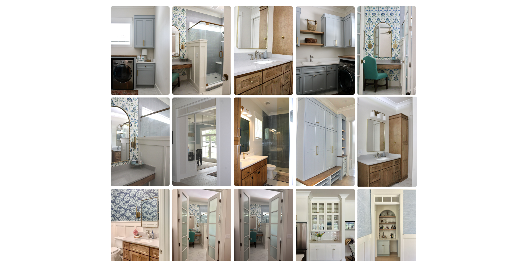
click at [406, 136] on img at bounding box center [387, 142] width 60 height 90
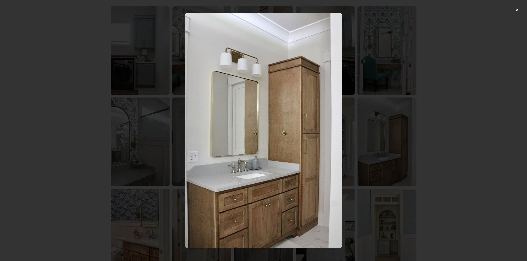
click at [454, 120] on div at bounding box center [263, 130] width 527 height 261
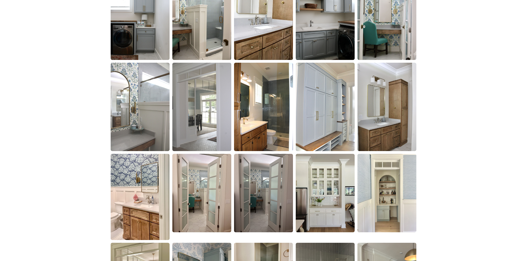
scroll to position [415, 0]
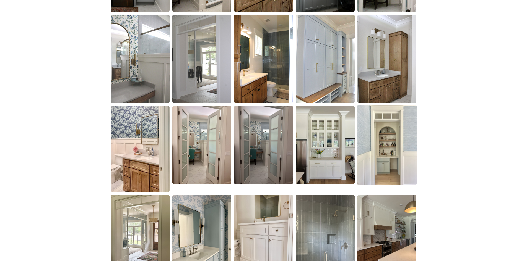
click at [410, 141] on img at bounding box center [387, 145] width 60 height 80
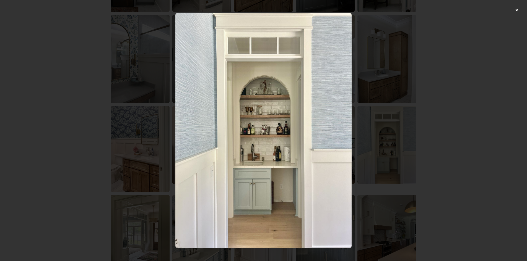
click at [438, 126] on div at bounding box center [263, 130] width 527 height 261
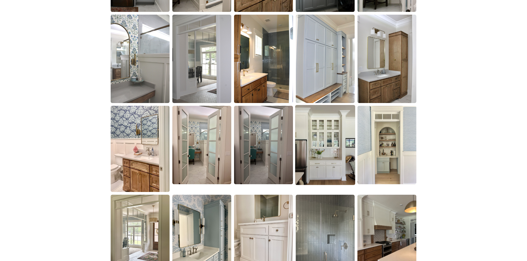
click at [311, 153] on img at bounding box center [325, 145] width 60 height 80
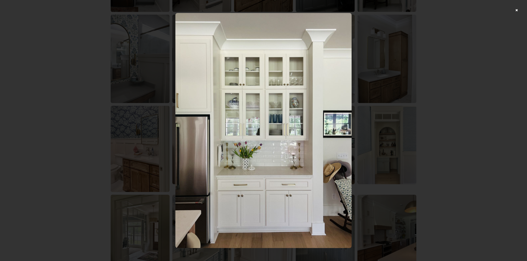
click at [425, 118] on div at bounding box center [263, 130] width 527 height 261
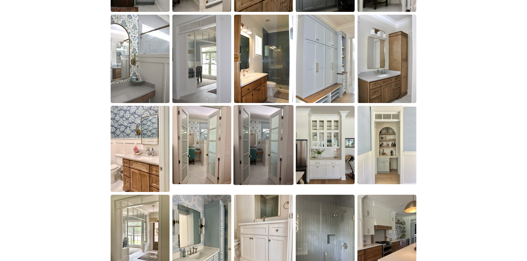
click at [256, 147] on img at bounding box center [263, 145] width 60 height 80
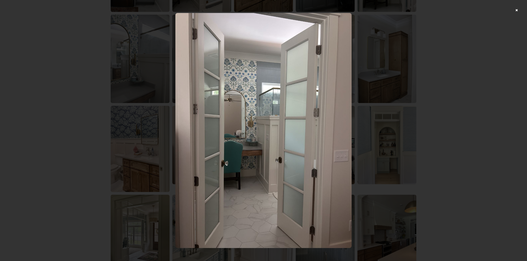
click at [413, 116] on div at bounding box center [263, 130] width 527 height 261
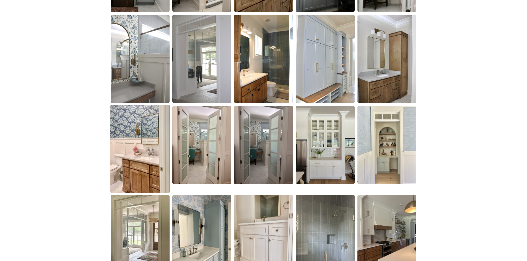
click at [143, 160] on img at bounding box center [140, 149] width 60 height 88
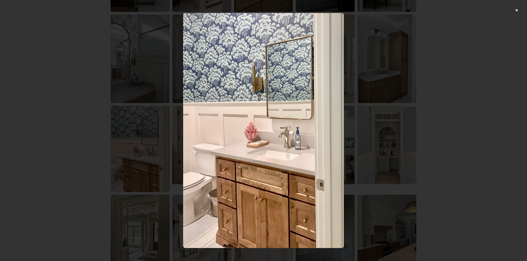
click at [369, 130] on div at bounding box center [263, 130] width 527 height 261
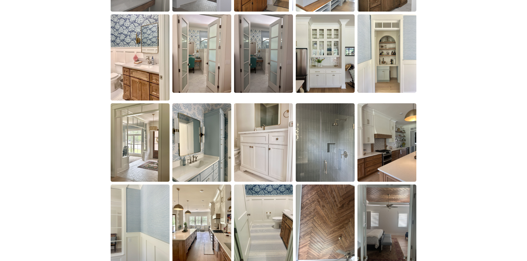
scroll to position [525, 0]
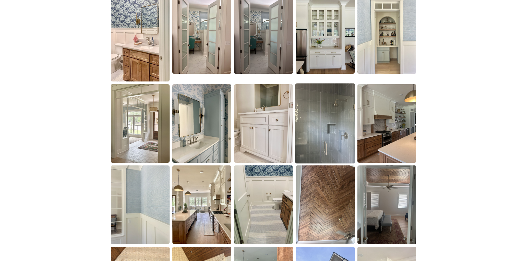
click at [332, 132] on img at bounding box center [325, 124] width 60 height 80
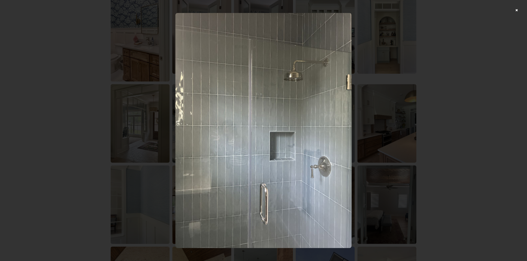
click at [436, 113] on div at bounding box center [263, 130] width 527 height 261
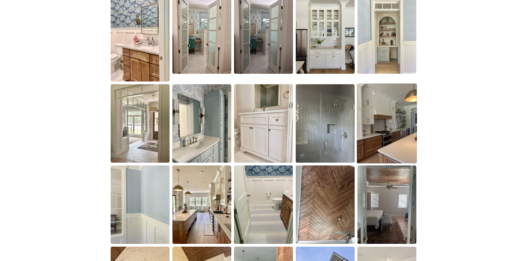
click at [393, 121] on img at bounding box center [387, 124] width 60 height 80
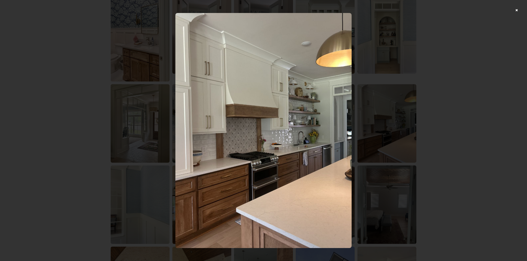
click at [428, 112] on div at bounding box center [263, 130] width 527 height 261
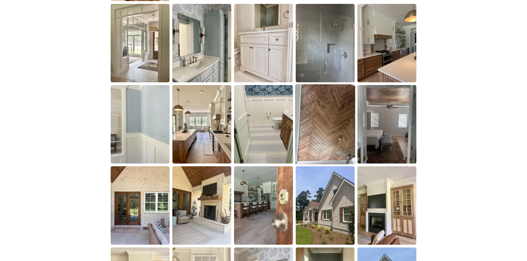
scroll to position [608, 0]
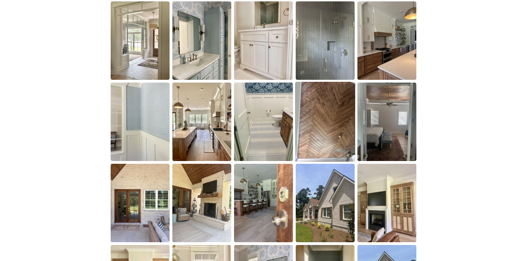
click at [319, 142] on img at bounding box center [325, 122] width 60 height 80
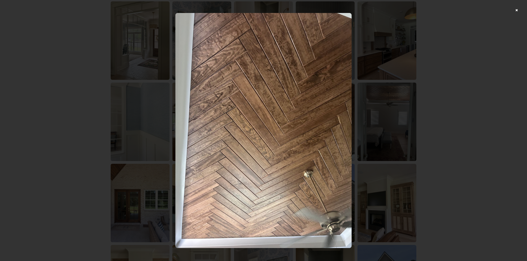
click at [446, 108] on div at bounding box center [263, 130] width 527 height 261
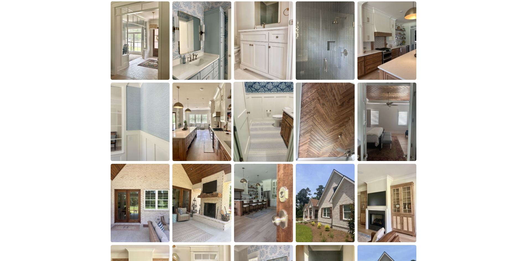
click at [278, 134] on img at bounding box center [263, 122] width 60 height 80
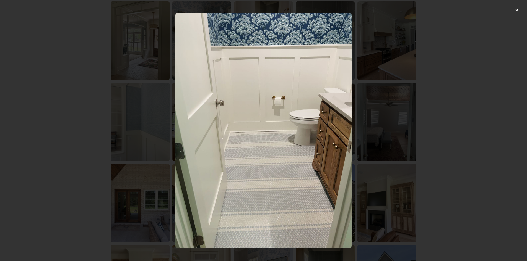
click at [439, 135] on div at bounding box center [263, 130] width 527 height 261
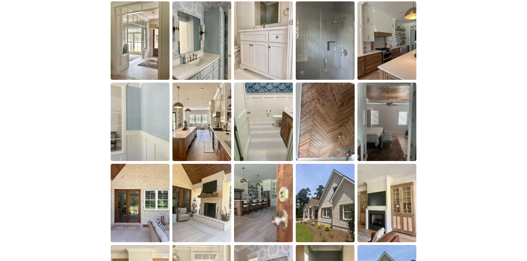
click at [183, 153] on img at bounding box center [201, 122] width 59 height 79
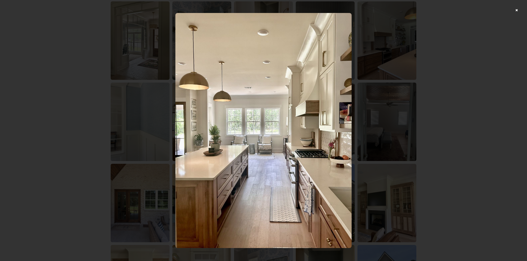
click at [455, 145] on div at bounding box center [263, 130] width 527 height 261
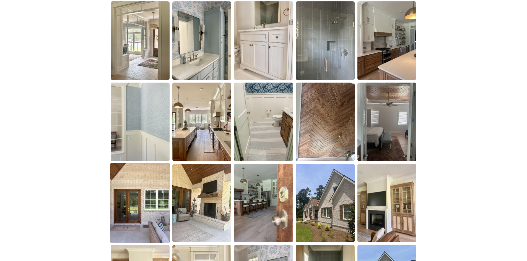
click at [149, 203] on img at bounding box center [140, 203] width 60 height 80
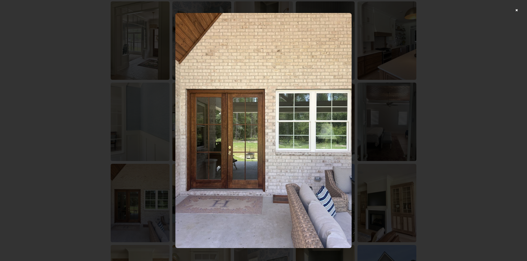
click at [466, 106] on div at bounding box center [263, 130] width 527 height 261
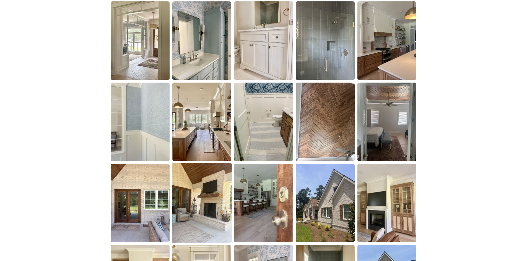
click at [179, 206] on img at bounding box center [202, 203] width 60 height 80
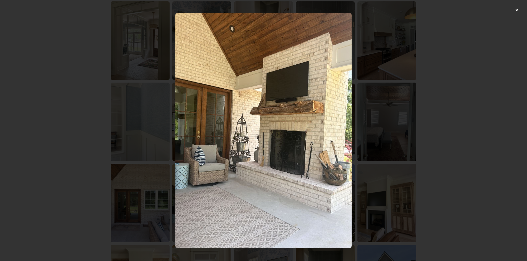
click at [452, 147] on div at bounding box center [263, 130] width 527 height 261
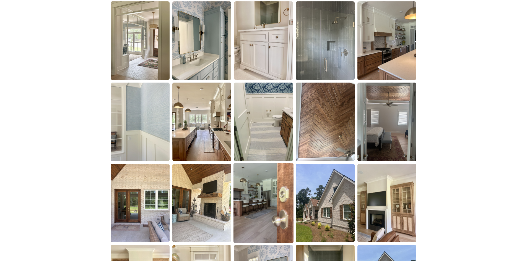
click at [256, 210] on img at bounding box center [263, 203] width 60 height 80
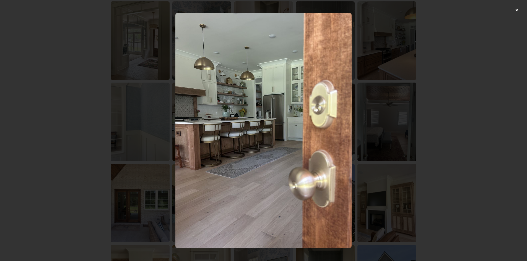
click at [460, 135] on div at bounding box center [263, 130] width 527 height 261
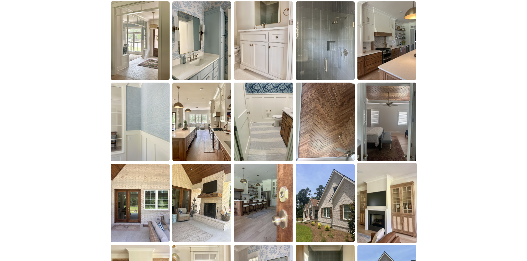
click at [390, 193] on img at bounding box center [387, 203] width 60 height 80
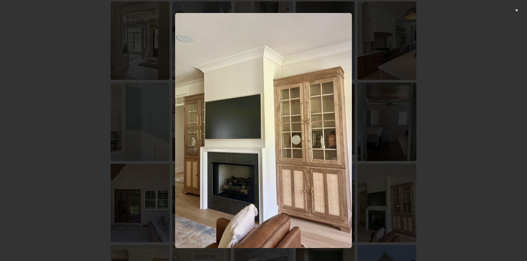
click at [470, 155] on div at bounding box center [263, 130] width 527 height 261
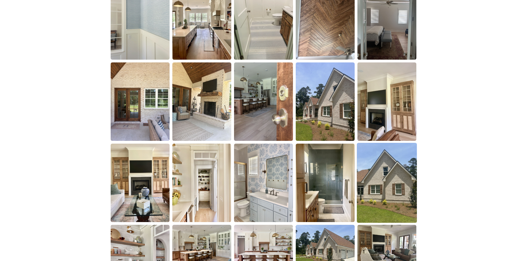
scroll to position [719, 0]
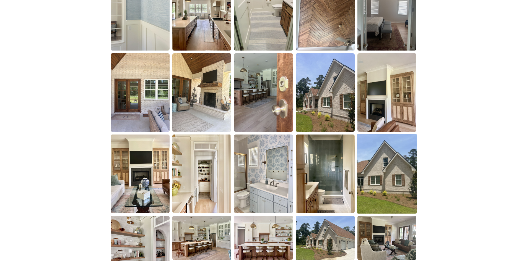
click at [379, 176] on img at bounding box center [387, 174] width 60 height 80
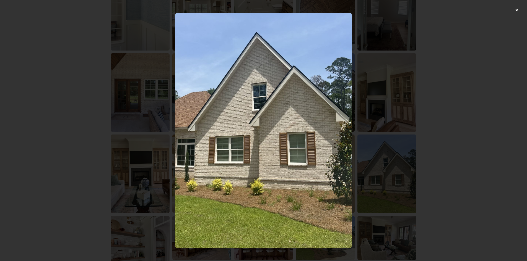
click at [457, 152] on div at bounding box center [263, 130] width 527 height 261
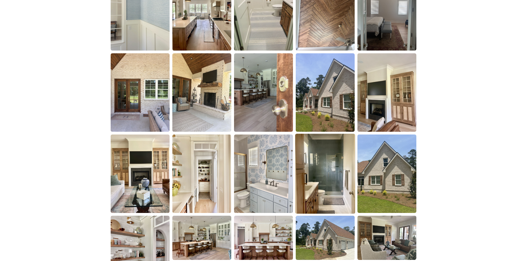
click at [335, 179] on img at bounding box center [325, 174] width 60 height 80
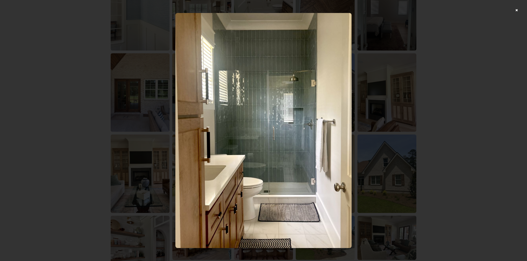
click at [469, 150] on div at bounding box center [263, 130] width 527 height 261
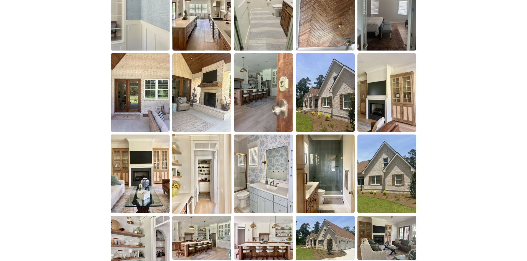
click at [207, 187] on img at bounding box center [202, 174] width 60 height 80
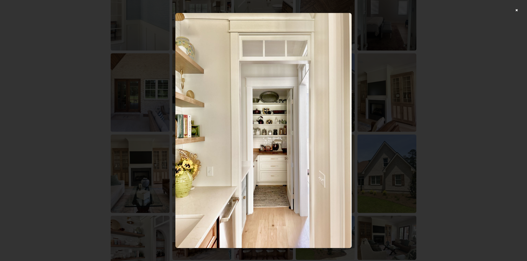
click at [472, 147] on div at bounding box center [263, 130] width 527 height 261
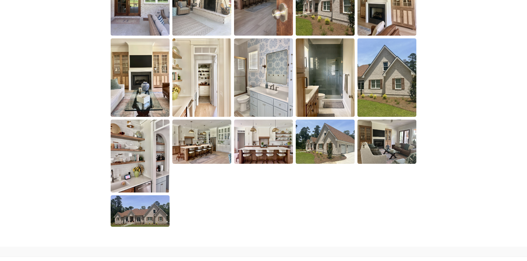
scroll to position [830, 0]
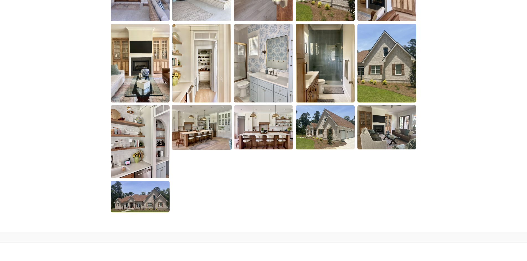
click at [195, 133] on img at bounding box center [202, 127] width 60 height 45
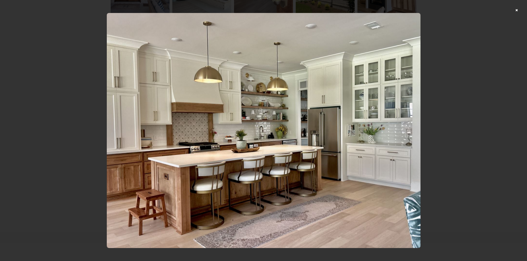
click at [475, 111] on div at bounding box center [263, 130] width 527 height 261
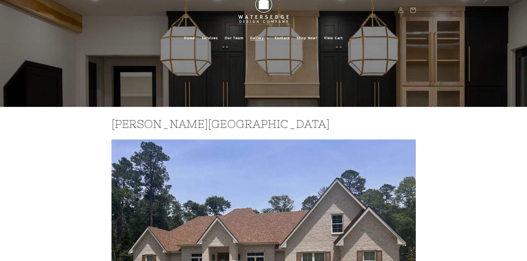
scroll to position [0, 0]
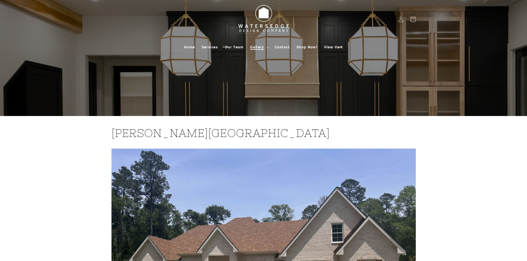
click at [258, 50] on summary "Gallery" at bounding box center [259, 47] width 24 height 12
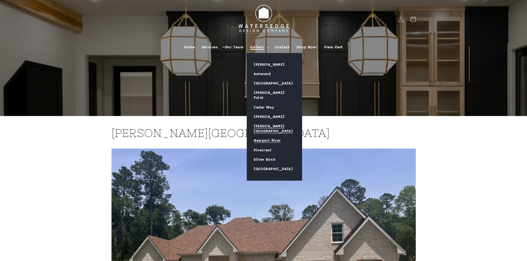
click at [269, 136] on link "Newport River" at bounding box center [274, 140] width 55 height 9
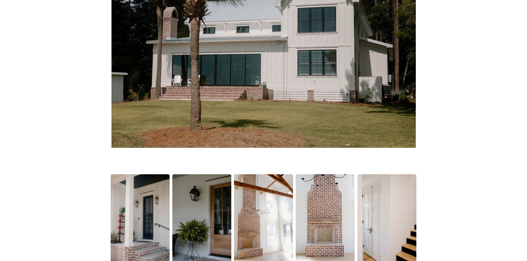
scroll to position [277, 0]
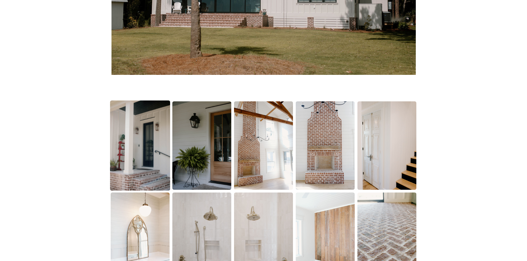
click at [155, 149] on img at bounding box center [140, 146] width 60 height 90
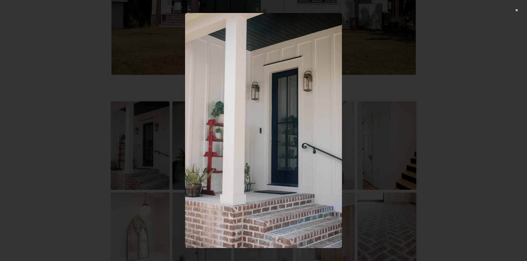
click at [445, 106] on div at bounding box center [263, 130] width 527 height 261
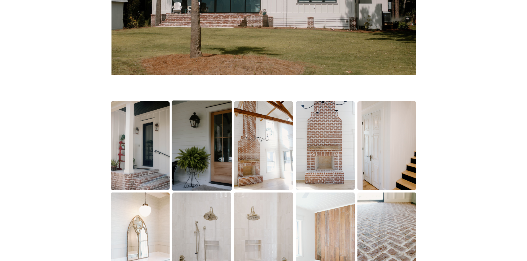
click at [220, 149] on img at bounding box center [202, 146] width 60 height 90
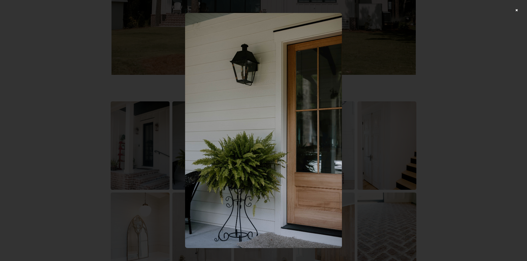
click at [449, 106] on div at bounding box center [263, 130] width 527 height 261
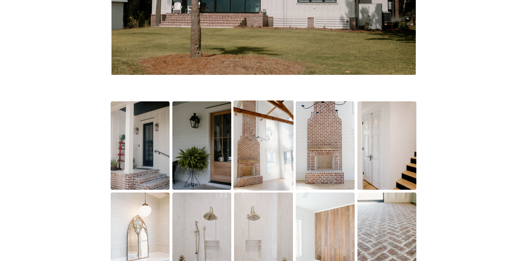
click at [265, 146] on img at bounding box center [263, 146] width 60 height 90
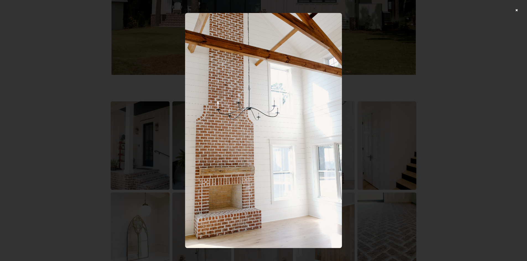
click at [428, 117] on div at bounding box center [263, 130] width 527 height 261
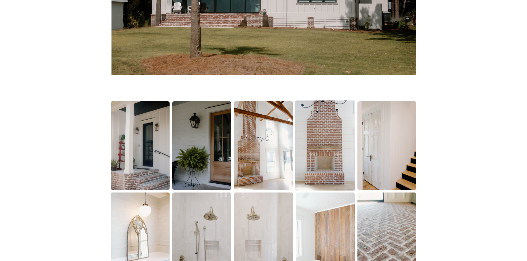
click at [331, 137] on img at bounding box center [325, 146] width 60 height 90
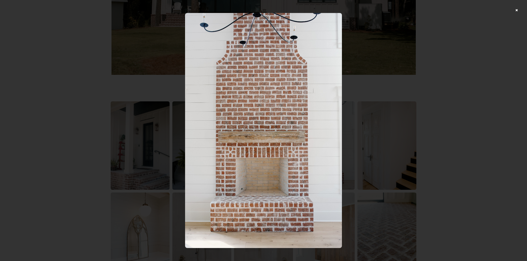
click at [440, 118] on div at bounding box center [263, 130] width 527 height 261
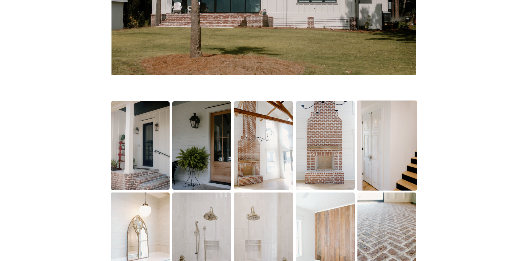
click at [381, 145] on img at bounding box center [387, 146] width 60 height 90
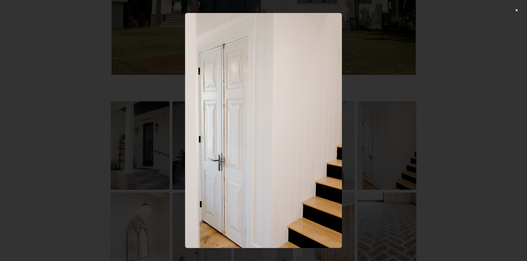
click at [459, 118] on div at bounding box center [263, 130] width 527 height 261
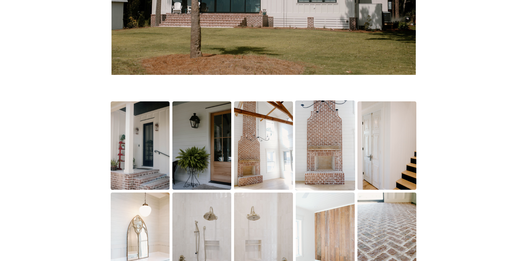
click at [308, 147] on img at bounding box center [325, 146] width 60 height 90
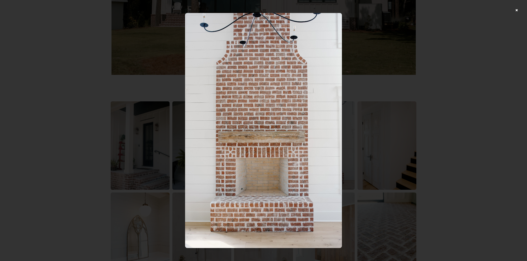
click at [460, 116] on div at bounding box center [263, 130] width 527 height 261
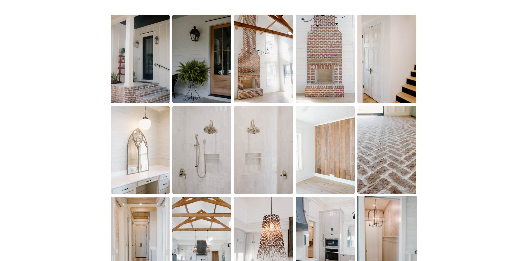
scroll to position [442, 0]
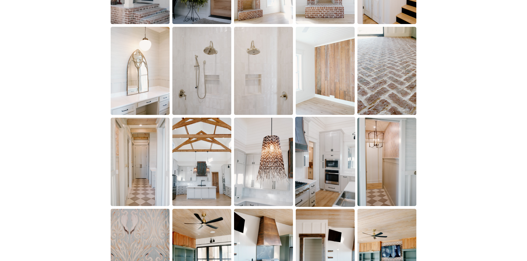
click at [334, 142] on img at bounding box center [325, 162] width 60 height 90
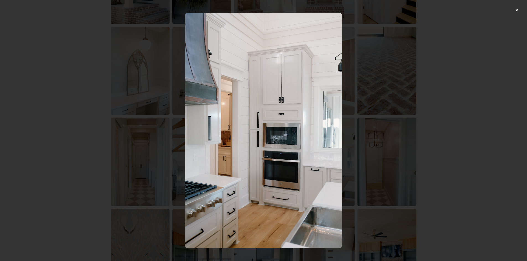
click at [437, 117] on div at bounding box center [263, 130] width 527 height 261
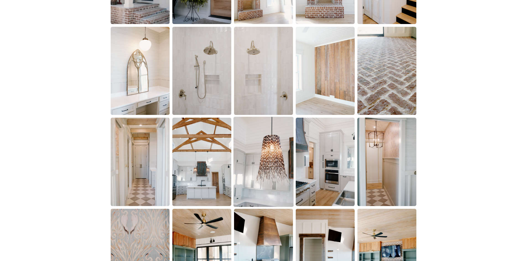
click at [256, 163] on img at bounding box center [263, 162] width 60 height 90
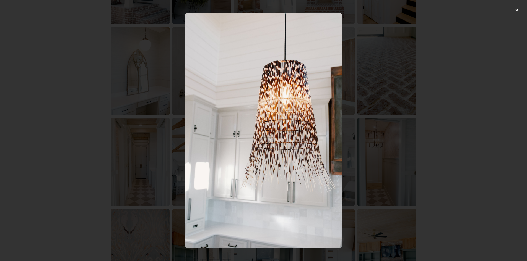
click at [423, 120] on div at bounding box center [263, 130] width 527 height 261
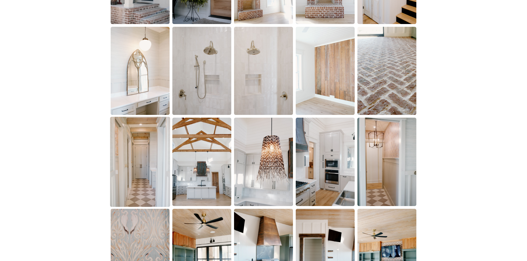
click at [158, 165] on img at bounding box center [140, 162] width 60 height 90
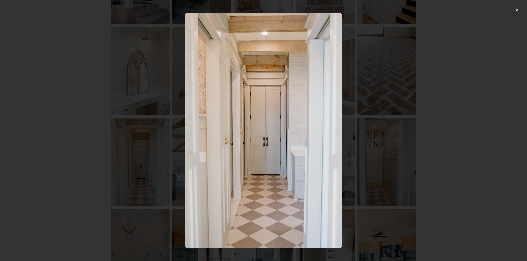
click at [446, 105] on div at bounding box center [263, 130] width 527 height 261
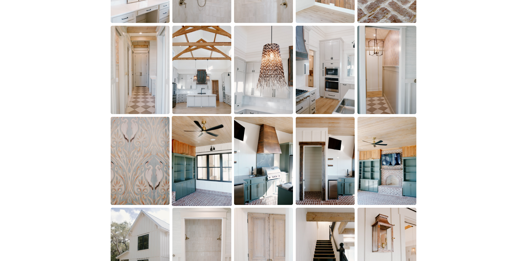
scroll to position [553, 0]
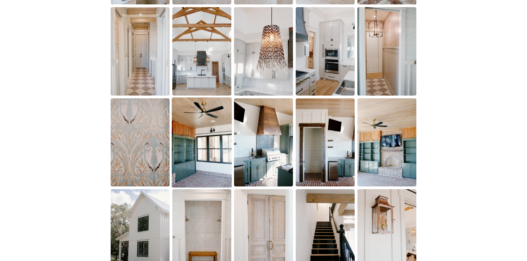
click at [198, 160] on img at bounding box center [202, 143] width 60 height 90
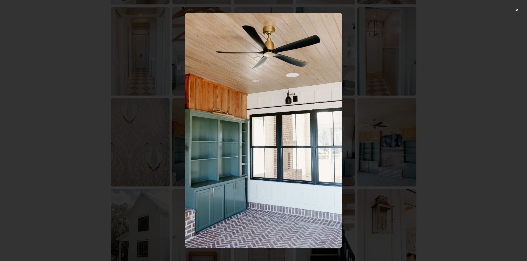
click at [438, 99] on div at bounding box center [263, 130] width 527 height 261
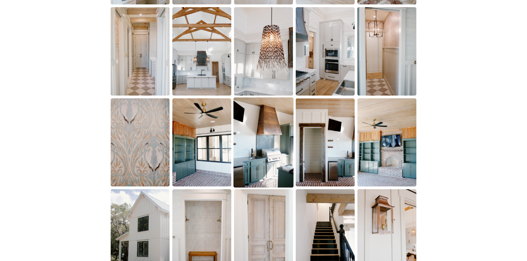
click at [272, 141] on img at bounding box center [263, 143] width 60 height 90
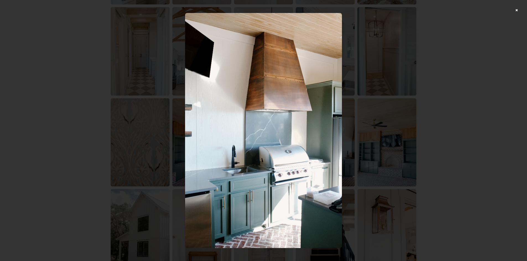
click at [493, 91] on div at bounding box center [263, 130] width 527 height 261
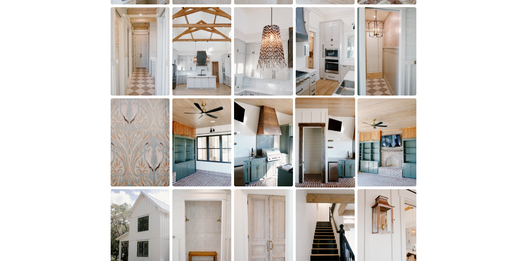
click at [311, 152] on img at bounding box center [325, 143] width 60 height 90
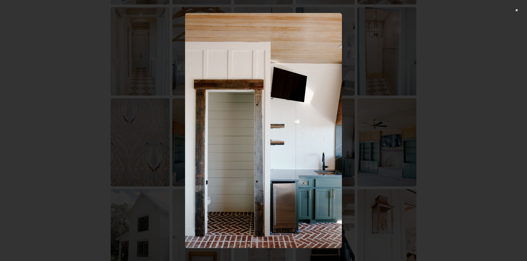
click at [473, 106] on div at bounding box center [263, 130] width 527 height 261
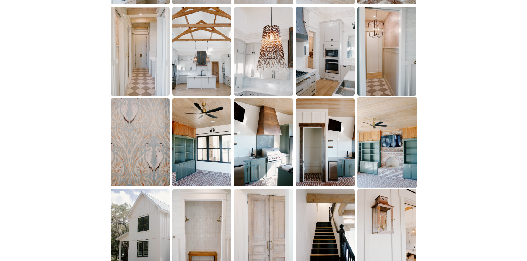
click at [415, 135] on img at bounding box center [387, 143] width 60 height 90
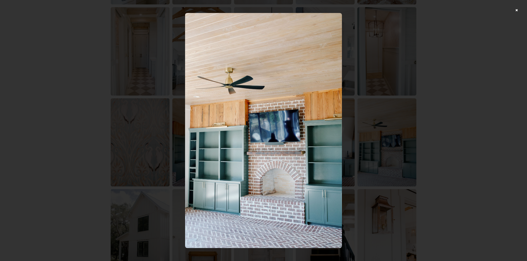
click at [485, 106] on div at bounding box center [263, 130] width 527 height 261
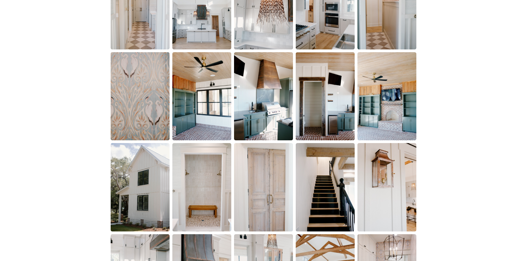
scroll to position [636, 0]
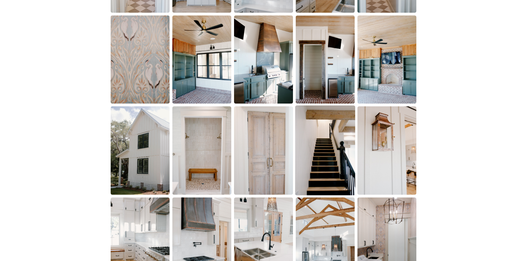
click at [338, 137] on img at bounding box center [325, 151] width 60 height 90
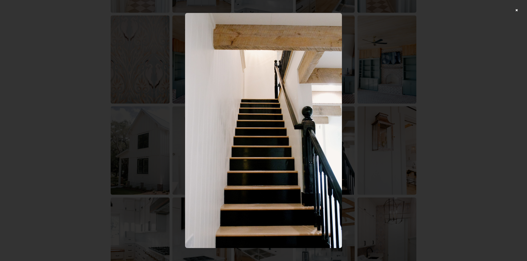
click at [452, 108] on div at bounding box center [263, 130] width 527 height 261
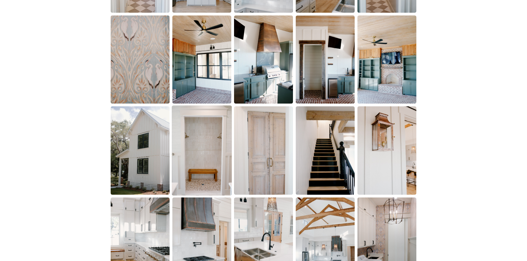
click at [222, 158] on img at bounding box center [202, 151] width 60 height 90
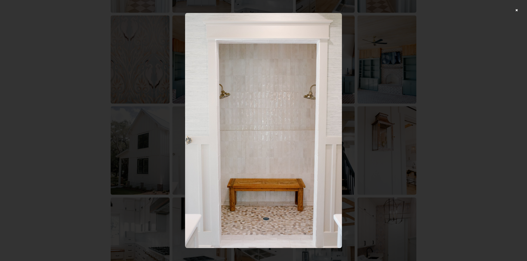
click at [456, 114] on div at bounding box center [263, 130] width 527 height 261
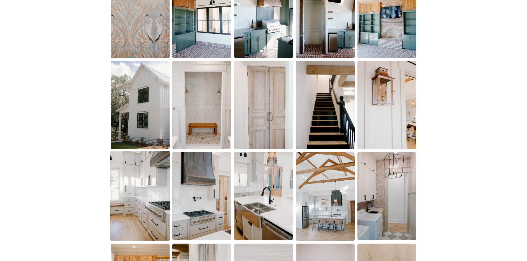
scroll to position [691, 0]
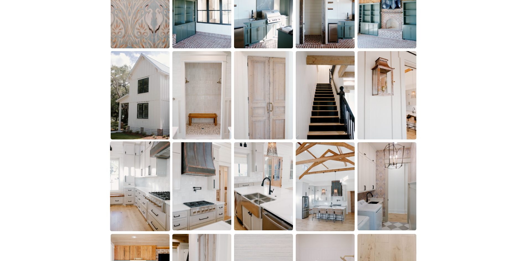
click at [148, 180] on img at bounding box center [140, 187] width 60 height 90
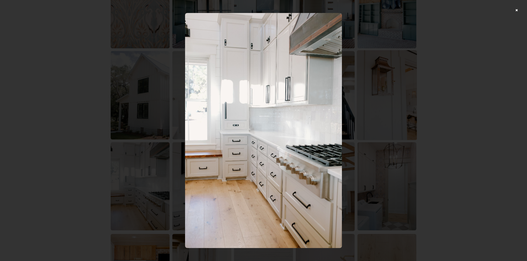
drag, startPoint x: 424, startPoint y: 116, endPoint x: 391, endPoint y: 130, distance: 35.6
click at [424, 116] on div at bounding box center [263, 130] width 527 height 261
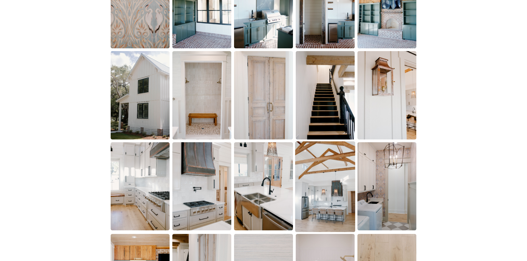
click at [336, 167] on img at bounding box center [325, 187] width 60 height 91
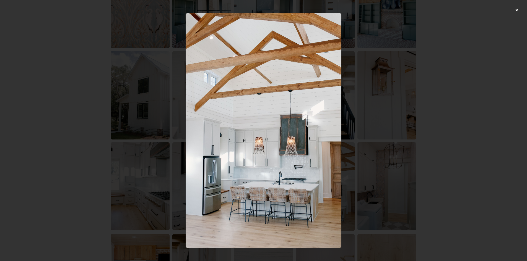
click at [433, 137] on div at bounding box center [263, 130] width 527 height 261
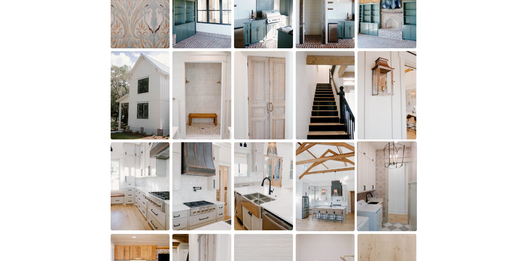
click at [404, 169] on img at bounding box center [387, 187] width 60 height 90
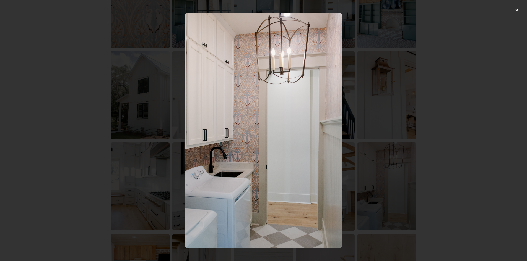
click at [424, 144] on div at bounding box center [263, 130] width 527 height 261
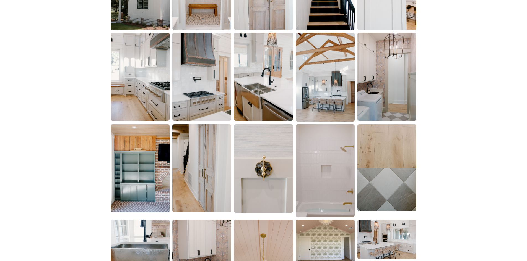
scroll to position [802, 0]
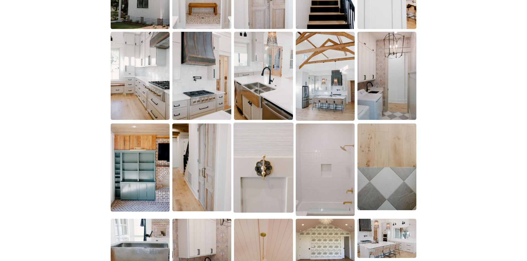
click at [247, 174] on img at bounding box center [263, 168] width 60 height 90
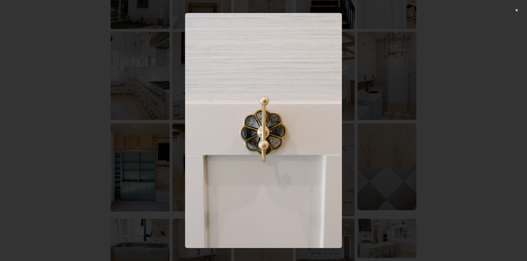
drag, startPoint x: 446, startPoint y: 131, endPoint x: 438, endPoint y: 130, distance: 8.6
click at [447, 131] on div at bounding box center [263, 130] width 527 height 261
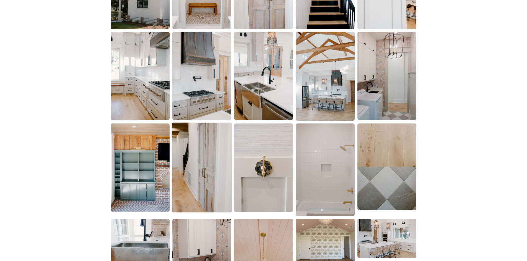
click at [215, 167] on img at bounding box center [202, 168] width 60 height 90
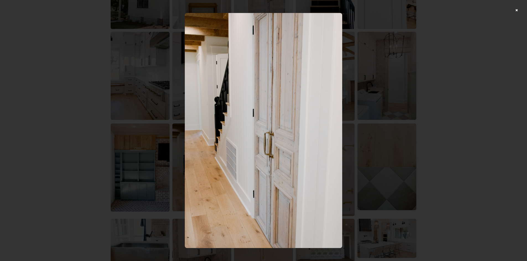
click at [454, 122] on div at bounding box center [263, 130] width 527 height 261
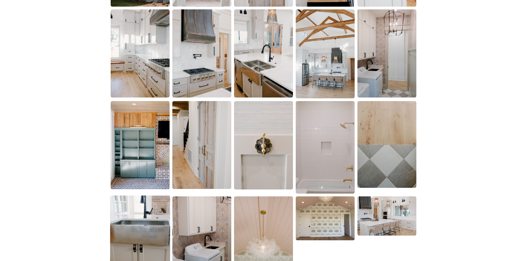
scroll to position [885, 0]
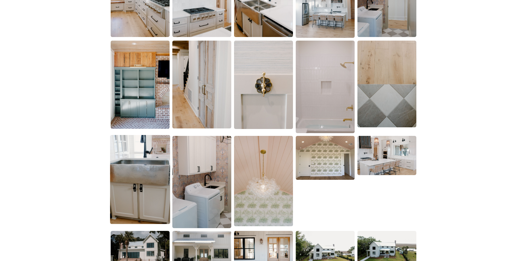
click at [152, 173] on img at bounding box center [140, 179] width 60 height 89
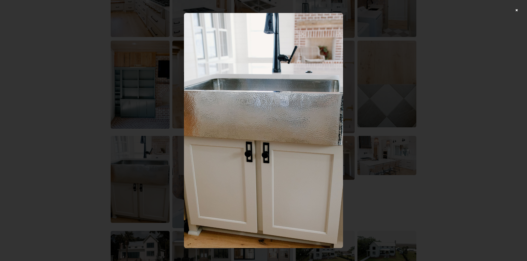
click at [421, 137] on div at bounding box center [263, 130] width 527 height 261
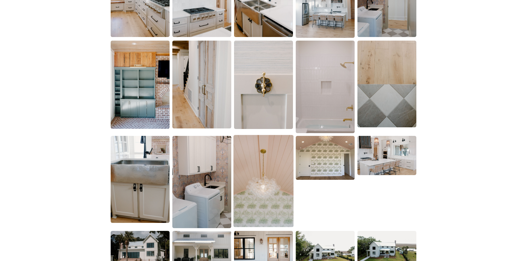
click at [255, 184] on img at bounding box center [263, 181] width 60 height 92
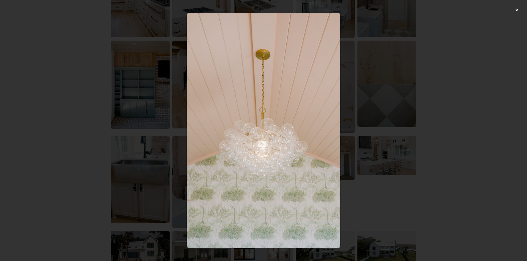
click at [432, 136] on div at bounding box center [263, 130] width 527 height 261
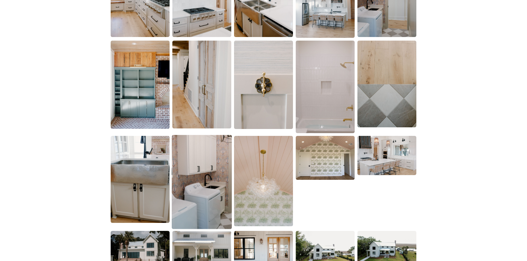
scroll to position [968, 0]
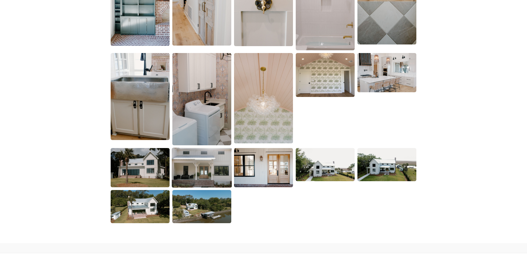
click at [208, 168] on img at bounding box center [202, 168] width 60 height 40
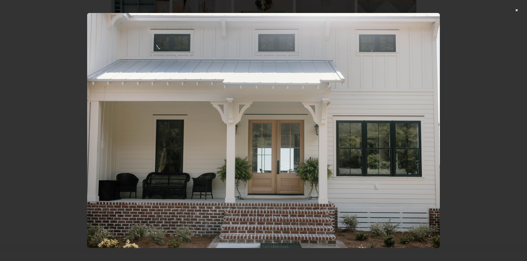
click at [470, 118] on div at bounding box center [263, 130] width 527 height 261
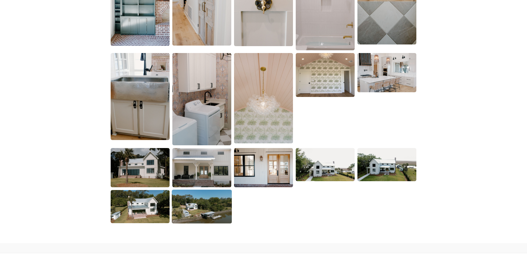
click at [197, 214] on img at bounding box center [202, 207] width 60 height 34
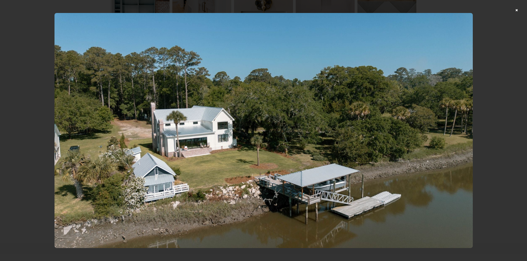
click at [501, 103] on div at bounding box center [263, 130] width 527 height 261
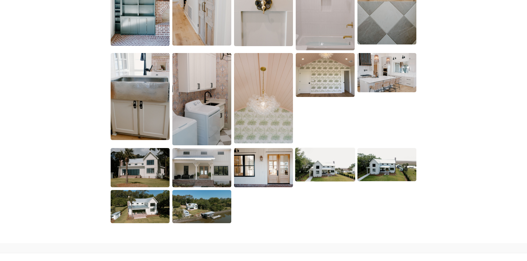
click at [350, 165] on img at bounding box center [325, 165] width 60 height 34
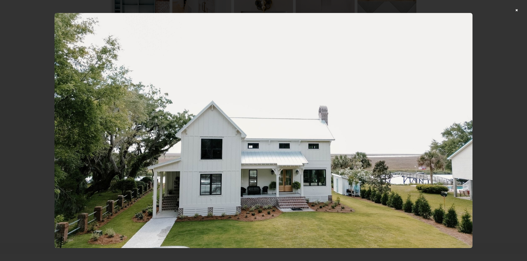
click at [488, 112] on div at bounding box center [263, 130] width 527 height 261
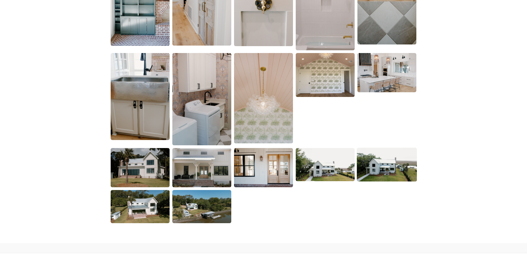
click at [393, 161] on img at bounding box center [387, 165] width 60 height 34
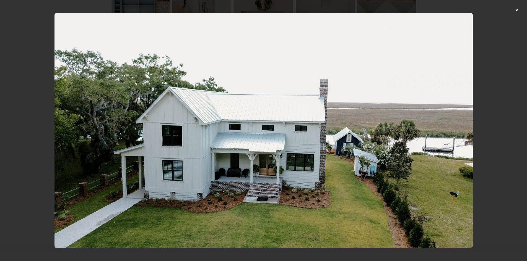
click at [485, 135] on div at bounding box center [263, 130] width 527 height 261
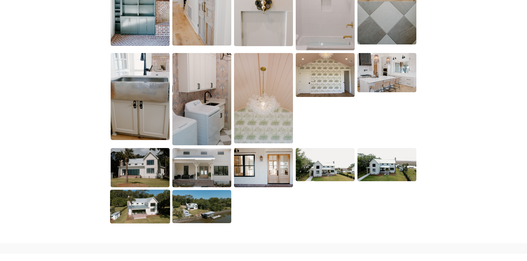
click at [145, 203] on img at bounding box center [140, 207] width 60 height 34
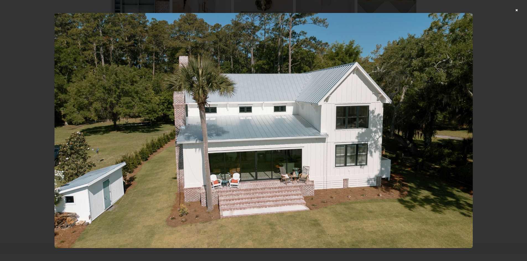
click at [511, 55] on div at bounding box center [263, 130] width 527 height 261
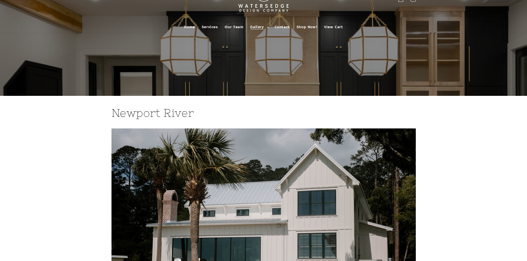
scroll to position [0, 0]
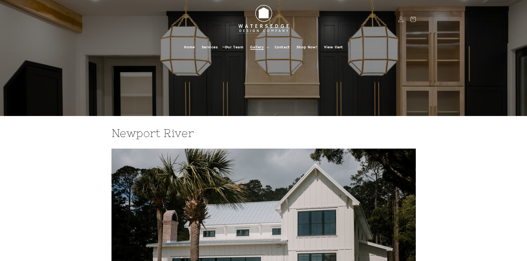
click at [265, 44] on summary "Gallery" at bounding box center [259, 47] width 24 height 12
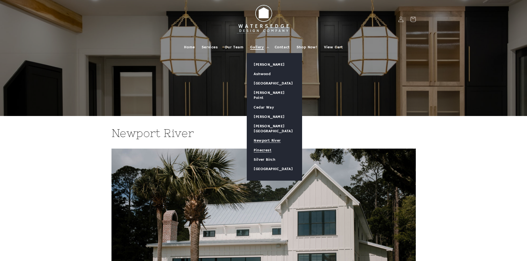
click at [265, 146] on link "Pinecrest" at bounding box center [274, 150] width 55 height 9
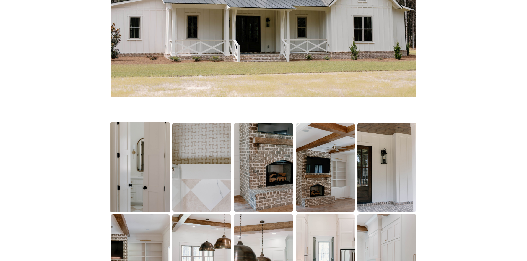
scroll to position [277, 0]
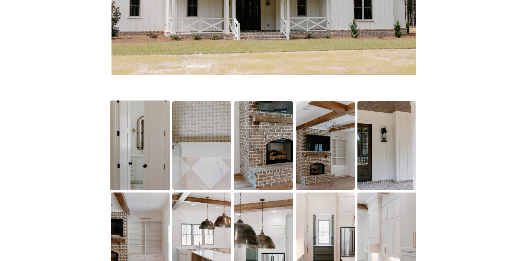
click at [144, 163] on img at bounding box center [140, 146] width 60 height 90
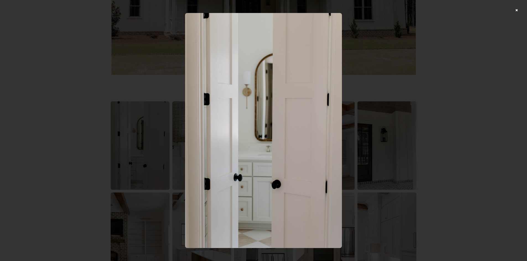
click at [460, 116] on div at bounding box center [263, 130] width 527 height 261
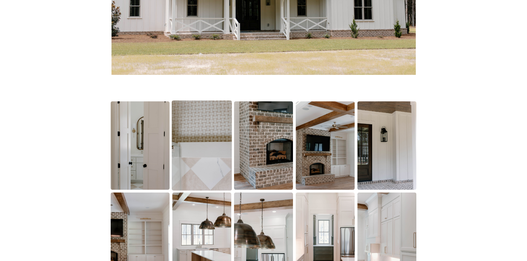
click at [228, 156] on img at bounding box center [202, 146] width 60 height 90
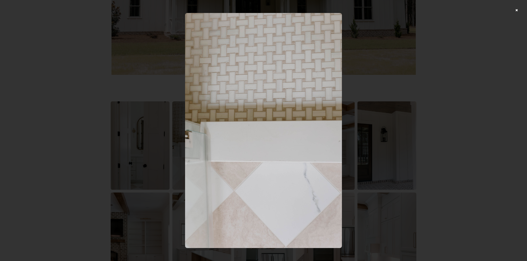
click at [448, 132] on div at bounding box center [263, 130] width 527 height 261
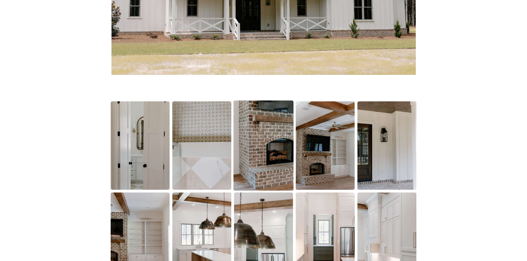
click at [286, 149] on img at bounding box center [263, 146] width 60 height 90
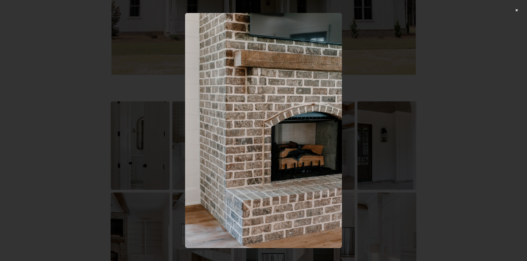
click at [444, 129] on div at bounding box center [263, 130] width 527 height 261
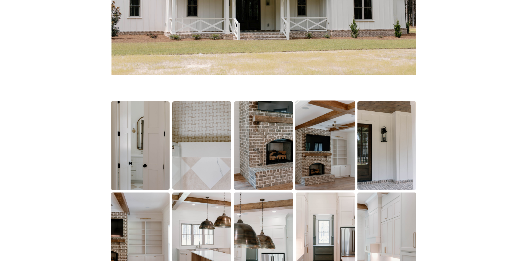
click at [337, 148] on img at bounding box center [325, 146] width 60 height 90
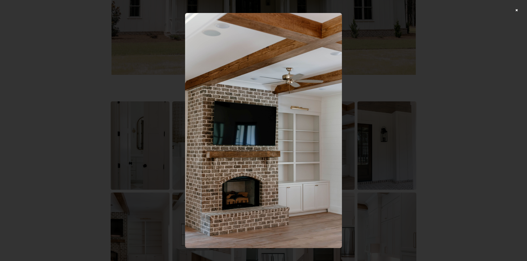
click at [461, 126] on div at bounding box center [263, 130] width 527 height 261
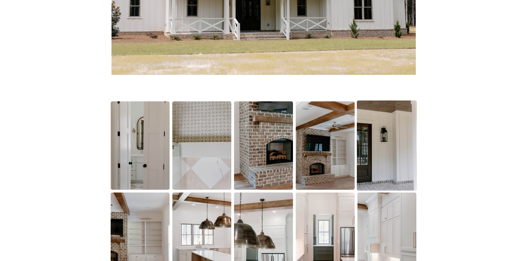
click at [400, 137] on img at bounding box center [387, 146] width 60 height 90
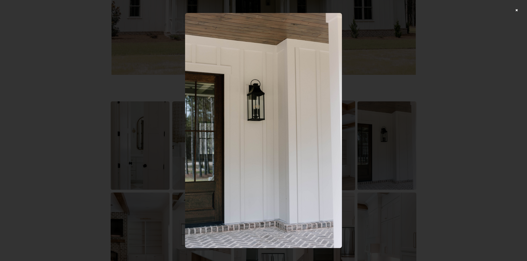
drag, startPoint x: 490, startPoint y: 120, endPoint x: 340, endPoint y: 136, distance: 151.5
click at [490, 120] on div at bounding box center [263, 130] width 527 height 261
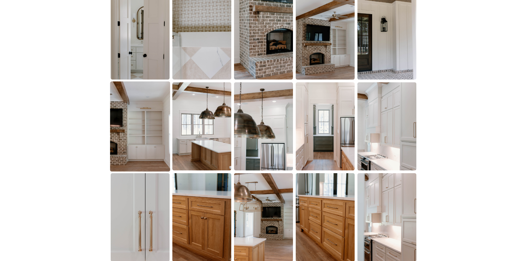
scroll to position [387, 0]
click at [207, 155] on img at bounding box center [201, 126] width 59 height 88
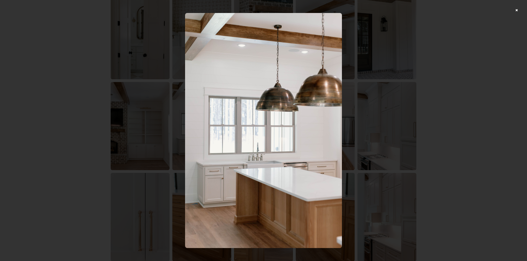
click at [471, 123] on div at bounding box center [263, 130] width 527 height 261
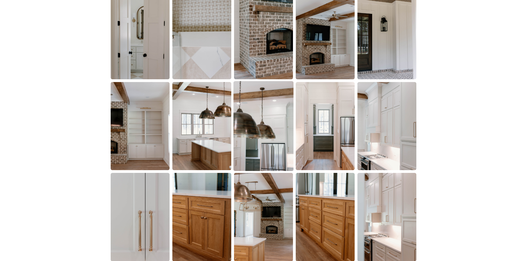
click at [279, 138] on img at bounding box center [263, 126] width 60 height 90
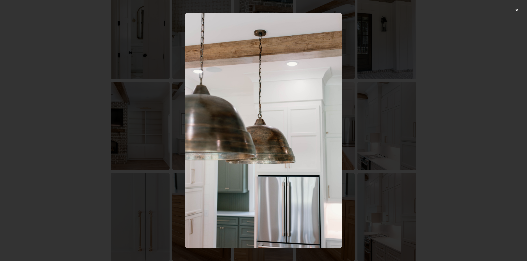
click at [472, 107] on div at bounding box center [263, 130] width 527 height 261
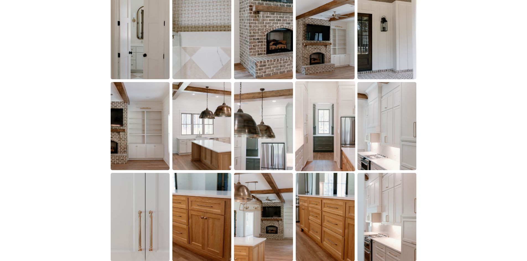
click at [333, 135] on img at bounding box center [325, 126] width 60 height 90
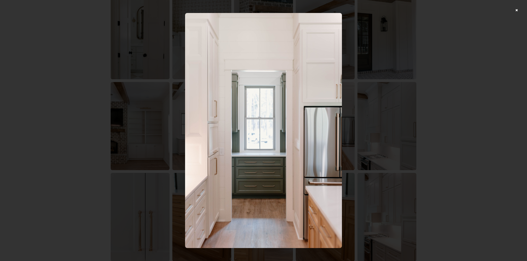
click at [468, 113] on div at bounding box center [263, 130] width 527 height 261
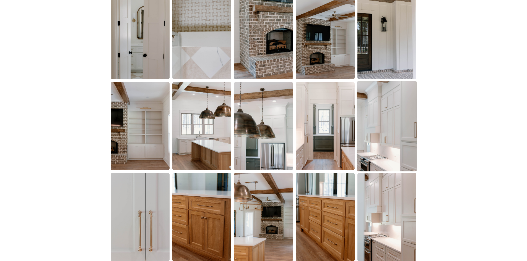
click at [364, 136] on img at bounding box center [387, 126] width 60 height 90
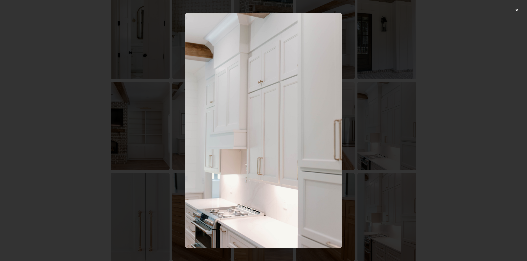
click at [473, 101] on div at bounding box center [263, 130] width 527 height 261
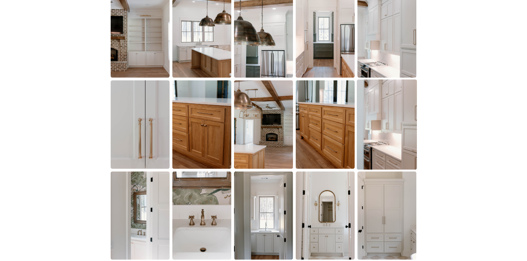
scroll to position [498, 0]
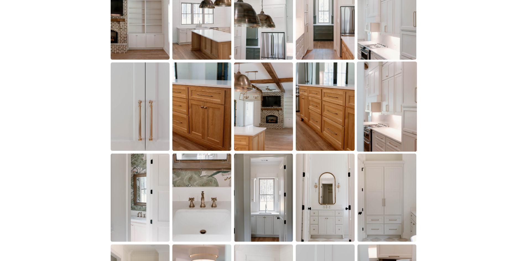
click at [400, 118] on img at bounding box center [387, 107] width 60 height 90
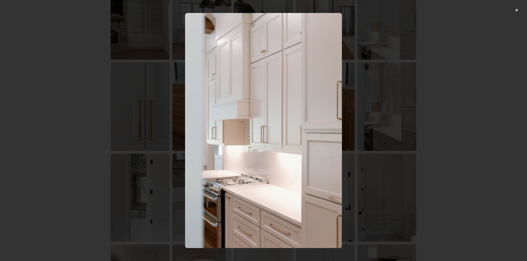
click at [458, 103] on div at bounding box center [263, 130] width 527 height 261
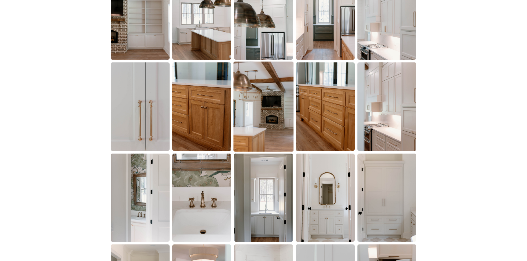
click at [270, 131] on img at bounding box center [263, 107] width 60 height 90
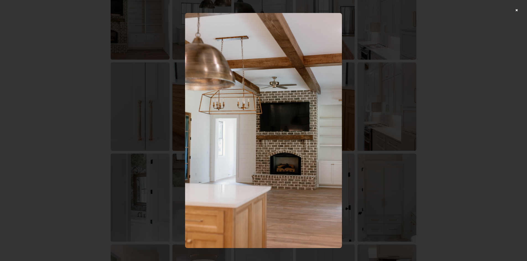
click at [463, 93] on div at bounding box center [263, 130] width 527 height 261
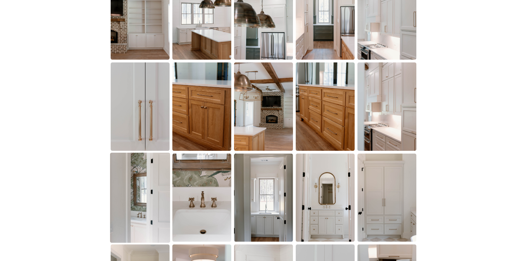
click at [149, 187] on img at bounding box center [140, 198] width 60 height 90
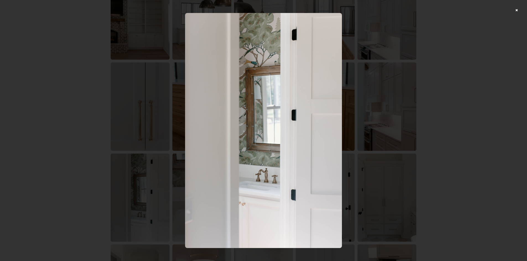
click at [446, 125] on div at bounding box center [263, 130] width 527 height 261
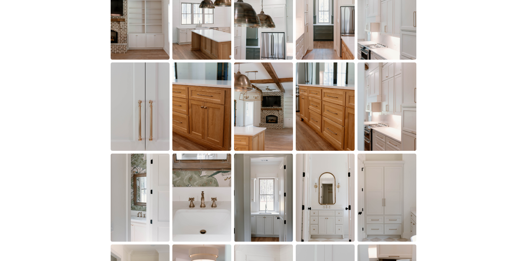
click at [186, 198] on img at bounding box center [201, 198] width 59 height 88
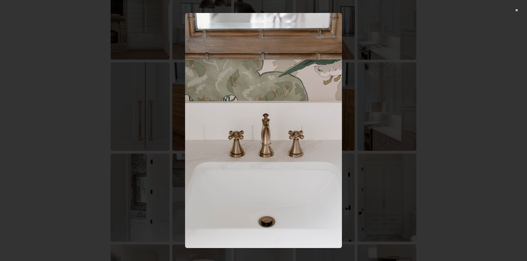
click at [478, 131] on div at bounding box center [263, 130] width 527 height 261
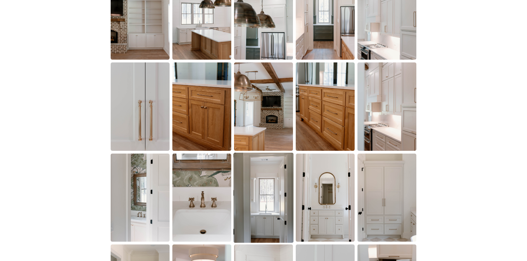
click at [256, 187] on img at bounding box center [263, 198] width 60 height 90
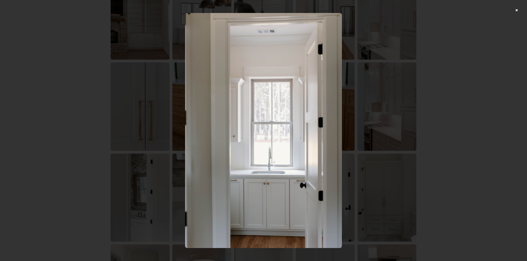
click at [453, 160] on div at bounding box center [263, 130] width 527 height 261
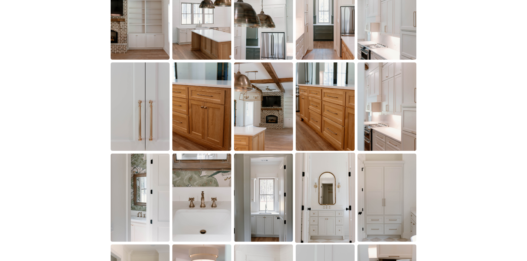
click at [345, 197] on img at bounding box center [325, 198] width 60 height 90
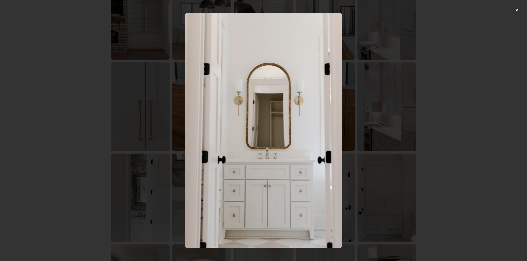
click at [466, 102] on div at bounding box center [263, 130] width 527 height 261
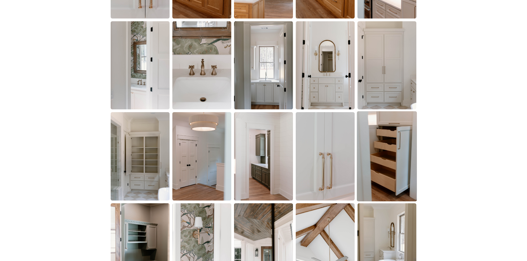
scroll to position [636, 0]
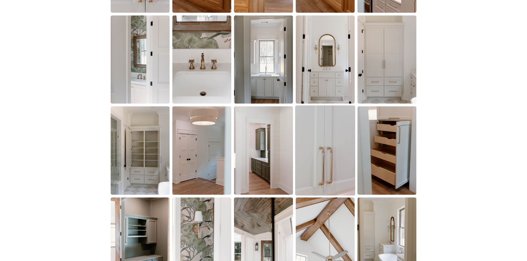
click at [347, 142] on img at bounding box center [325, 151] width 60 height 90
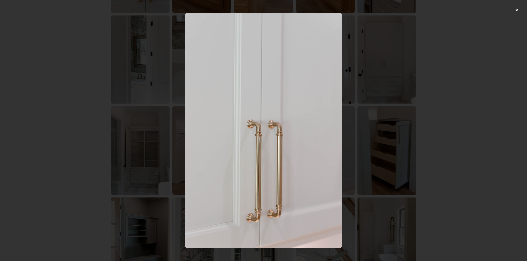
click at [405, 130] on div at bounding box center [263, 130] width 527 height 261
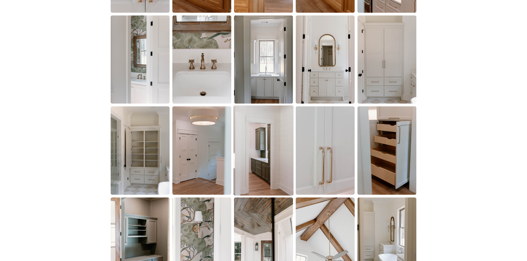
click at [268, 147] on img at bounding box center [263, 151] width 60 height 90
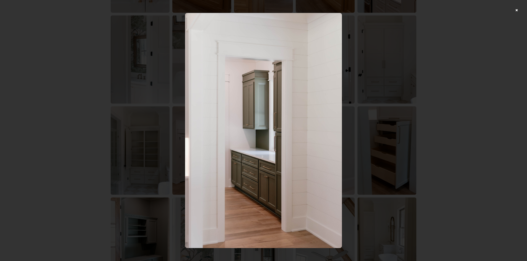
click at [418, 117] on div at bounding box center [263, 130] width 527 height 261
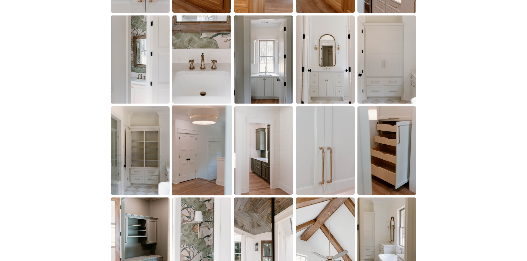
click at [212, 155] on img at bounding box center [202, 151] width 60 height 90
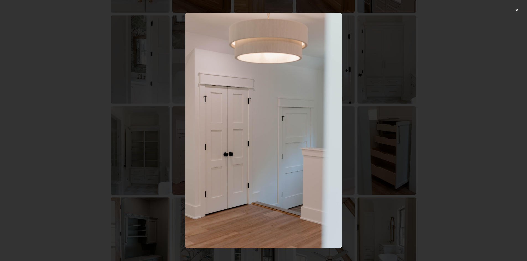
click at [472, 110] on div at bounding box center [263, 130] width 527 height 261
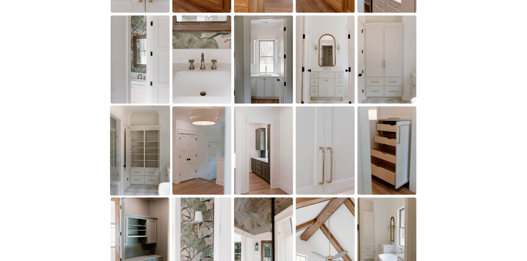
click at [129, 169] on img at bounding box center [140, 151] width 60 height 90
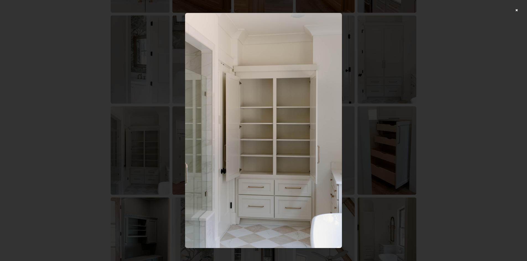
click at [436, 108] on div at bounding box center [263, 130] width 527 height 261
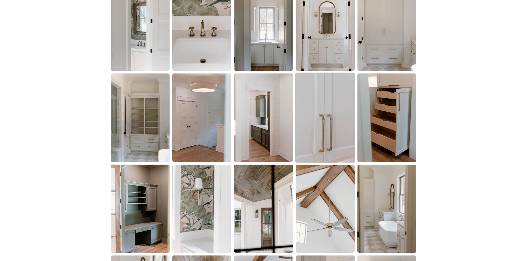
scroll to position [719, 0]
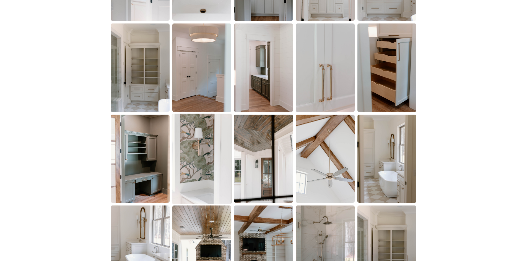
click at [204, 155] on img at bounding box center [202, 159] width 60 height 90
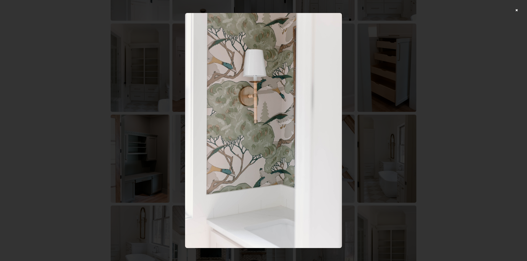
click at [470, 92] on div at bounding box center [263, 130] width 527 height 261
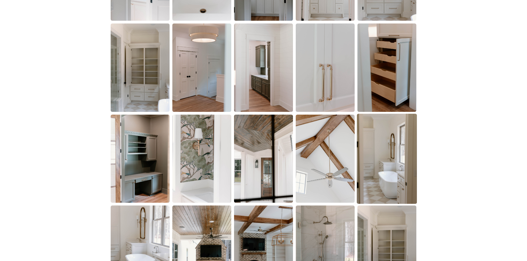
click at [412, 150] on img at bounding box center [387, 159] width 60 height 90
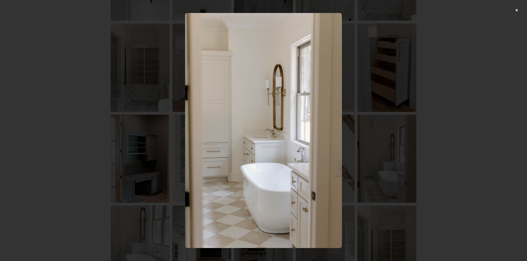
click at [450, 122] on div at bounding box center [263, 130] width 527 height 261
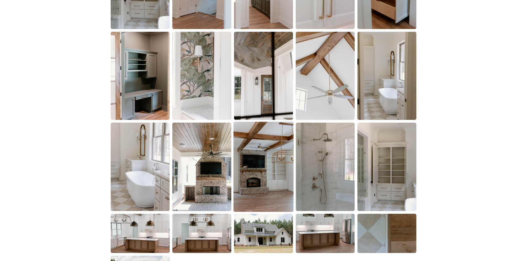
scroll to position [774, 0]
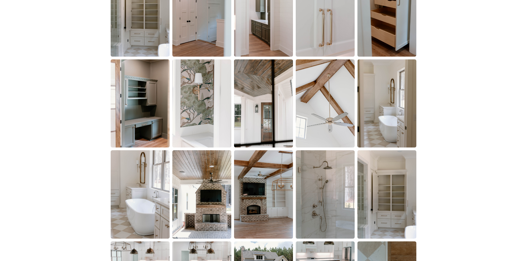
click at [196, 133] on img at bounding box center [201, 103] width 59 height 88
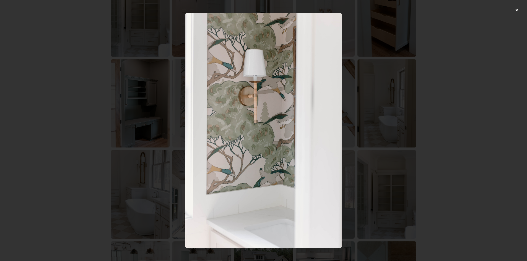
click at [421, 116] on div at bounding box center [263, 130] width 527 height 261
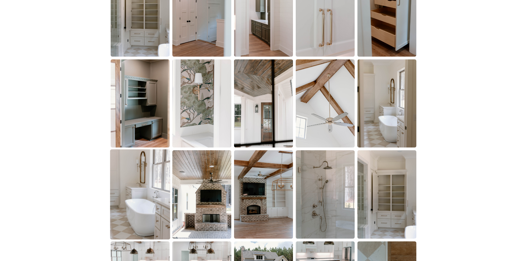
click at [152, 207] on img at bounding box center [140, 195] width 60 height 90
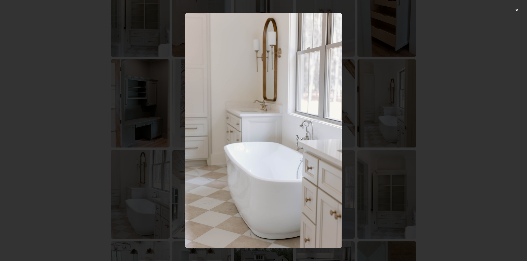
click at [466, 134] on div at bounding box center [263, 130] width 527 height 261
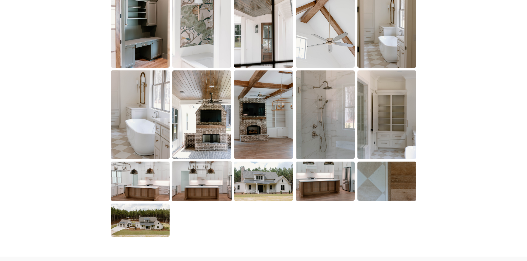
scroll to position [857, 0]
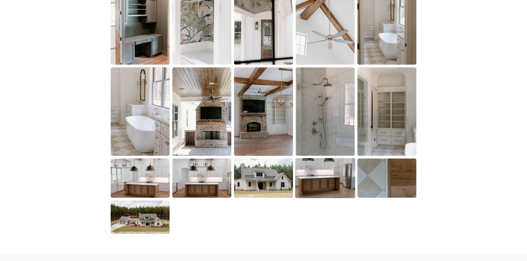
click at [307, 178] on img at bounding box center [325, 178] width 60 height 40
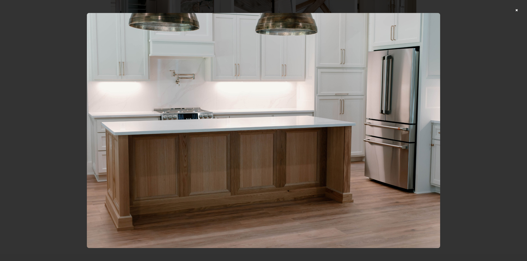
click at [484, 124] on div at bounding box center [263, 130] width 527 height 261
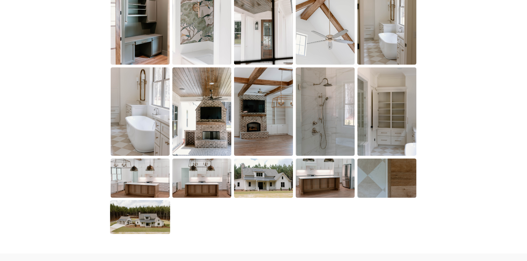
drag, startPoint x: 105, startPoint y: 233, endPoint x: 147, endPoint y: 214, distance: 46.7
click at [147, 214] on img at bounding box center [140, 218] width 60 height 34
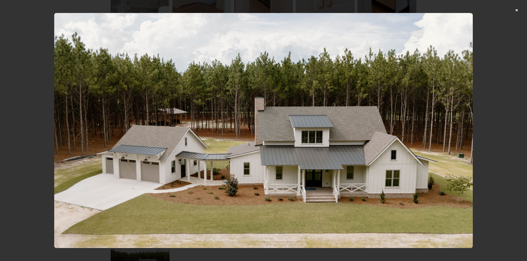
scroll to position [802, 0]
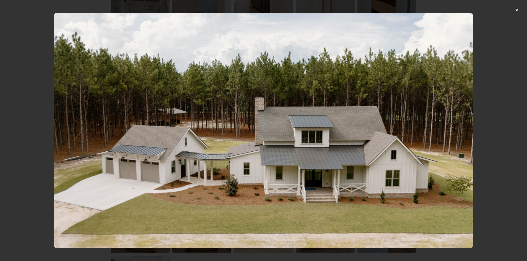
click at [155, 150] on img at bounding box center [263, 130] width 418 height 235
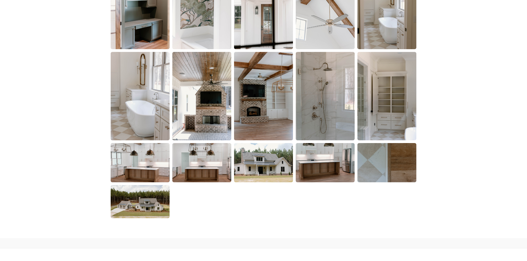
scroll to position [913, 0]
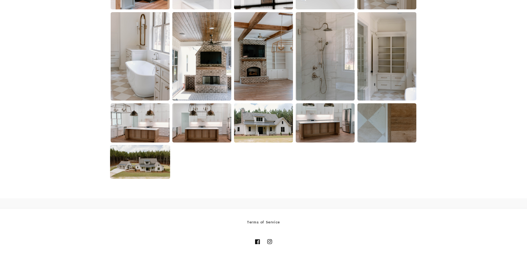
click at [140, 174] on img at bounding box center [140, 162] width 60 height 34
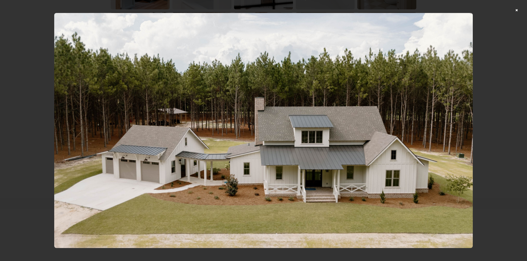
click at [504, 107] on div at bounding box center [263, 130] width 527 height 261
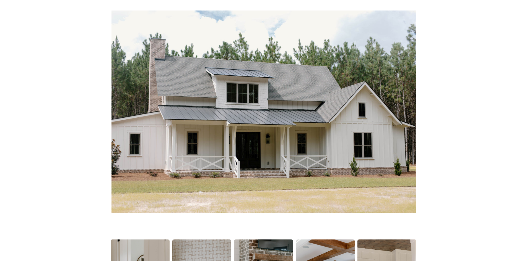
scroll to position [0, 0]
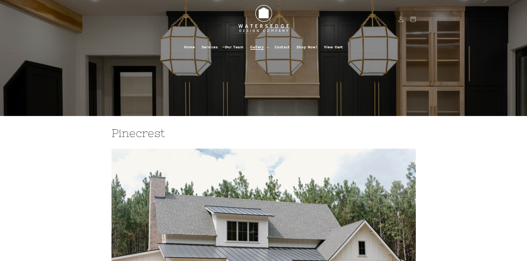
click at [264, 47] on summary "Gallery" at bounding box center [259, 47] width 24 height 12
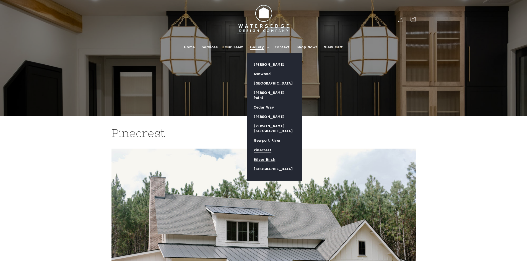
click at [263, 155] on link "Silver Birch" at bounding box center [274, 159] width 55 height 9
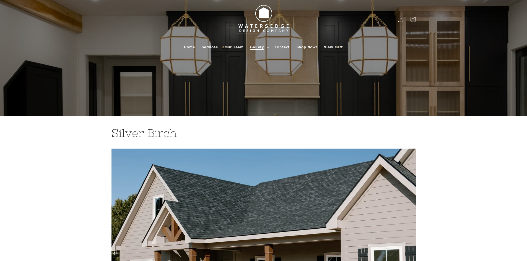
click at [256, 48] on span "Gallery" at bounding box center [257, 47] width 14 height 5
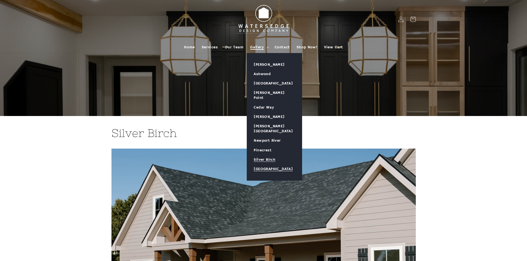
click at [266, 165] on link "[GEOGRAPHIC_DATA]" at bounding box center [274, 169] width 55 height 9
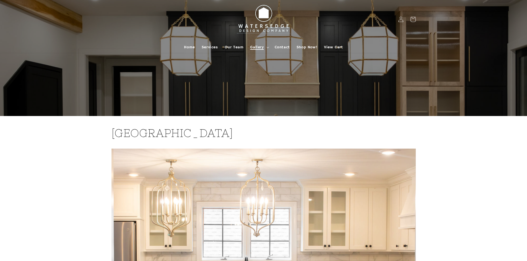
click at [254, 47] on span "Gallery" at bounding box center [257, 47] width 14 height 5
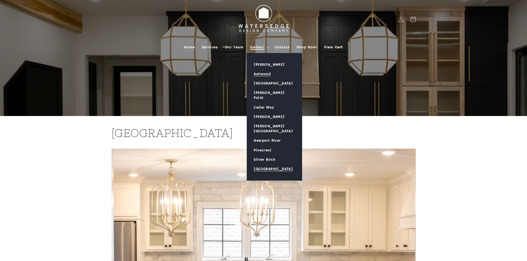
click at [260, 73] on link "Ashwood" at bounding box center [274, 73] width 55 height 9
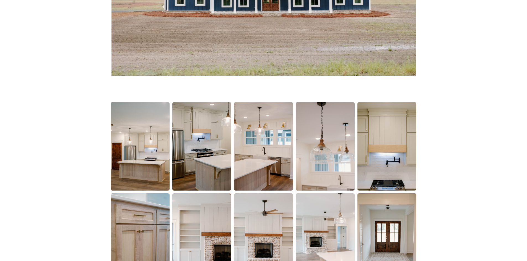
scroll to position [277, 0]
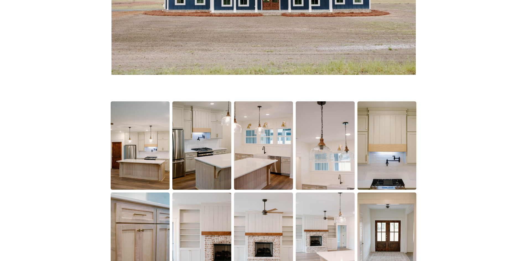
click at [367, 106] on img at bounding box center [386, 145] width 59 height 88
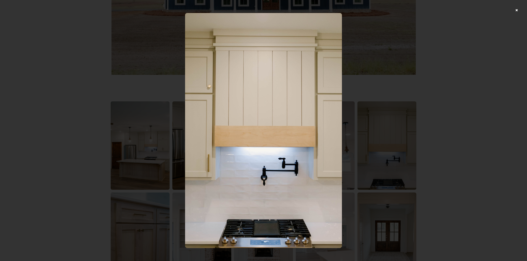
click at [447, 69] on div at bounding box center [263, 130] width 527 height 261
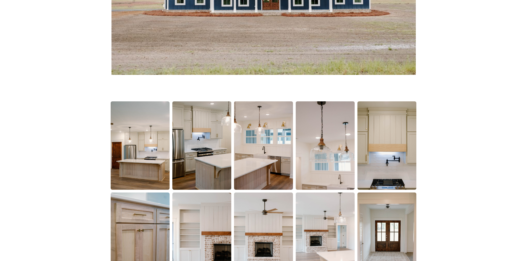
click at [387, 116] on img at bounding box center [386, 145] width 59 height 88
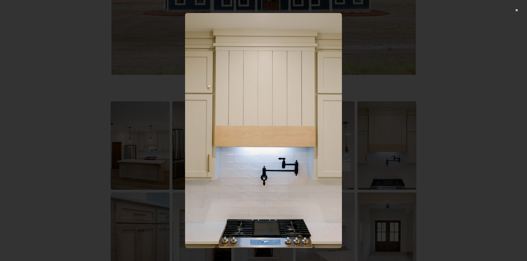
click at [463, 126] on div at bounding box center [263, 130] width 527 height 261
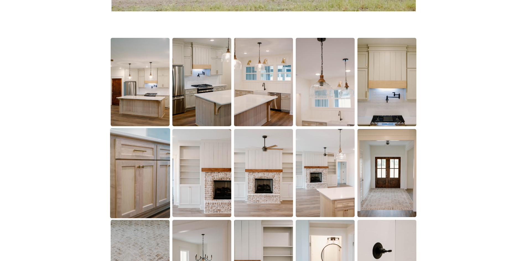
scroll to position [360, 0]
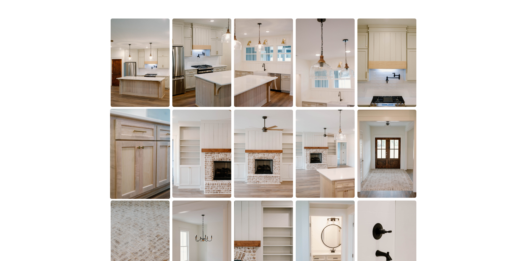
click at [138, 137] on img at bounding box center [140, 154] width 60 height 90
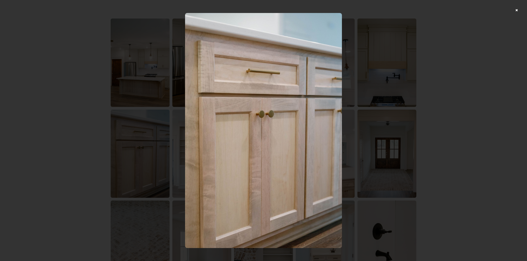
click at [475, 107] on div at bounding box center [263, 130] width 527 height 261
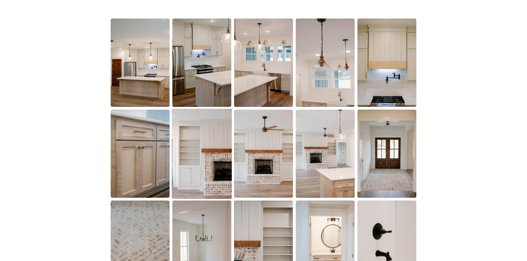
click at [199, 185] on img at bounding box center [202, 154] width 60 height 90
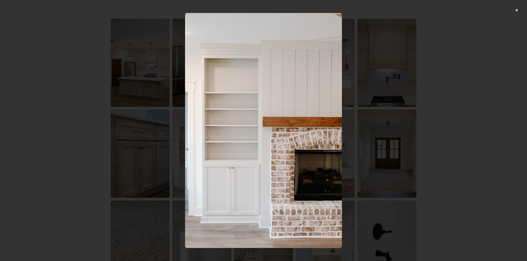
click at [478, 108] on div at bounding box center [263, 130] width 527 height 261
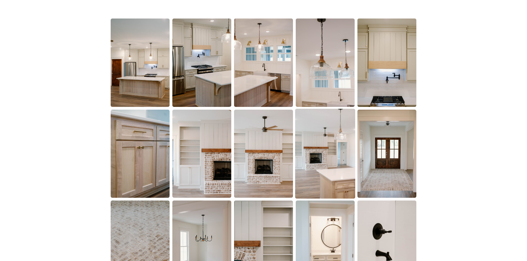
click at [338, 154] on img at bounding box center [325, 154] width 60 height 90
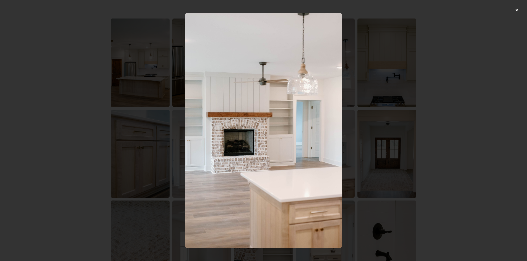
click at [452, 119] on div at bounding box center [263, 130] width 527 height 261
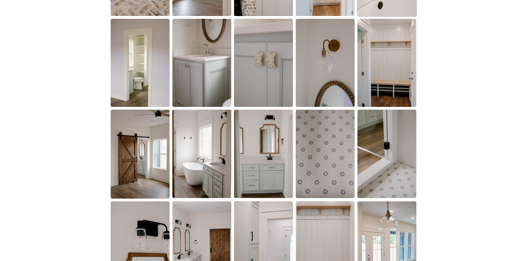
scroll to position [664, 0]
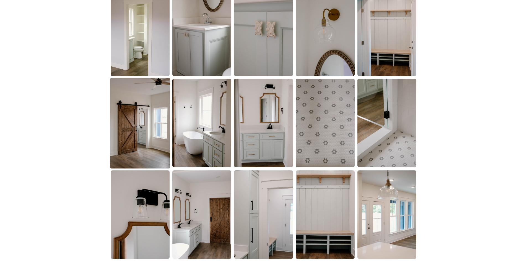
click at [156, 128] on img at bounding box center [140, 123] width 60 height 91
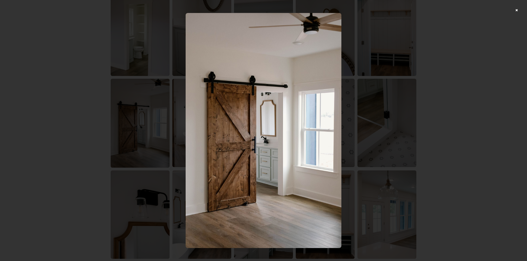
click at [493, 172] on div at bounding box center [263, 130] width 527 height 261
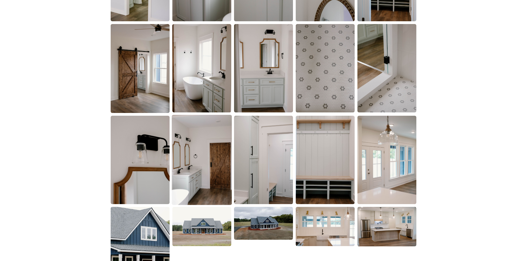
scroll to position [719, 0]
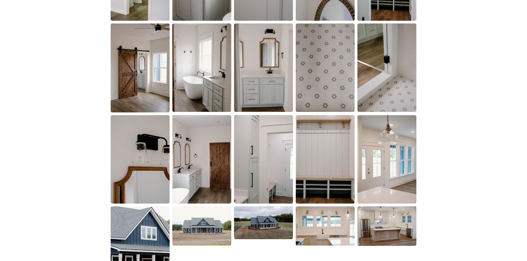
click at [154, 178] on img at bounding box center [140, 159] width 59 height 88
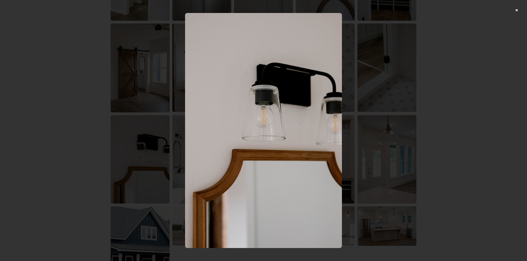
click at [450, 121] on div at bounding box center [263, 130] width 527 height 261
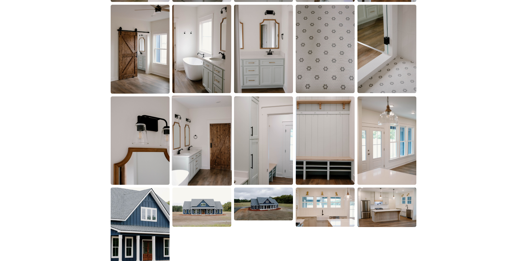
scroll to position [802, 0]
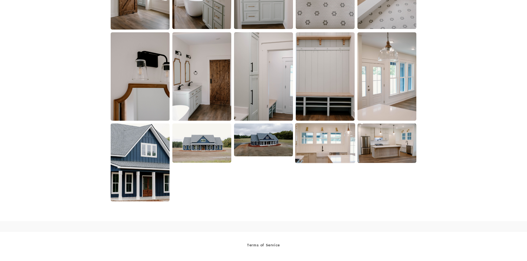
click at [317, 149] on img at bounding box center [325, 143] width 60 height 40
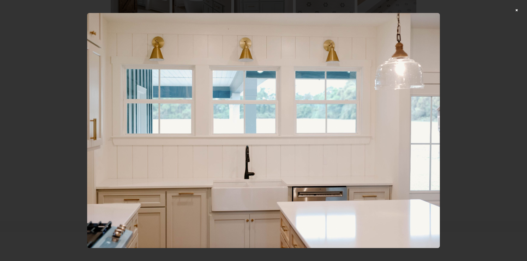
click at [494, 114] on div at bounding box center [263, 130] width 527 height 261
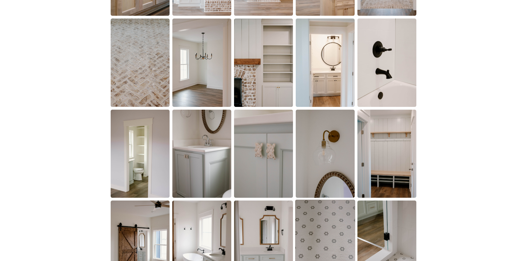
scroll to position [577, 0]
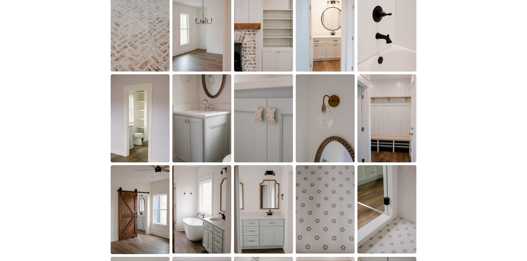
click at [344, 196] on img at bounding box center [325, 209] width 59 height 88
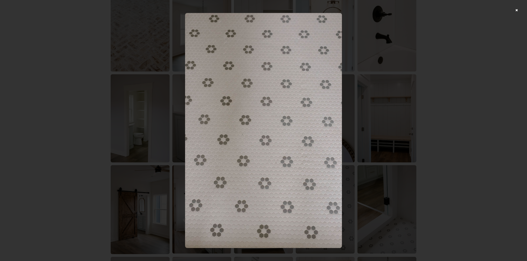
click at [464, 87] on div at bounding box center [263, 130] width 527 height 261
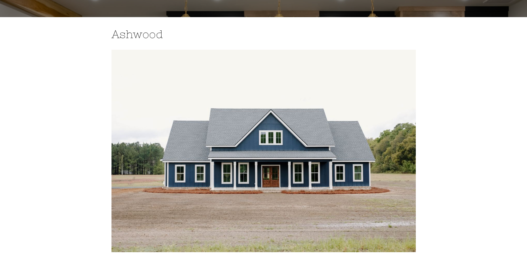
scroll to position [0, 0]
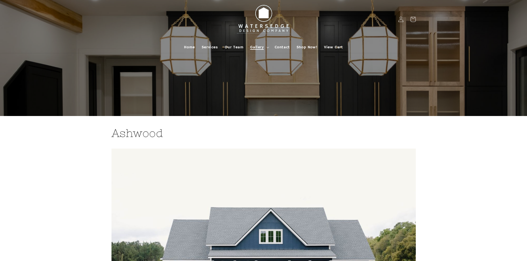
click at [262, 48] on span "Gallery" at bounding box center [257, 47] width 14 height 5
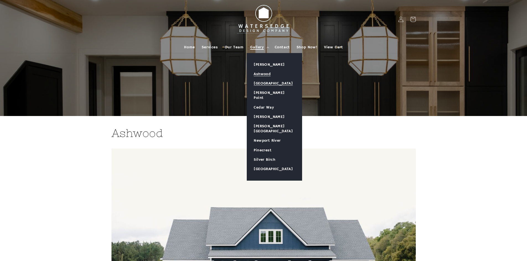
click at [266, 81] on link "[GEOGRAPHIC_DATA]" at bounding box center [274, 83] width 55 height 9
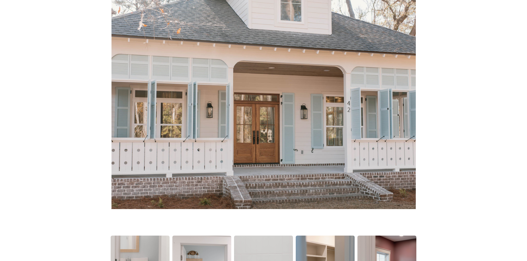
scroll to position [166, 0]
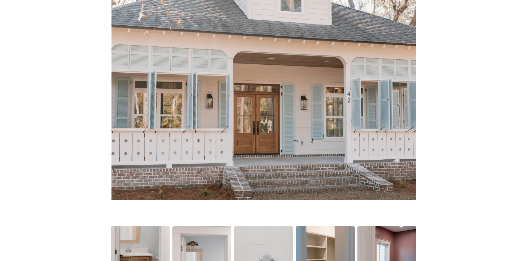
click at [280, 113] on img at bounding box center [263, 91] width 304 height 217
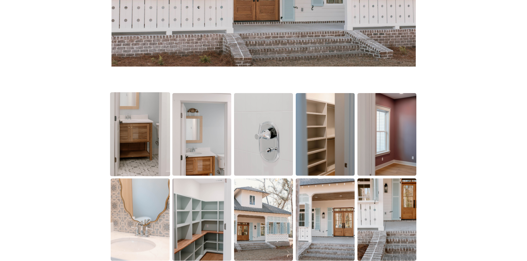
scroll to position [304, 0]
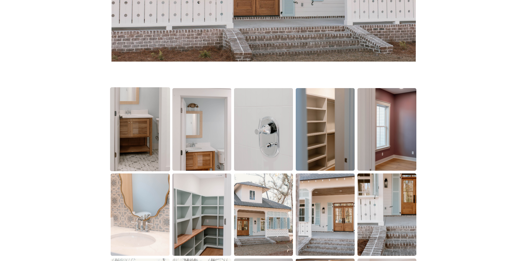
click at [141, 153] on img at bounding box center [140, 129] width 60 height 84
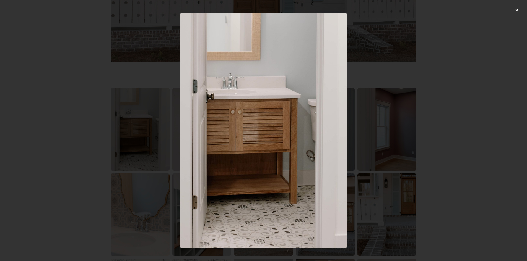
click at [489, 95] on div at bounding box center [263, 130] width 527 height 261
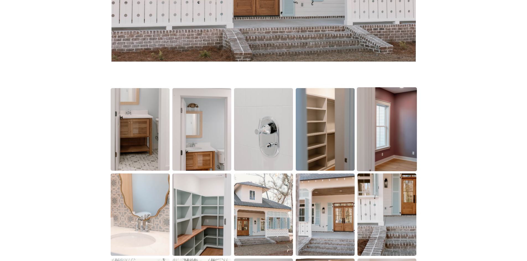
click at [400, 114] on img at bounding box center [387, 129] width 60 height 84
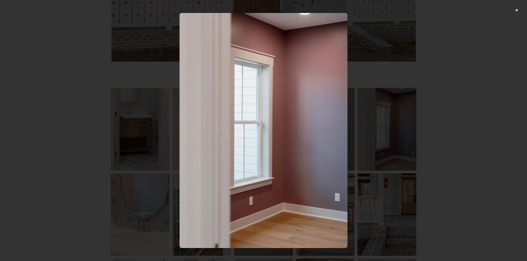
click at [429, 111] on div at bounding box center [263, 130] width 527 height 261
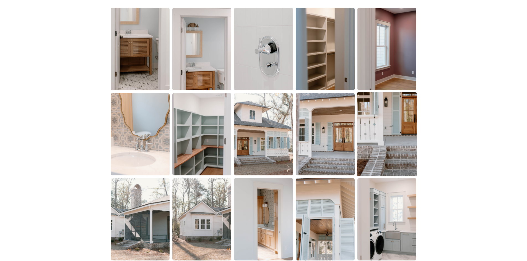
scroll to position [387, 0]
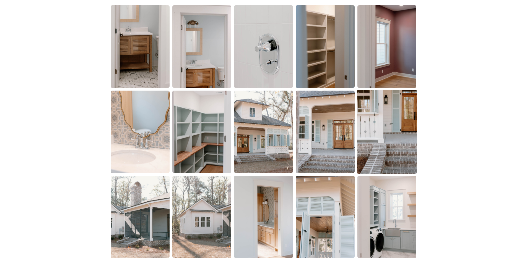
click at [379, 118] on img at bounding box center [387, 132] width 60 height 84
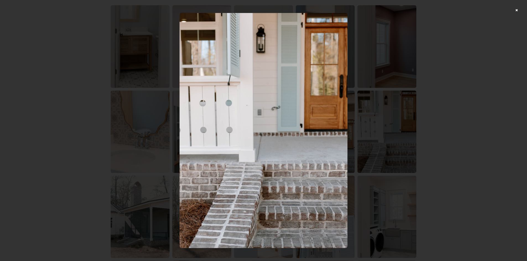
click at [435, 103] on div at bounding box center [263, 130] width 527 height 261
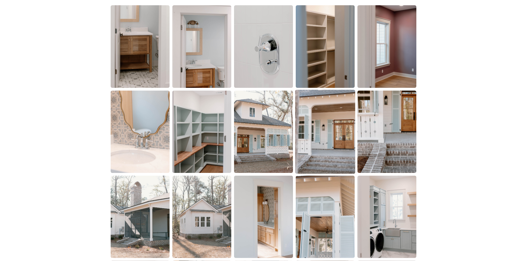
click at [306, 143] on img at bounding box center [325, 132] width 60 height 84
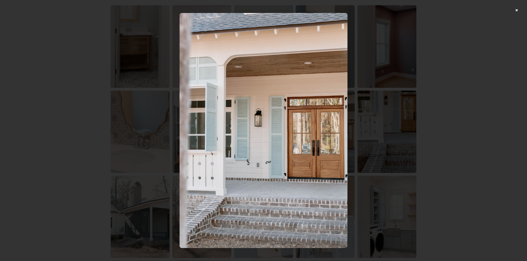
click at [445, 128] on div at bounding box center [263, 130] width 527 height 261
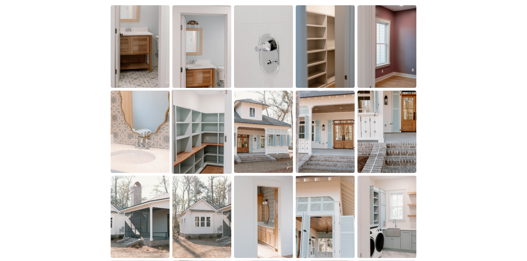
click at [212, 149] on img at bounding box center [202, 132] width 60 height 84
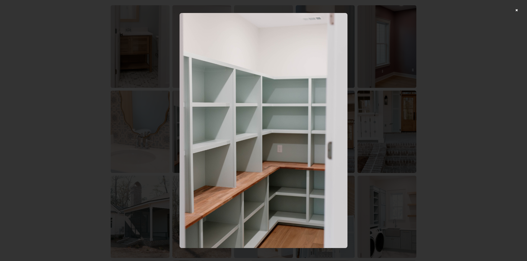
click at [480, 97] on div at bounding box center [263, 130] width 527 height 261
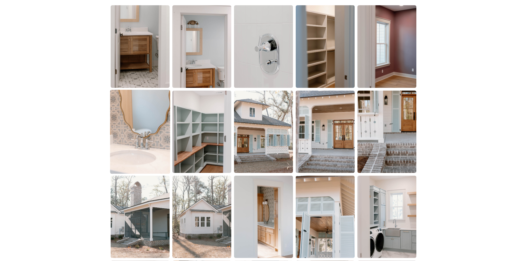
click at [145, 158] on img at bounding box center [140, 132] width 60 height 84
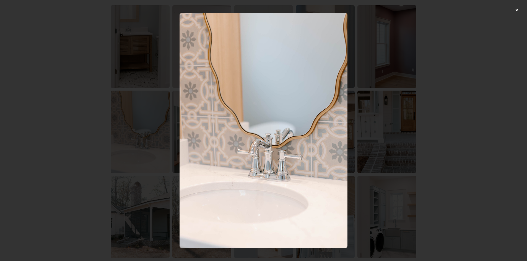
click at [408, 109] on div at bounding box center [263, 130] width 527 height 261
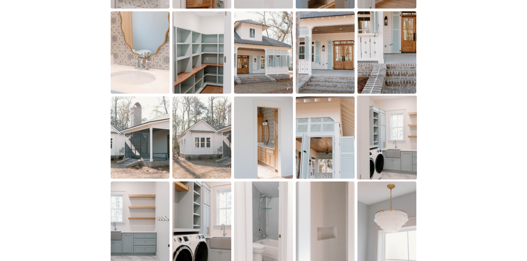
scroll to position [470, 0]
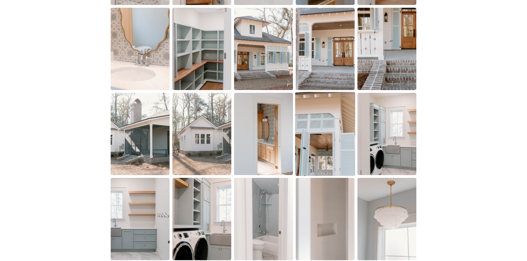
click at [313, 131] on img at bounding box center [325, 134] width 60 height 84
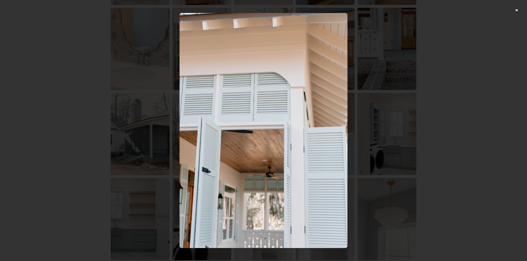
click at [464, 97] on div at bounding box center [263, 130] width 527 height 261
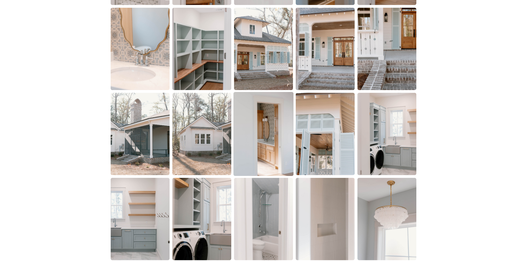
click at [256, 145] on img at bounding box center [263, 134] width 60 height 84
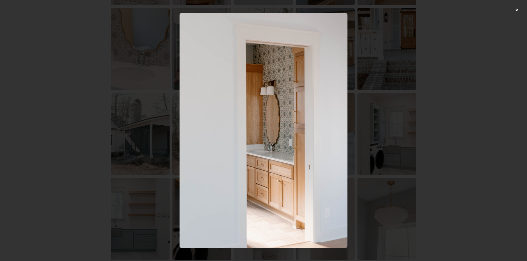
click at [468, 106] on div at bounding box center [263, 130] width 527 height 261
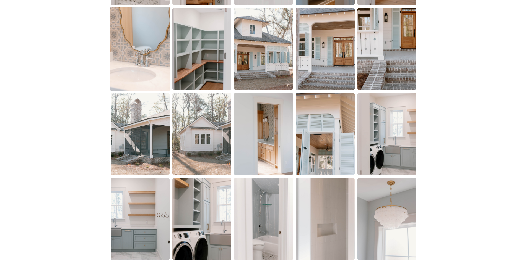
click at [159, 63] on img at bounding box center [140, 49] width 60 height 84
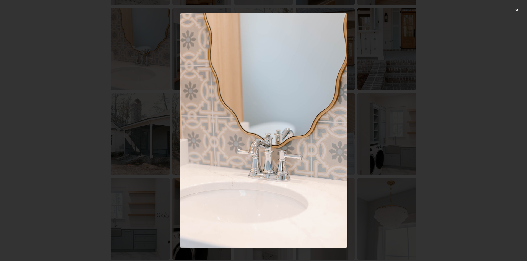
click at [427, 104] on div at bounding box center [263, 130] width 527 height 261
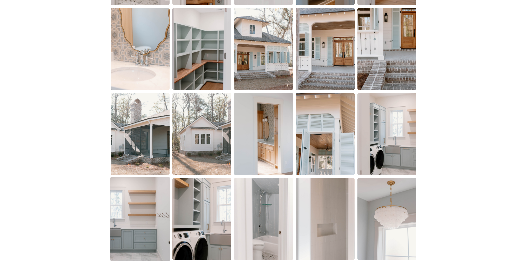
click at [147, 215] on img at bounding box center [140, 219] width 60 height 84
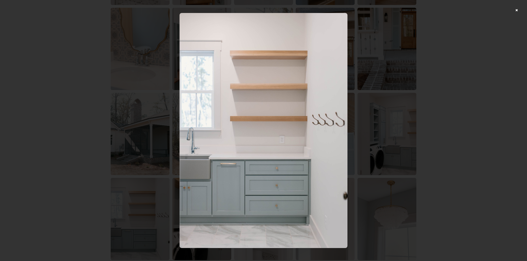
click at [453, 101] on div at bounding box center [263, 130] width 527 height 261
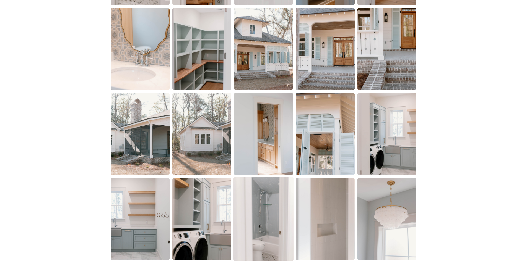
click at [272, 203] on img at bounding box center [263, 219] width 60 height 84
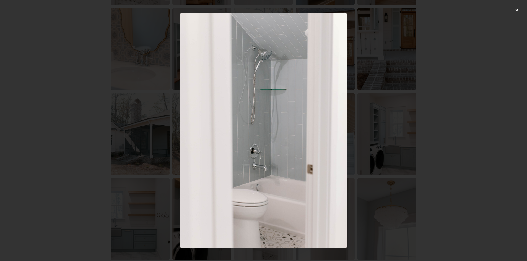
click at [456, 150] on div at bounding box center [263, 130] width 527 height 261
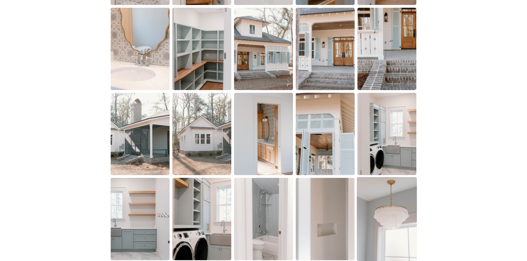
click at [404, 213] on img at bounding box center [387, 219] width 60 height 84
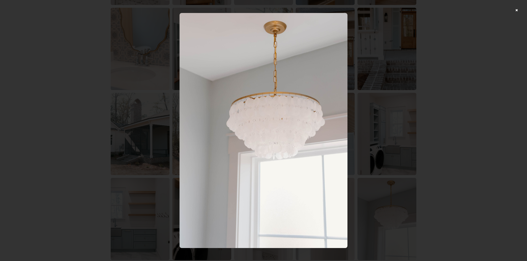
click at [445, 161] on div at bounding box center [263, 130] width 527 height 261
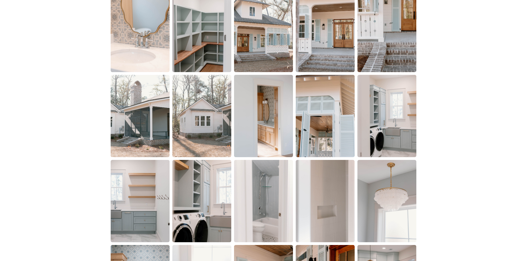
scroll to position [498, 0]
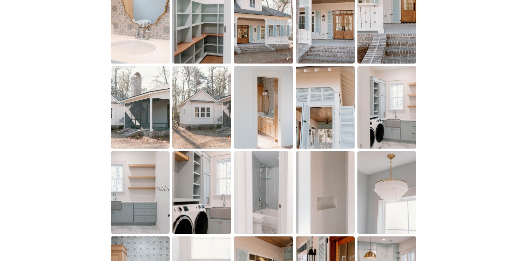
click at [342, 198] on img at bounding box center [325, 193] width 59 height 82
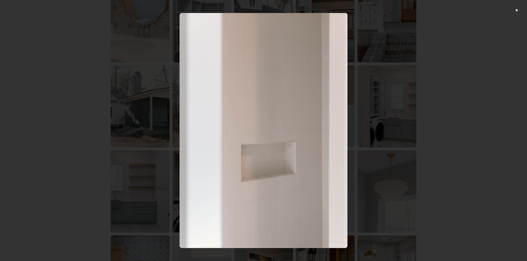
click at [411, 172] on div at bounding box center [263, 130] width 527 height 261
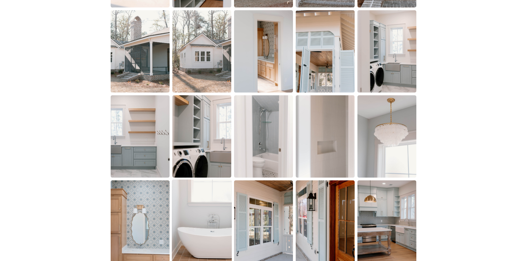
scroll to position [553, 0]
click at [142, 205] on img at bounding box center [140, 221] width 60 height 84
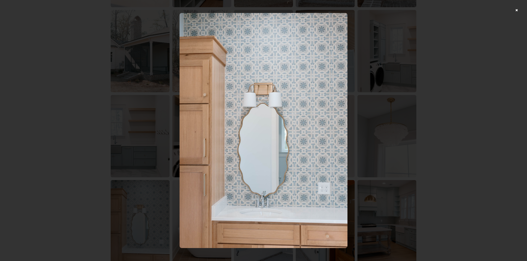
click at [480, 113] on div at bounding box center [263, 130] width 527 height 261
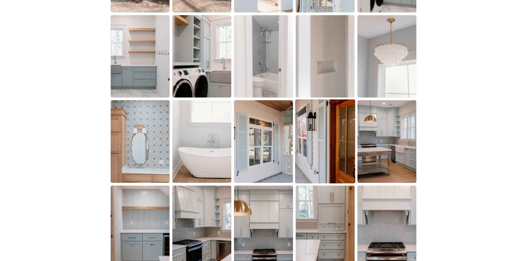
scroll to position [664, 0]
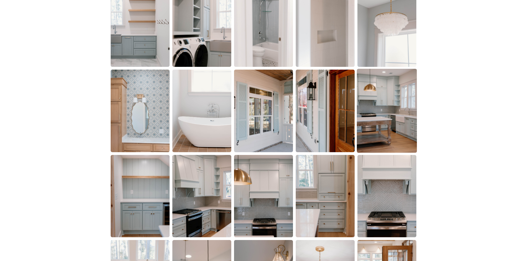
click at [385, 112] on img at bounding box center [387, 111] width 60 height 84
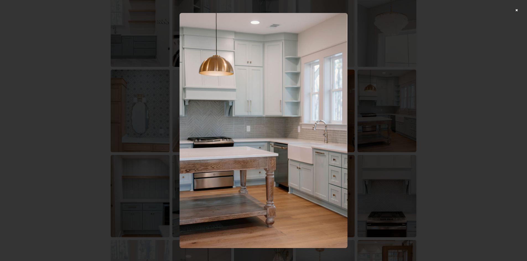
click at [456, 134] on div at bounding box center [263, 130] width 527 height 261
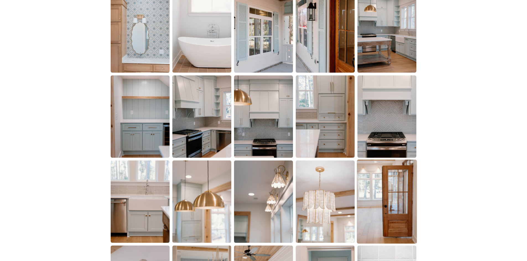
scroll to position [747, 0]
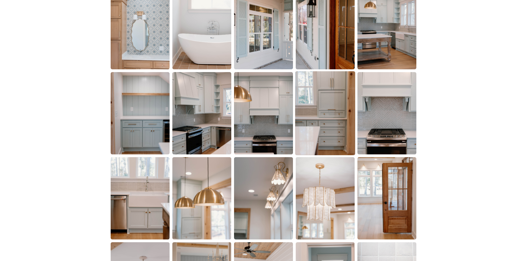
click at [314, 137] on img at bounding box center [325, 113] width 60 height 84
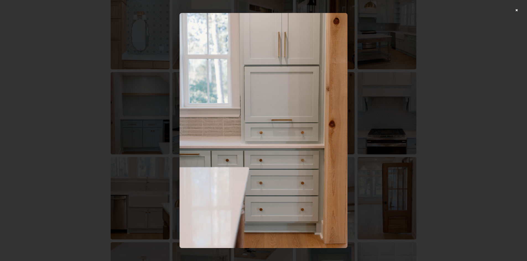
click at [446, 113] on div at bounding box center [263, 130] width 527 height 261
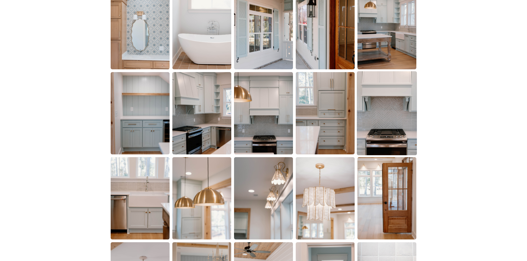
click at [399, 127] on img at bounding box center [387, 113] width 60 height 84
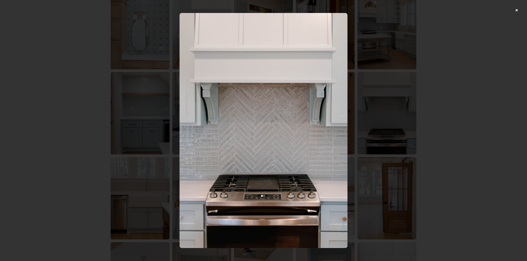
click at [467, 114] on div at bounding box center [263, 130] width 527 height 261
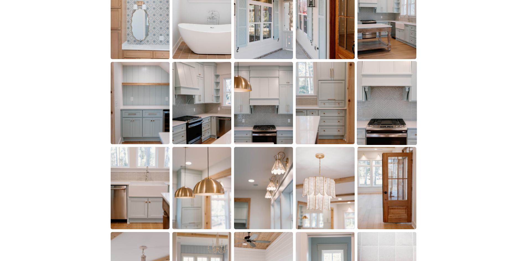
scroll to position [774, 0]
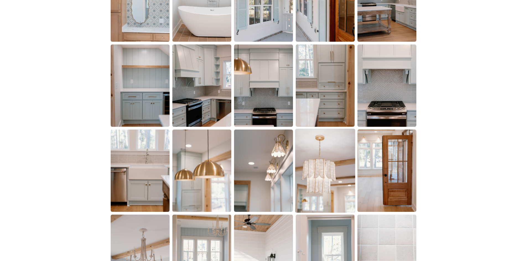
click at [330, 169] on img at bounding box center [325, 171] width 60 height 84
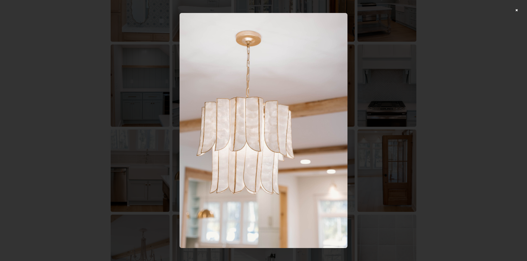
click at [444, 125] on div at bounding box center [263, 130] width 527 height 261
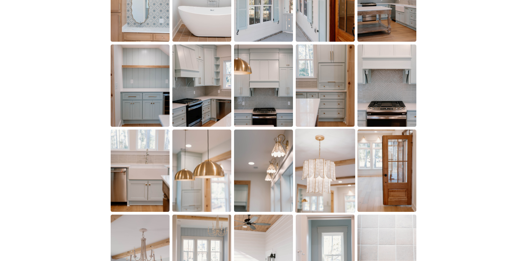
click at [301, 155] on img at bounding box center [325, 171] width 60 height 84
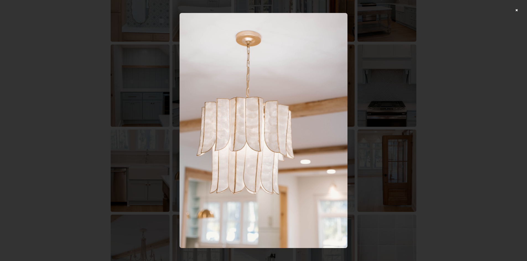
click at [425, 129] on div at bounding box center [263, 130] width 527 height 261
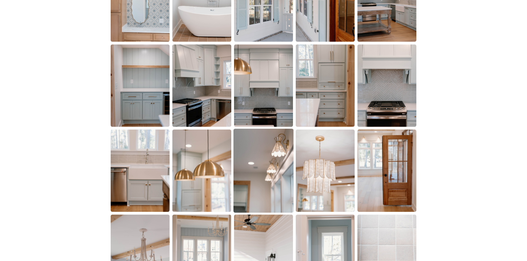
click at [262, 161] on img at bounding box center [263, 171] width 60 height 84
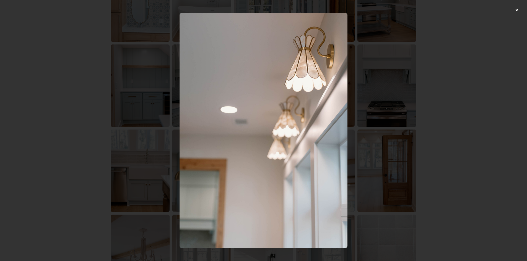
click at [107, 180] on div at bounding box center [263, 130] width 527 height 261
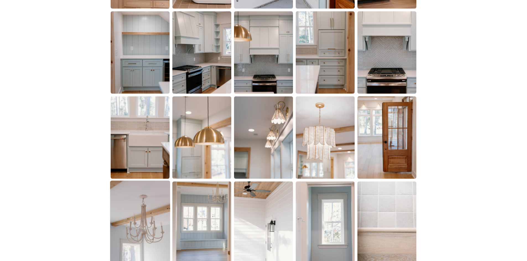
scroll to position [857, 0]
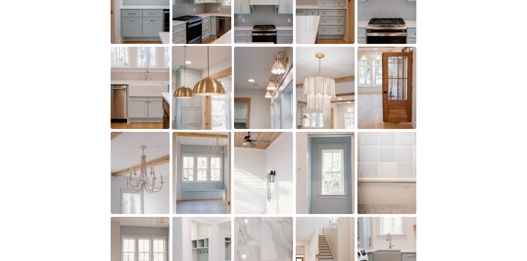
click at [192, 99] on img at bounding box center [202, 88] width 60 height 84
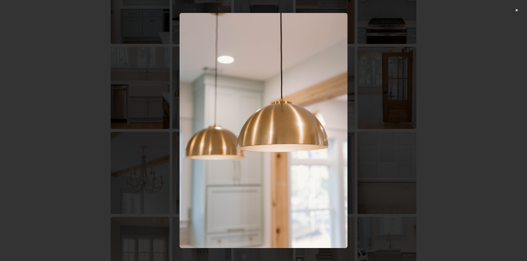
drag, startPoint x: 470, startPoint y: 63, endPoint x: 467, endPoint y: 63, distance: 3.9
click at [470, 63] on div at bounding box center [263, 130] width 527 height 261
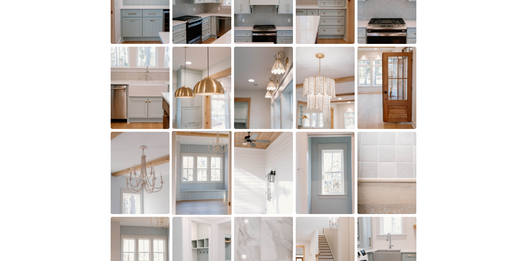
click at [195, 156] on img at bounding box center [202, 173] width 60 height 84
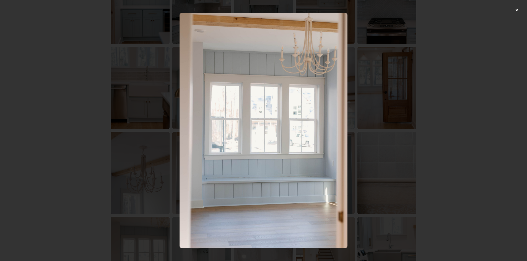
click at [471, 98] on div at bounding box center [263, 130] width 527 height 261
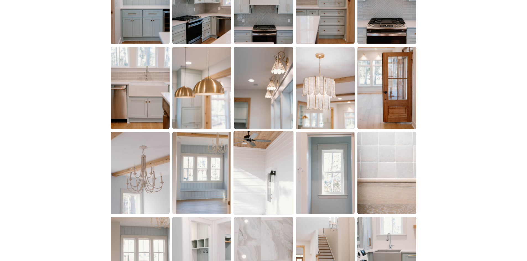
click at [263, 170] on img at bounding box center [263, 173] width 60 height 84
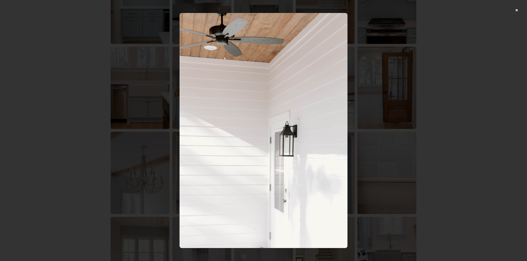
click at [439, 92] on div at bounding box center [263, 130] width 527 height 261
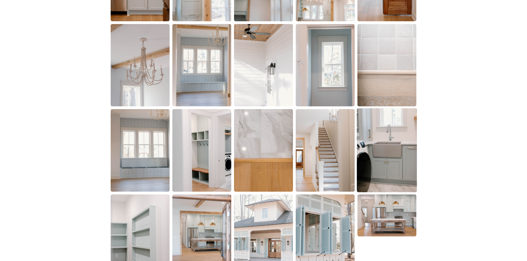
scroll to position [968, 0]
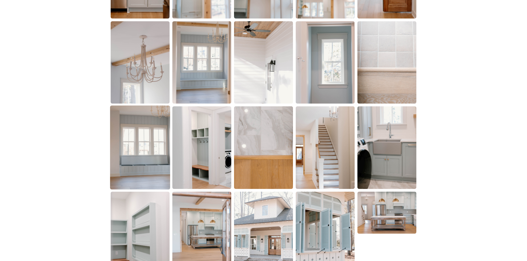
click at [156, 156] on img at bounding box center [140, 148] width 60 height 84
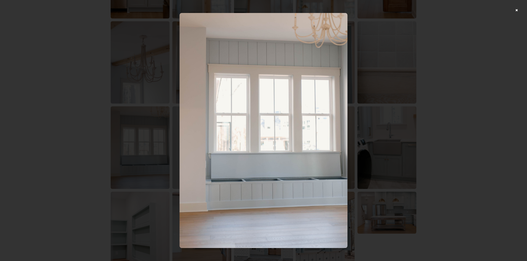
click at [436, 117] on div at bounding box center [263, 130] width 527 height 261
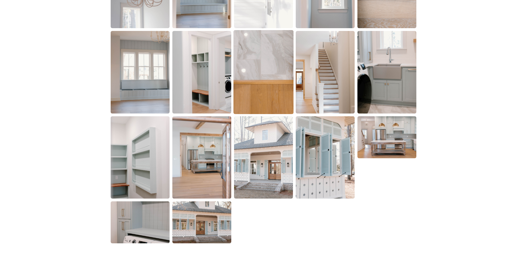
scroll to position [1051, 0]
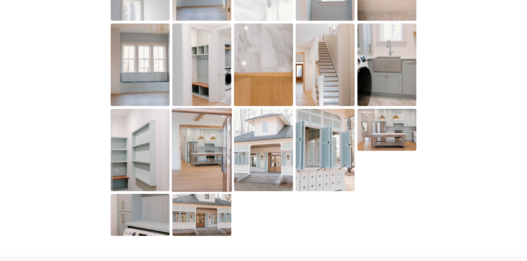
click at [208, 137] on img at bounding box center [202, 150] width 60 height 84
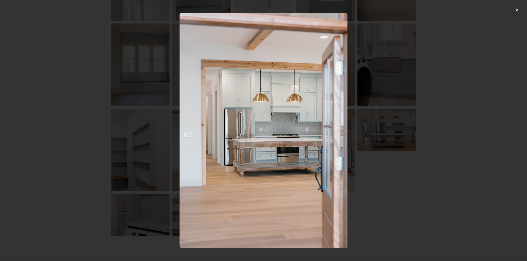
click at [423, 71] on div at bounding box center [263, 130] width 527 height 261
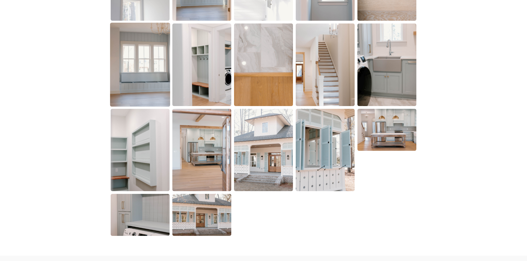
click at [156, 81] on img at bounding box center [140, 65] width 60 height 84
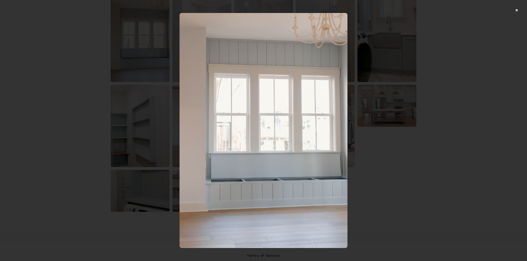
scroll to position [1134, 0]
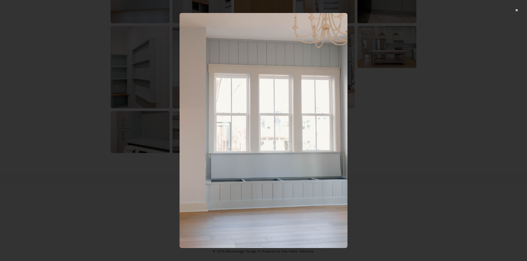
click at [407, 115] on div at bounding box center [263, 130] width 527 height 261
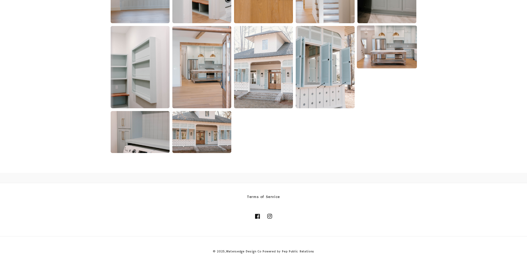
click at [394, 67] on img at bounding box center [387, 46] width 60 height 43
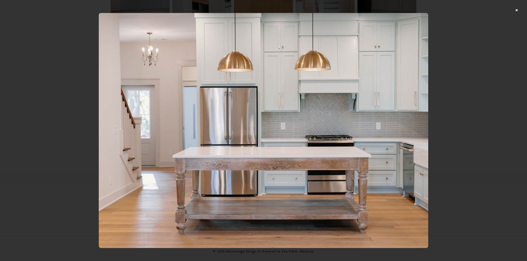
click at [454, 79] on div at bounding box center [263, 130] width 527 height 261
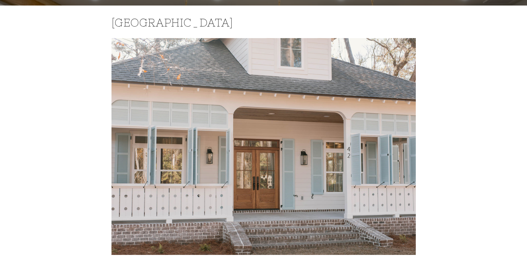
scroll to position [0, 0]
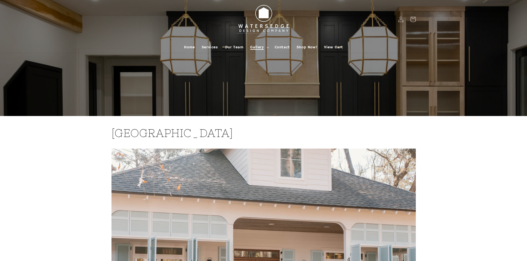
click at [260, 47] on span "Gallery" at bounding box center [257, 47] width 14 height 5
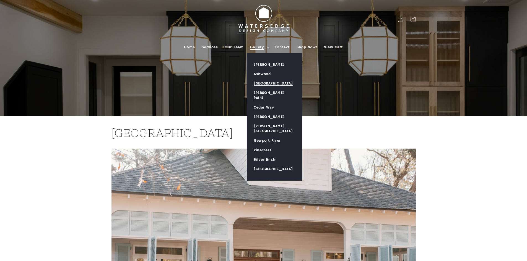
click at [269, 93] on link "[PERSON_NAME] Point" at bounding box center [274, 95] width 55 height 14
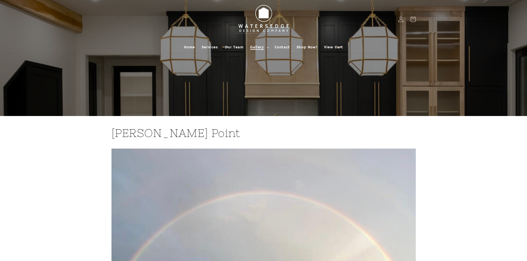
click at [262, 47] on span "Gallery" at bounding box center [257, 47] width 14 height 5
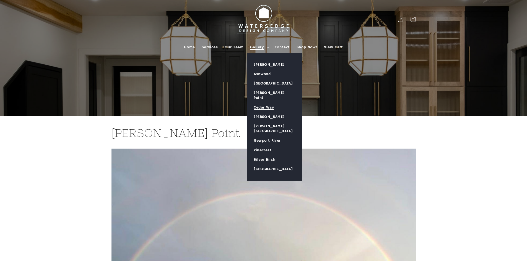
click at [267, 104] on link "Cedar Way" at bounding box center [274, 107] width 55 height 9
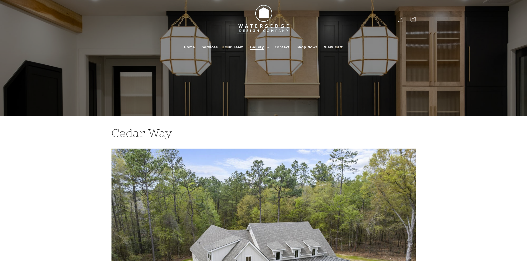
click at [262, 46] on span "Gallery" at bounding box center [257, 47] width 14 height 5
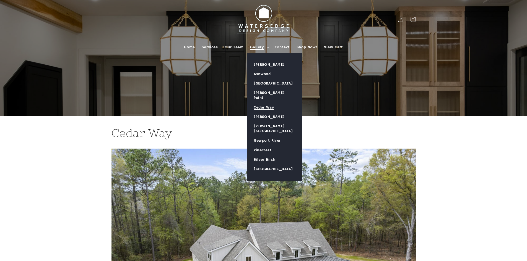
click at [270, 112] on link "[PERSON_NAME]" at bounding box center [274, 116] width 55 height 9
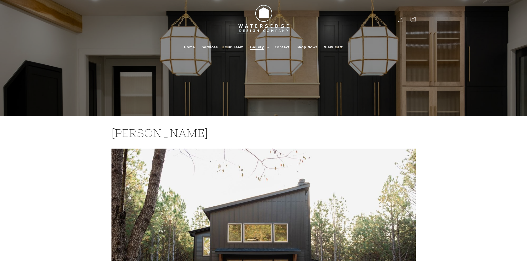
click at [262, 45] on span "Gallery" at bounding box center [257, 47] width 14 height 5
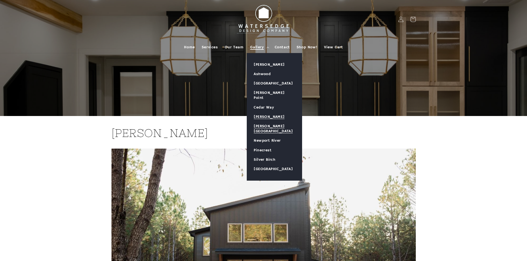
click at [270, 124] on link "[PERSON_NAME][GEOGRAPHIC_DATA]" at bounding box center [274, 129] width 55 height 14
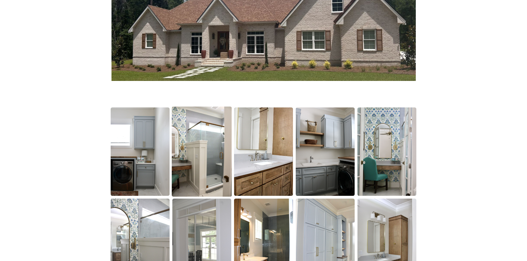
scroll to position [277, 0]
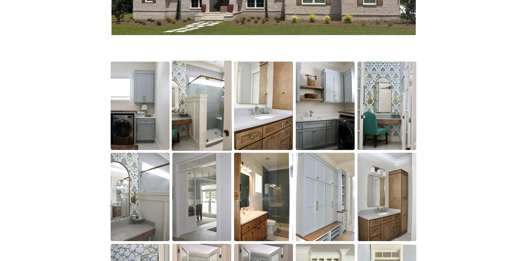
click at [207, 102] on img at bounding box center [202, 106] width 60 height 90
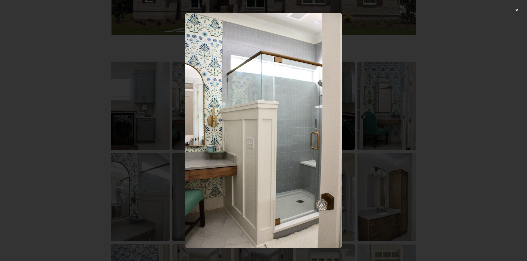
click at [426, 122] on div at bounding box center [263, 130] width 527 height 261
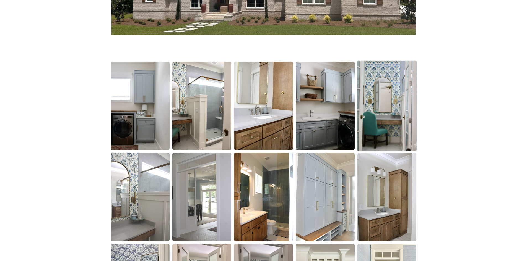
click at [389, 118] on img at bounding box center [387, 106] width 60 height 90
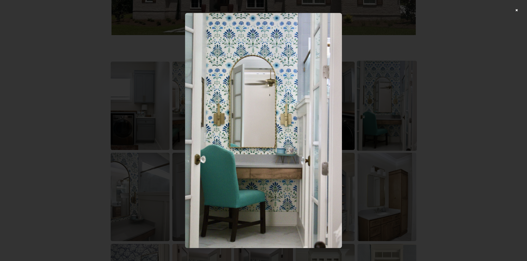
click at [397, 119] on div at bounding box center [263, 130] width 527 height 261
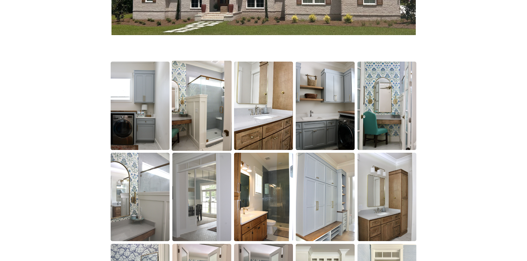
click at [205, 121] on img at bounding box center [202, 106] width 60 height 90
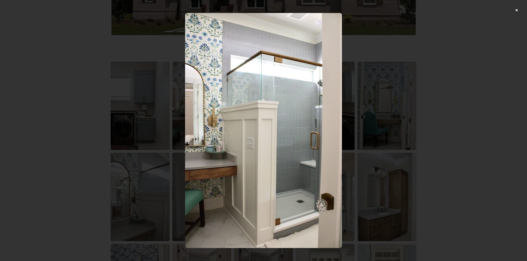
click at [504, 93] on div at bounding box center [263, 130] width 527 height 261
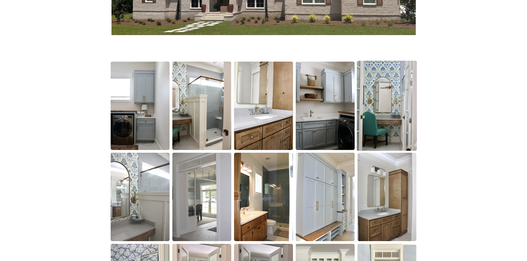
click at [392, 109] on img at bounding box center [387, 106] width 60 height 90
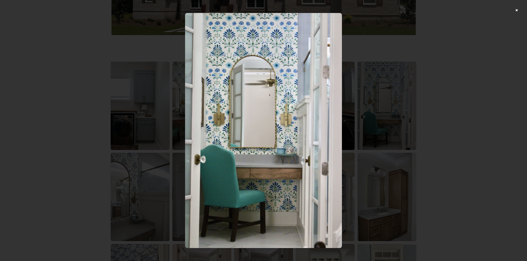
click at [424, 99] on div at bounding box center [263, 130] width 527 height 261
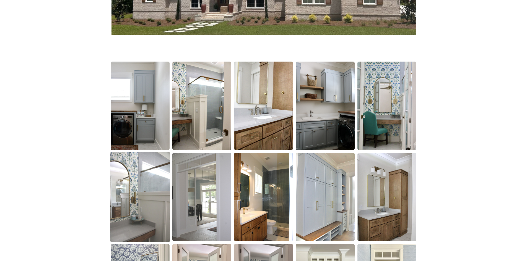
click at [131, 191] on img at bounding box center [140, 197] width 60 height 90
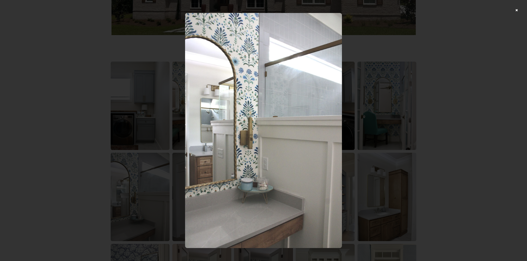
click at [459, 111] on div at bounding box center [263, 130] width 527 height 261
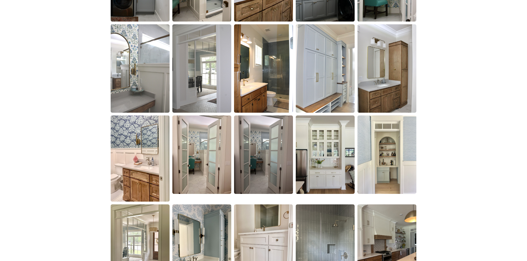
scroll to position [415, 0]
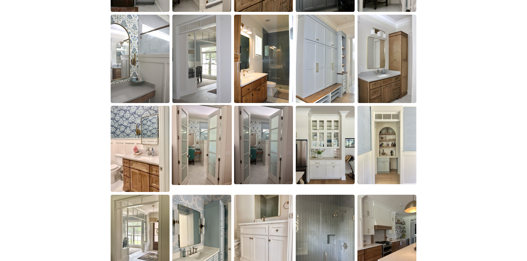
click at [187, 150] on img at bounding box center [202, 145] width 60 height 80
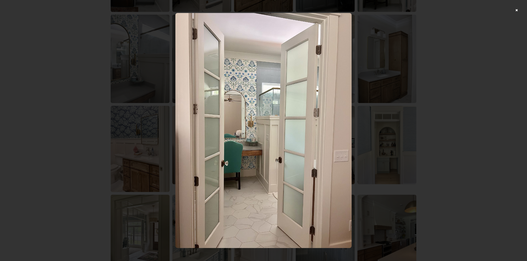
click at [459, 88] on div at bounding box center [263, 130] width 527 height 261
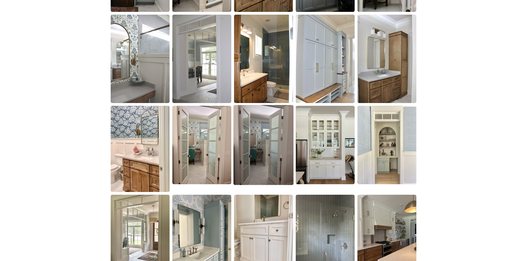
click at [261, 144] on img at bounding box center [263, 145] width 60 height 80
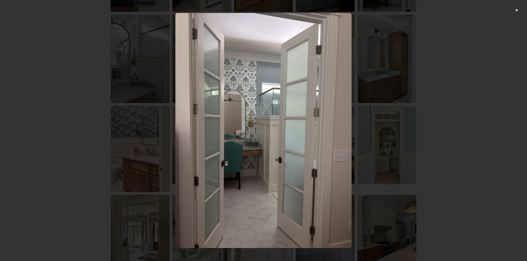
click at [453, 98] on div at bounding box center [263, 130] width 527 height 261
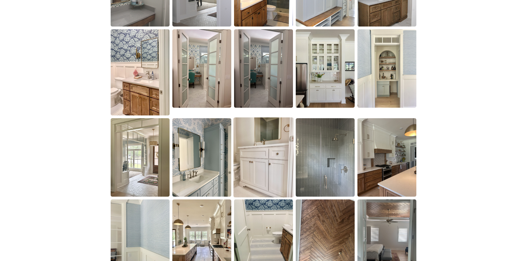
scroll to position [498, 0]
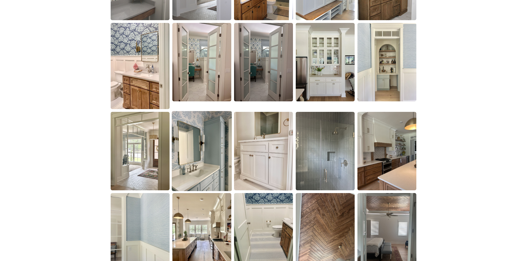
click at [191, 143] on img at bounding box center [202, 151] width 60 height 80
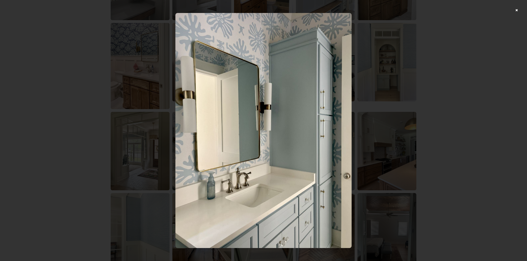
click at [502, 87] on div at bounding box center [263, 130] width 527 height 261
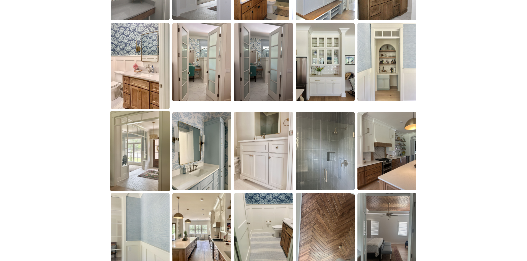
click at [141, 158] on img at bounding box center [140, 151] width 60 height 80
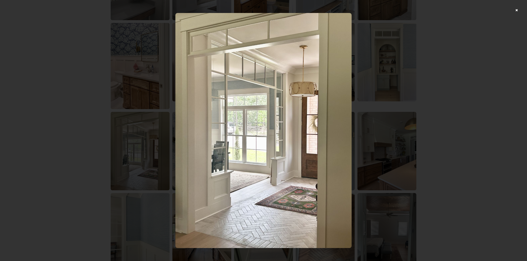
click at [482, 111] on div at bounding box center [263, 130] width 527 height 261
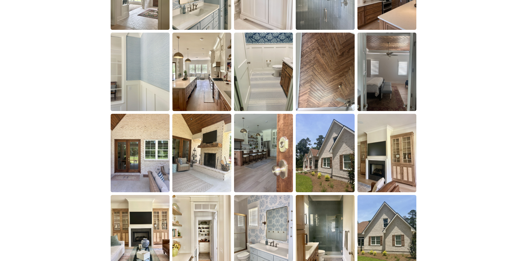
scroll to position [691, 0]
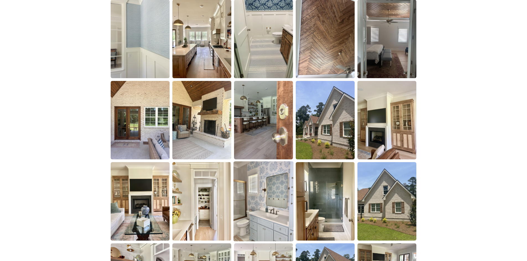
click at [256, 188] on img at bounding box center [263, 202] width 60 height 80
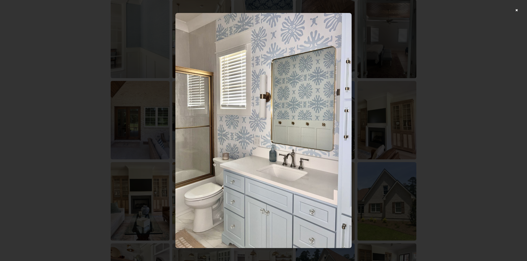
click at [459, 114] on div at bounding box center [263, 130] width 527 height 261
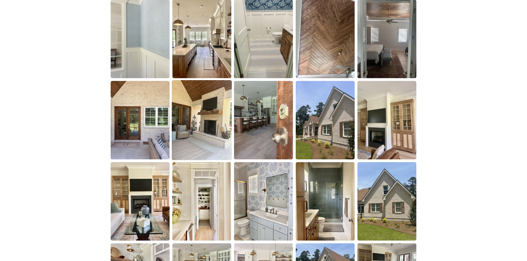
click at [210, 138] on img at bounding box center [202, 120] width 60 height 80
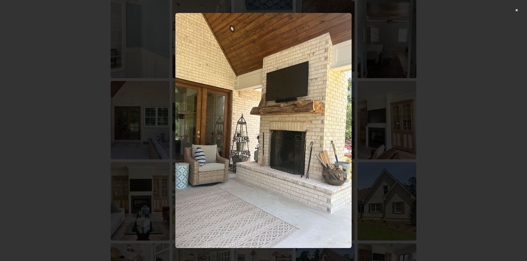
click at [493, 104] on div at bounding box center [263, 130] width 527 height 261
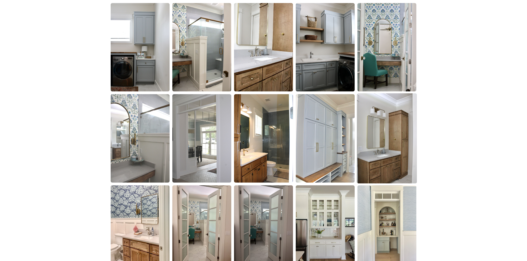
scroll to position [332, 0]
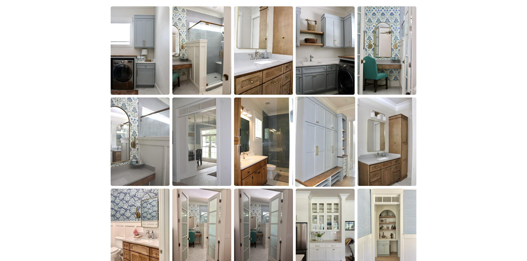
click at [313, 140] on img at bounding box center [325, 142] width 60 height 90
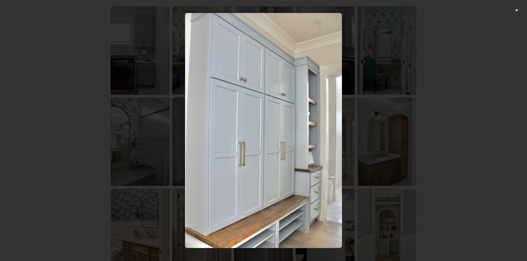
click at [473, 114] on div at bounding box center [263, 130] width 527 height 261
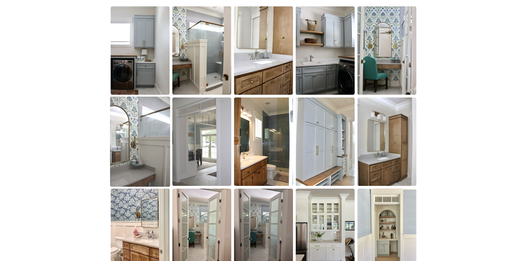
click at [134, 149] on img at bounding box center [140, 142] width 60 height 90
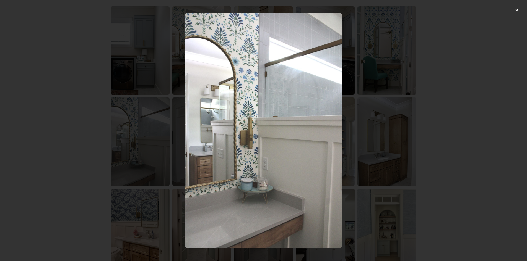
click at [464, 104] on div at bounding box center [263, 130] width 527 height 261
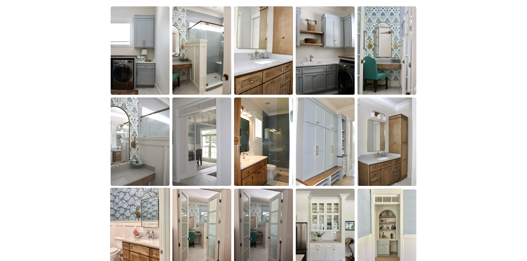
click at [138, 224] on img at bounding box center [140, 232] width 60 height 88
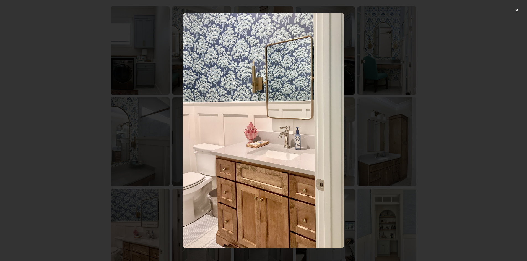
click at [472, 141] on div at bounding box center [263, 130] width 527 height 261
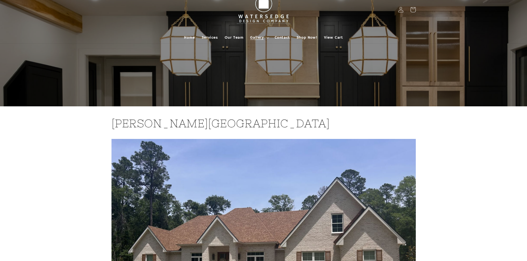
scroll to position [0, 0]
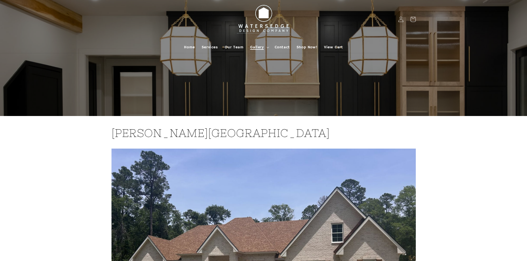
click at [264, 43] on summary "Gallery" at bounding box center [259, 47] width 24 height 12
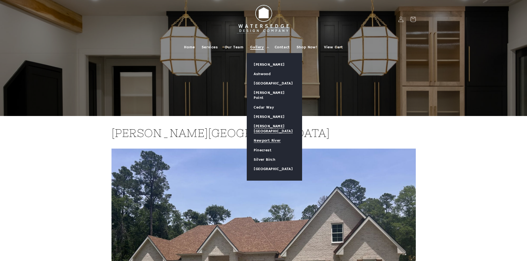
click at [279, 136] on link "Newport River" at bounding box center [274, 140] width 55 height 9
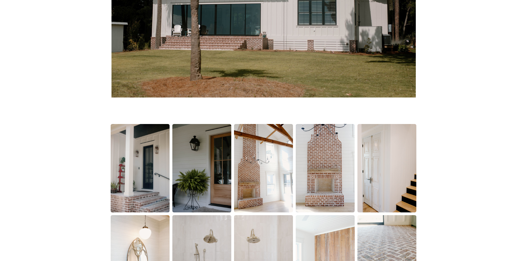
scroll to position [304, 0]
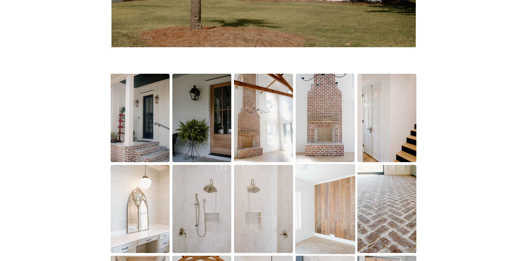
click at [316, 198] on img at bounding box center [325, 209] width 60 height 90
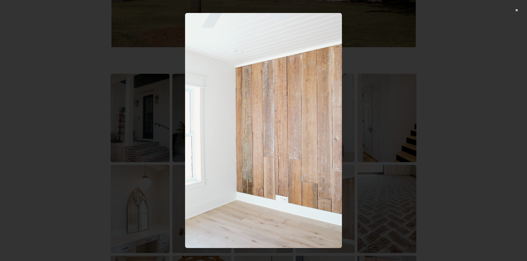
click at [465, 66] on div at bounding box center [263, 130] width 527 height 261
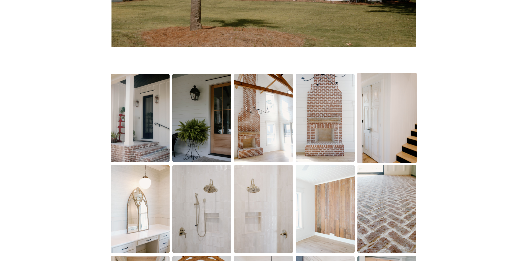
click at [390, 122] on img at bounding box center [387, 118] width 60 height 90
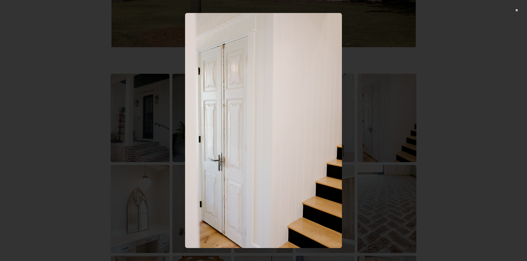
click at [423, 123] on div at bounding box center [263, 130] width 527 height 261
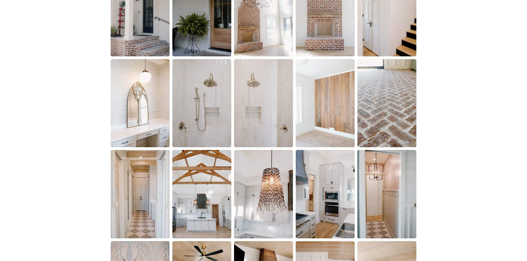
scroll to position [415, 0]
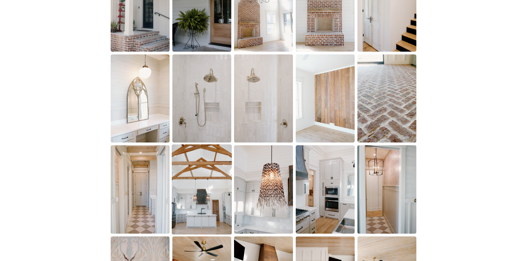
click at [191, 175] on img at bounding box center [202, 190] width 60 height 90
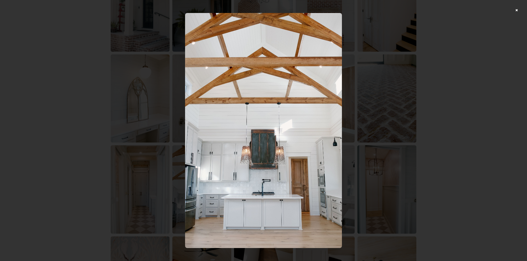
click at [416, 125] on div at bounding box center [263, 130] width 527 height 261
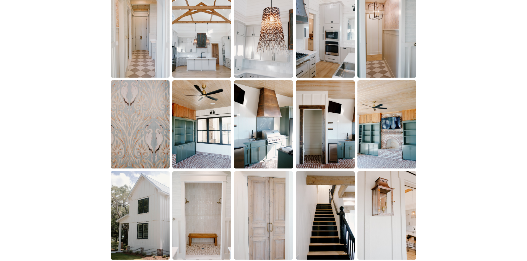
scroll to position [581, 0]
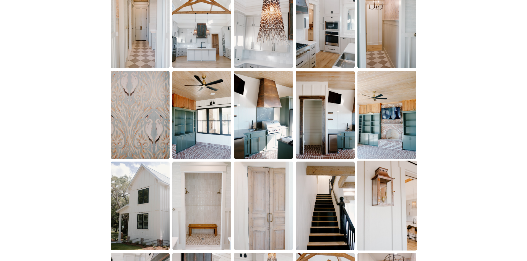
click at [383, 164] on img at bounding box center [387, 206] width 60 height 90
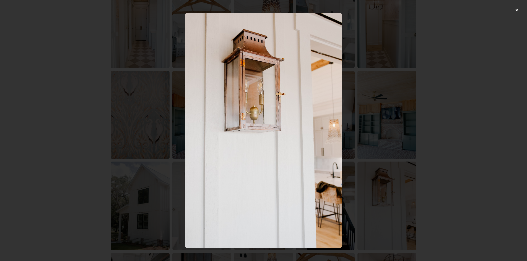
click at [426, 139] on div at bounding box center [263, 130] width 527 height 261
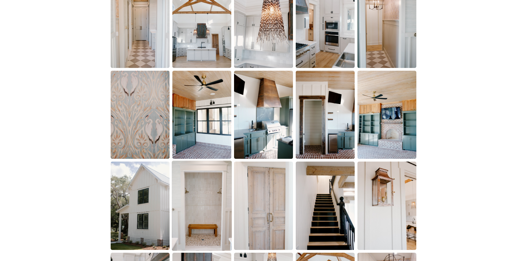
click at [202, 177] on img at bounding box center [202, 206] width 60 height 90
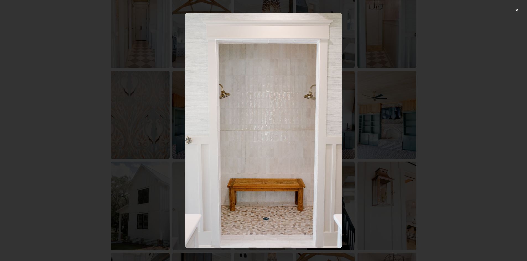
click at [416, 113] on div at bounding box center [263, 130] width 527 height 261
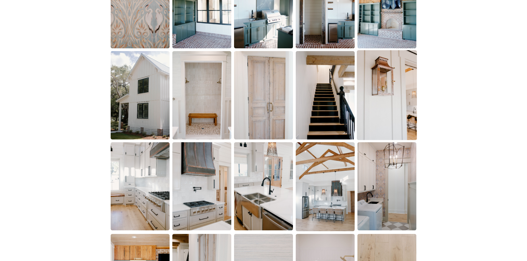
scroll to position [719, 0]
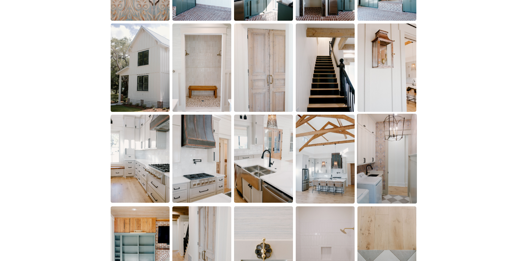
click at [376, 144] on img at bounding box center [387, 159] width 60 height 90
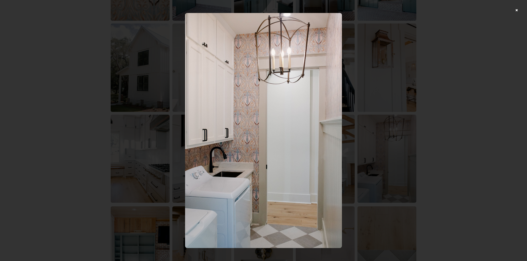
click at [446, 105] on div at bounding box center [263, 130] width 527 height 261
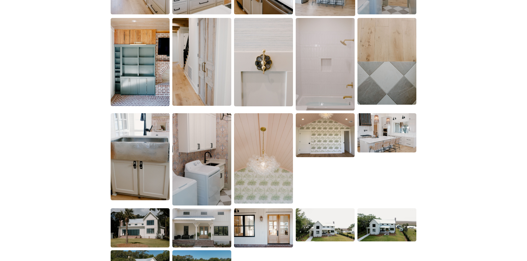
scroll to position [913, 0]
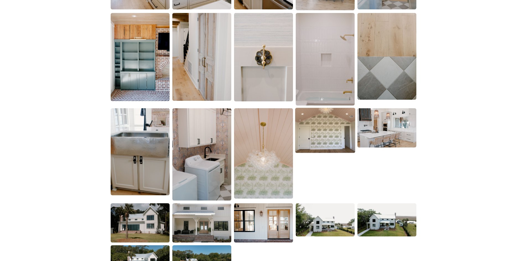
click at [318, 130] on img at bounding box center [325, 130] width 60 height 45
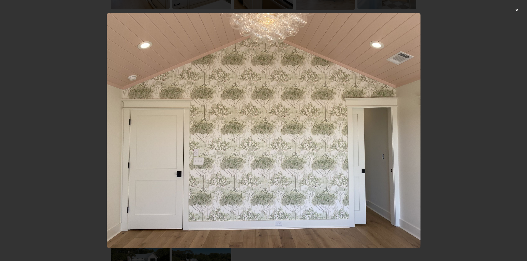
click at [479, 99] on div at bounding box center [263, 130] width 527 height 261
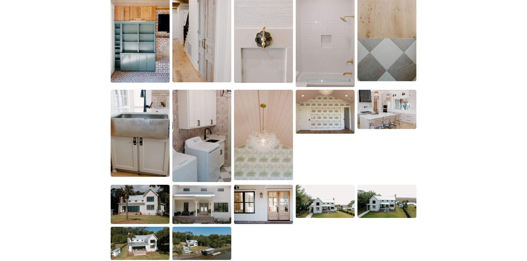
scroll to position [931, 0]
click at [318, 124] on img at bounding box center [325, 112] width 60 height 45
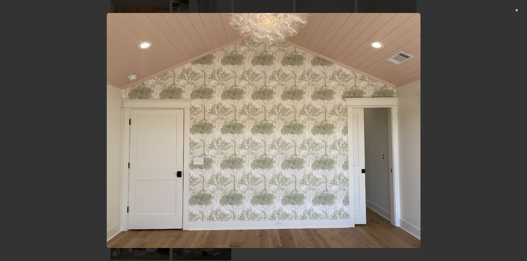
click at [475, 92] on div at bounding box center [263, 130] width 527 height 261
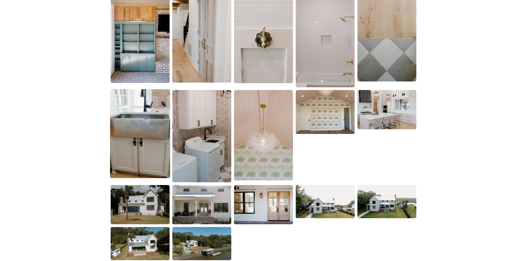
click at [166, 165] on img at bounding box center [140, 133] width 60 height 89
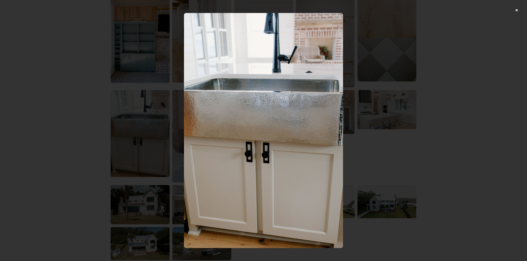
click at [428, 108] on div at bounding box center [263, 130] width 527 height 261
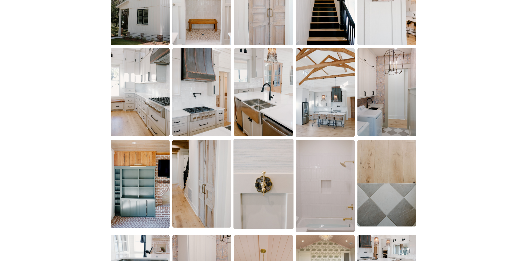
scroll to position [793, 0]
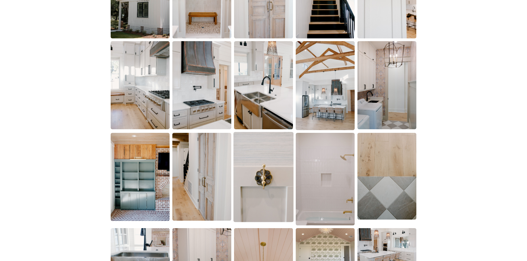
click at [270, 204] on img at bounding box center [263, 177] width 60 height 90
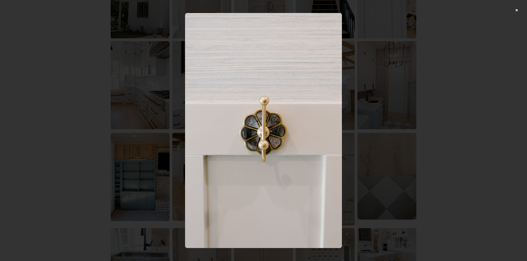
click at [481, 125] on div at bounding box center [263, 130] width 527 height 261
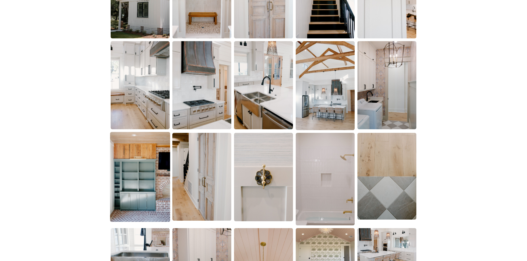
click at [136, 191] on img at bounding box center [140, 177] width 60 height 90
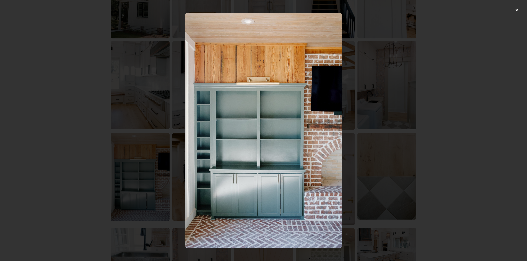
click at [498, 146] on div at bounding box center [263, 130] width 527 height 261
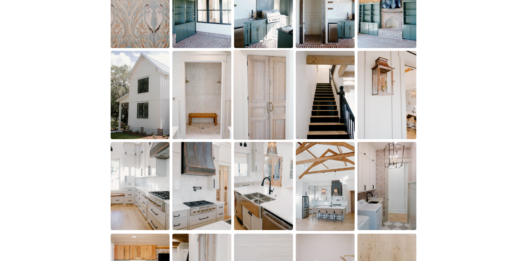
scroll to position [682, 0]
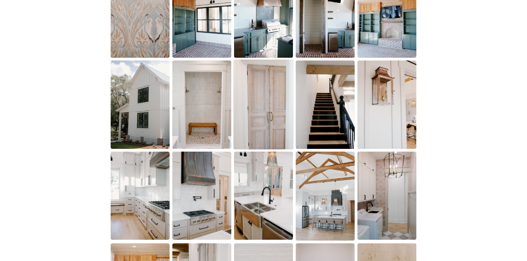
click at [275, 95] on img at bounding box center [263, 105] width 60 height 90
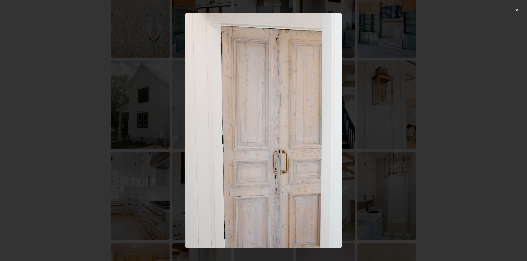
click at [432, 131] on div at bounding box center [263, 130] width 527 height 261
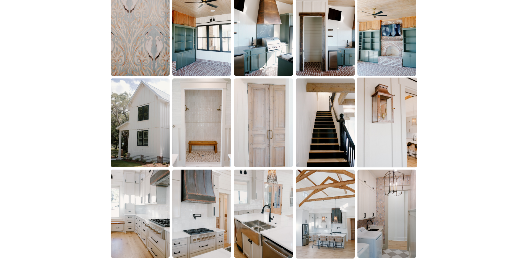
scroll to position [654, 0]
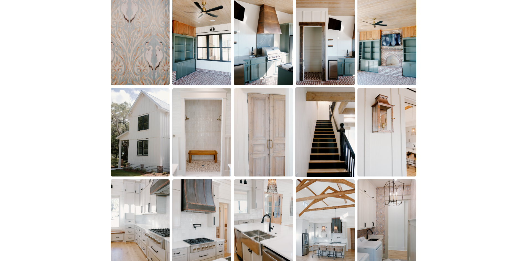
click at [332, 144] on img at bounding box center [325, 132] width 60 height 90
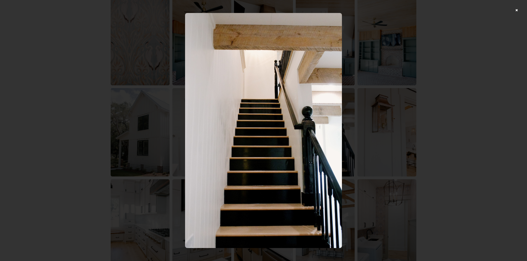
click at [444, 122] on div at bounding box center [263, 130] width 527 height 261
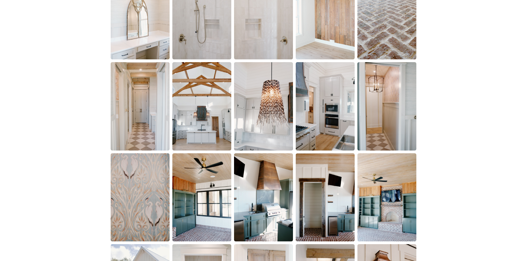
scroll to position [488, 0]
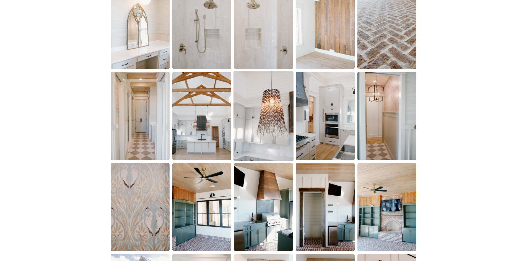
click at [269, 145] on img at bounding box center [263, 116] width 60 height 90
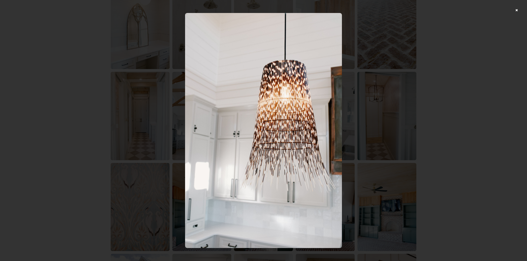
click at [516, 94] on div at bounding box center [263, 130] width 527 height 261
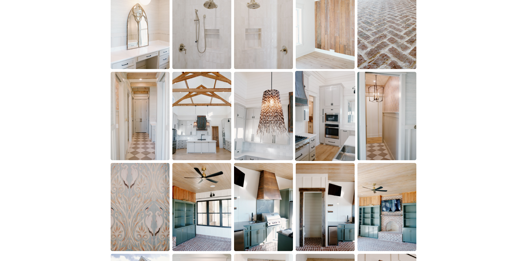
click at [325, 126] on img at bounding box center [325, 116] width 60 height 90
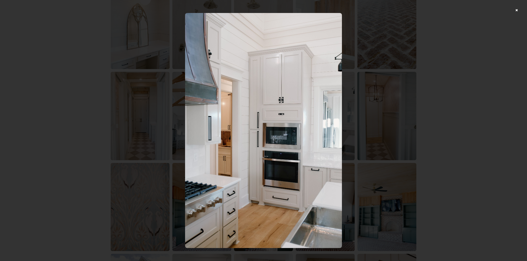
click at [449, 100] on div at bounding box center [263, 130] width 527 height 261
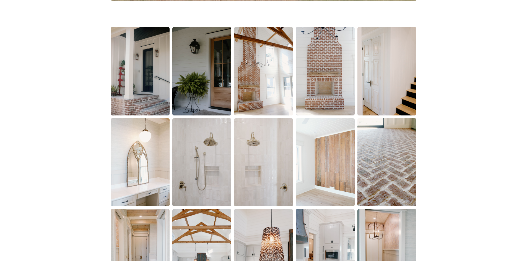
scroll to position [350, 0]
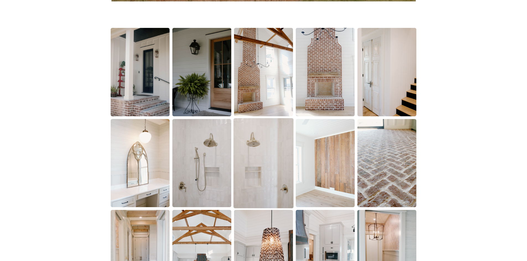
click at [242, 174] on img at bounding box center [263, 163] width 60 height 90
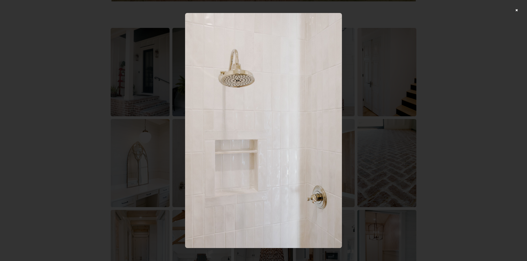
click at [476, 141] on div at bounding box center [263, 130] width 527 height 261
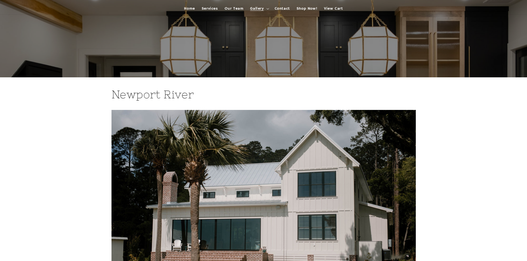
scroll to position [0, 0]
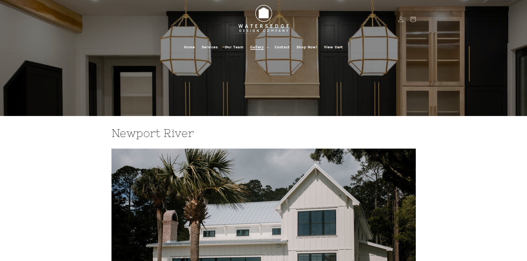
click at [259, 48] on span "Gallery" at bounding box center [257, 47] width 14 height 5
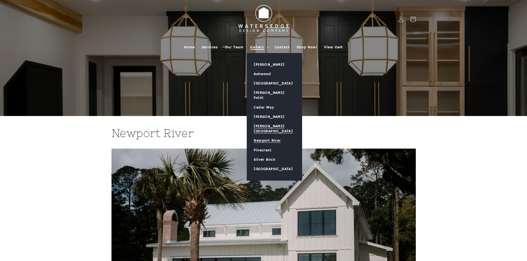
click at [274, 122] on link "[PERSON_NAME][GEOGRAPHIC_DATA]" at bounding box center [274, 129] width 55 height 14
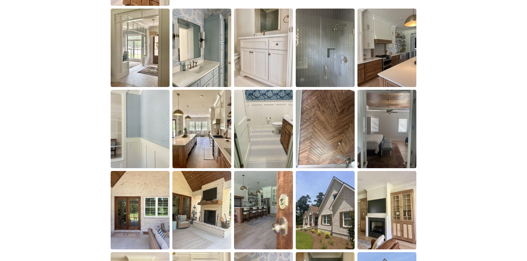
scroll to position [608, 0]
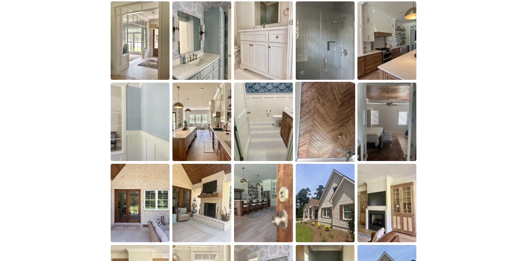
click at [339, 114] on img at bounding box center [325, 122] width 60 height 80
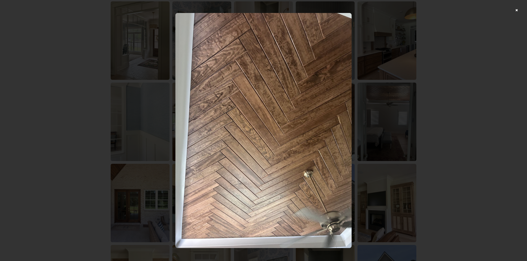
click at [447, 96] on div at bounding box center [263, 130] width 527 height 261
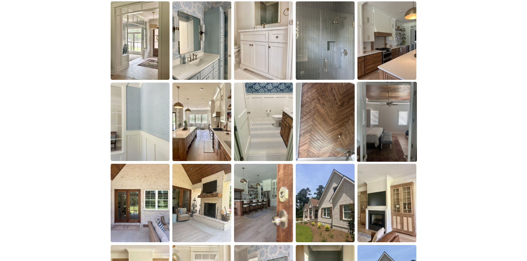
click at [372, 124] on img at bounding box center [387, 122] width 60 height 80
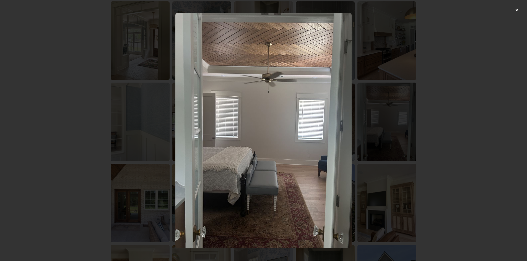
click at [398, 71] on div at bounding box center [263, 130] width 527 height 261
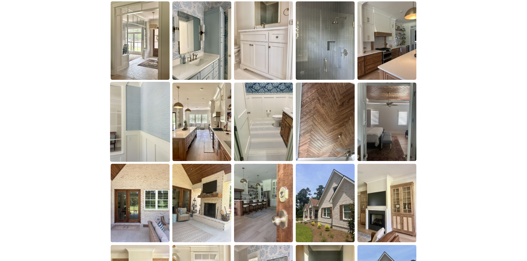
click at [147, 126] on img at bounding box center [140, 122] width 60 height 80
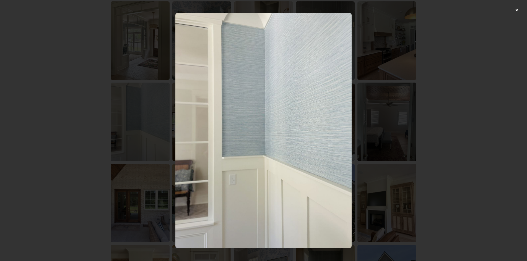
click at [460, 72] on div at bounding box center [263, 130] width 527 height 261
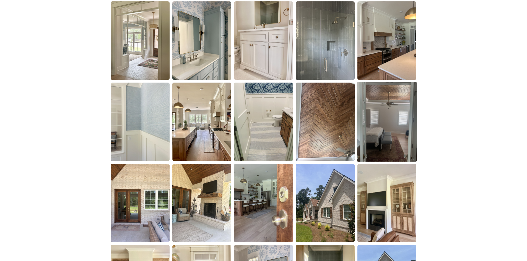
click at [412, 108] on img at bounding box center [387, 122] width 60 height 80
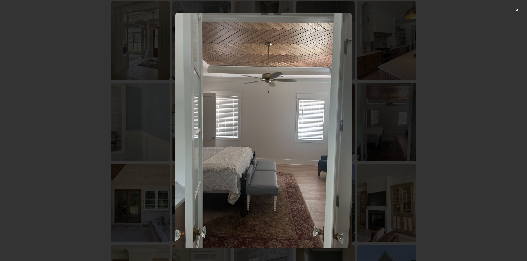
click at [444, 98] on div at bounding box center [263, 130] width 527 height 261
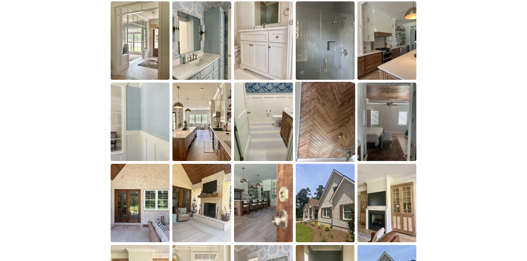
click at [308, 105] on img at bounding box center [325, 122] width 60 height 80
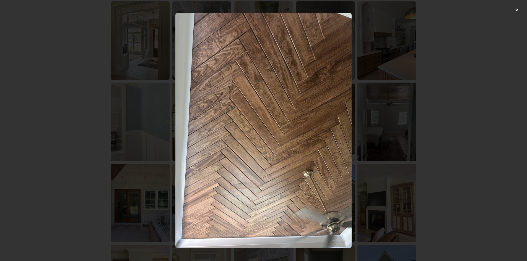
click at [469, 104] on div at bounding box center [263, 130] width 527 height 261
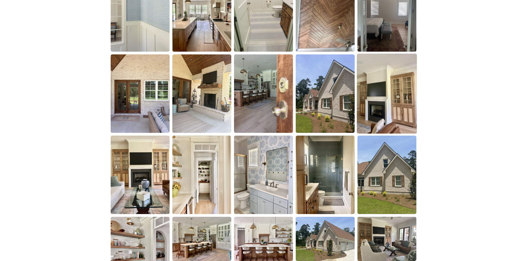
scroll to position [719, 0]
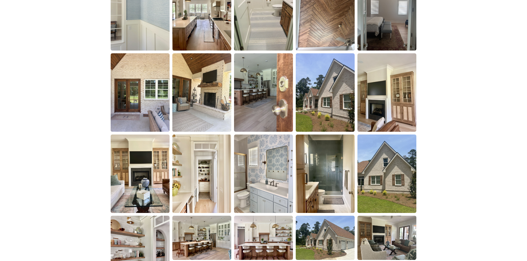
click at [400, 103] on img at bounding box center [386, 92] width 59 height 79
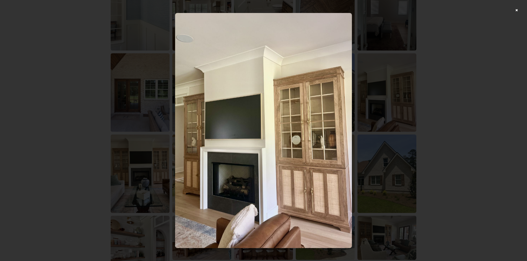
click at [436, 93] on div at bounding box center [263, 130] width 527 height 261
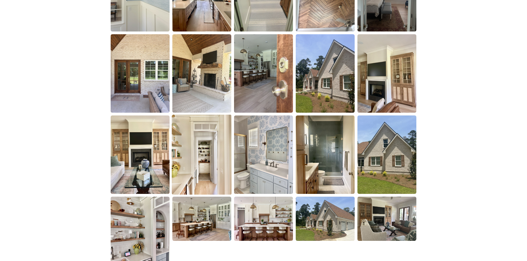
scroll to position [774, 0]
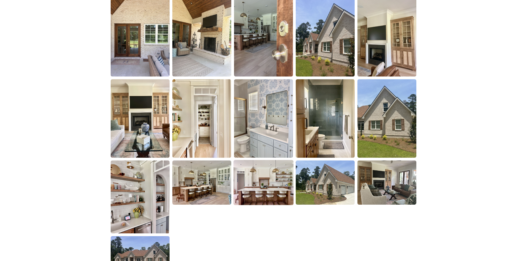
click at [269, 174] on img at bounding box center [263, 182] width 60 height 45
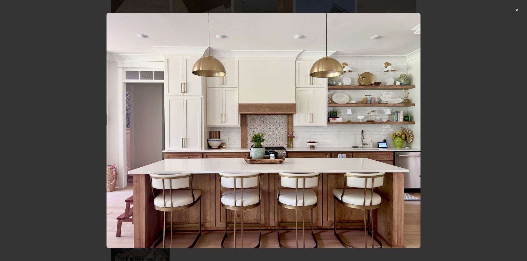
drag, startPoint x: 489, startPoint y: 119, endPoint x: 485, endPoint y: 119, distance: 3.3
click at [485, 119] on div at bounding box center [263, 130] width 527 height 261
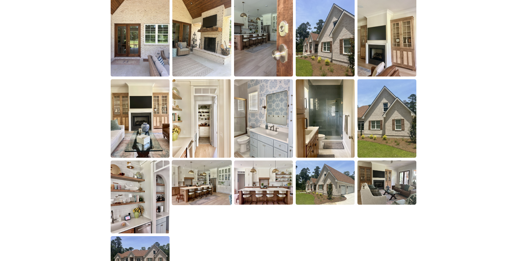
click at [207, 192] on img at bounding box center [202, 182] width 60 height 45
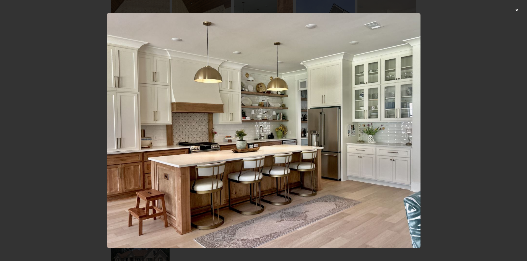
click at [469, 101] on div at bounding box center [263, 130] width 527 height 261
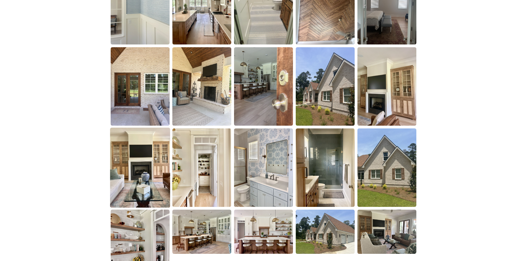
scroll to position [719, 0]
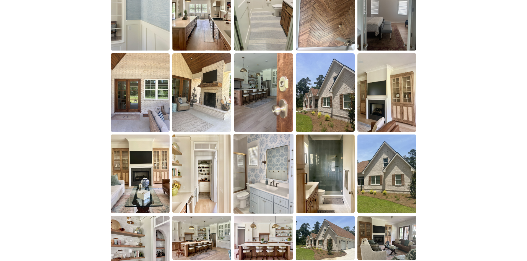
click at [272, 162] on img at bounding box center [263, 174] width 60 height 80
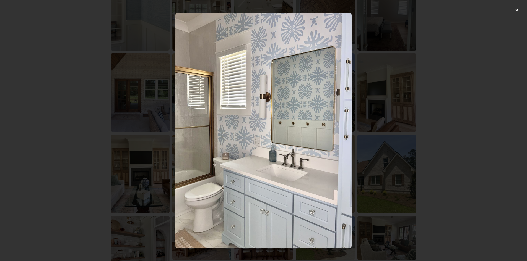
click at [457, 76] on div at bounding box center [263, 130] width 527 height 261
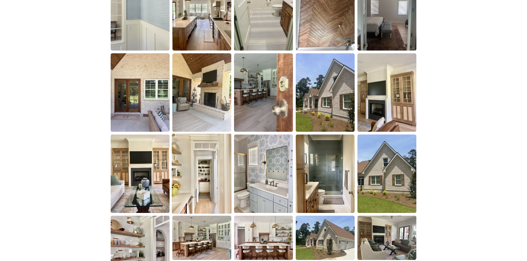
click at [201, 187] on img at bounding box center [202, 174] width 60 height 80
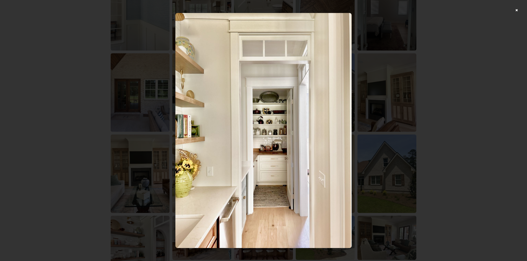
click at [422, 127] on div at bounding box center [263, 130] width 527 height 261
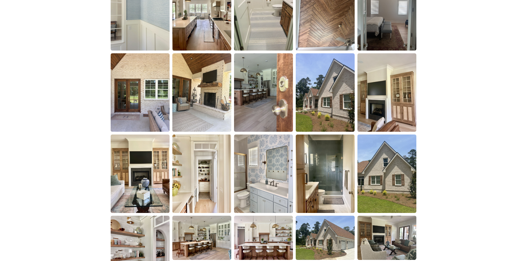
scroll to position [608, 0]
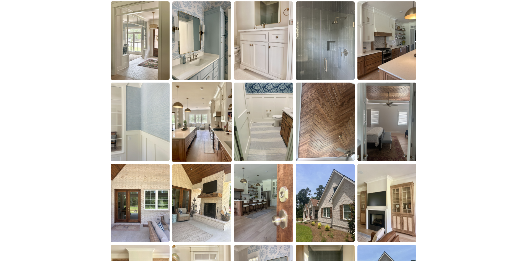
click at [206, 134] on img at bounding box center [202, 122] width 60 height 80
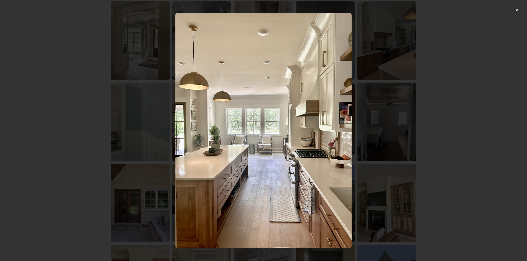
click at [441, 117] on div at bounding box center [263, 130] width 527 height 261
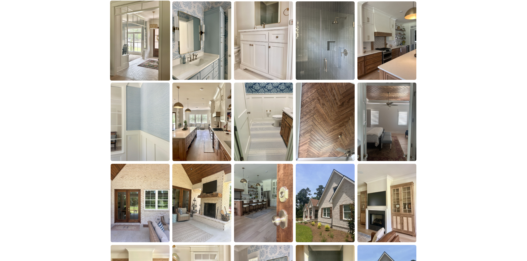
click at [127, 51] on img at bounding box center [140, 41] width 60 height 80
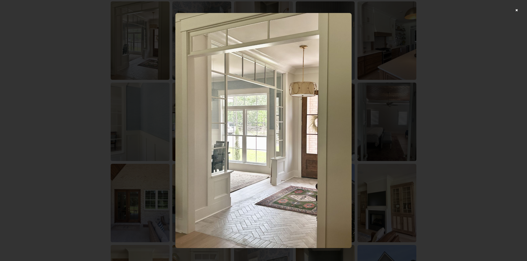
click at [434, 68] on div at bounding box center [263, 130] width 527 height 261
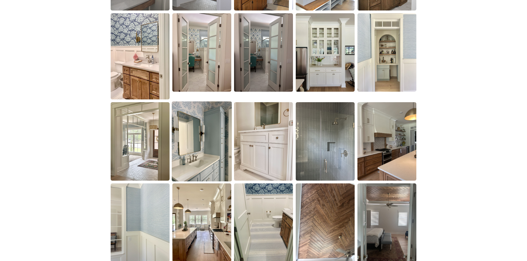
scroll to position [498, 0]
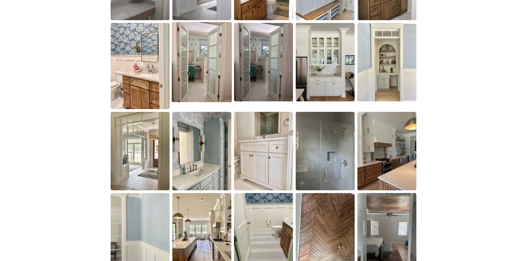
click at [207, 78] on img at bounding box center [202, 62] width 60 height 80
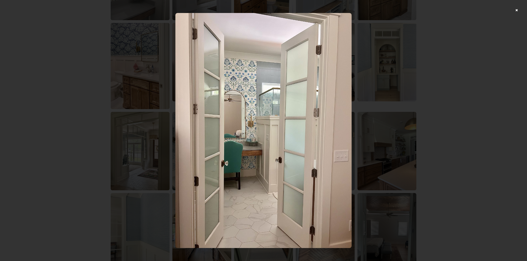
click at [434, 87] on div at bounding box center [263, 130] width 527 height 261
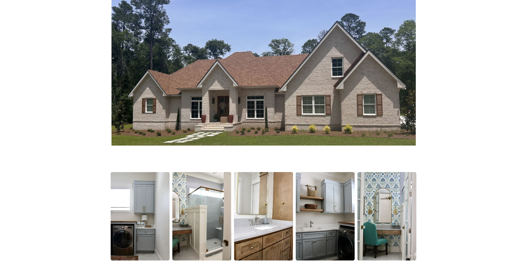
scroll to position [28, 0]
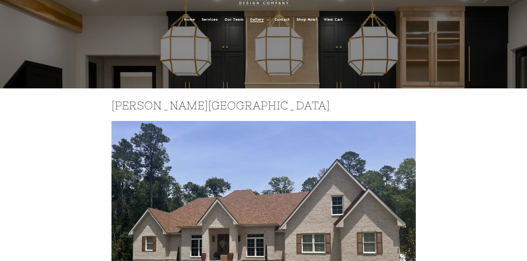
click at [262, 23] on summary "Gallery" at bounding box center [259, 20] width 24 height 12
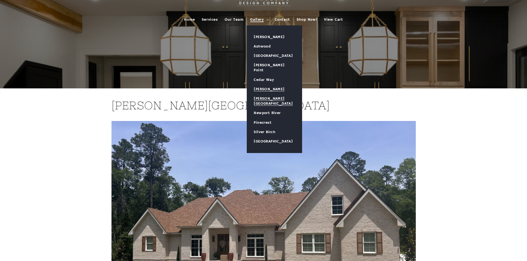
click at [268, 85] on link "[PERSON_NAME]" at bounding box center [274, 89] width 55 height 9
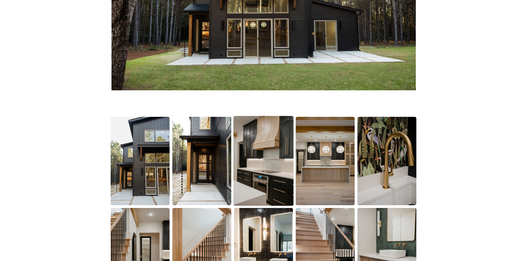
scroll to position [332, 0]
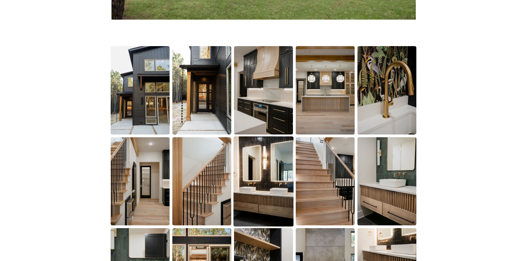
click at [273, 160] on img at bounding box center [263, 182] width 60 height 90
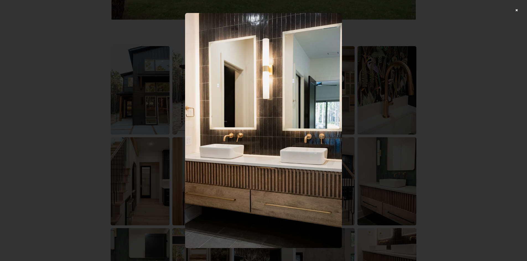
click at [418, 93] on div at bounding box center [263, 130] width 527 height 261
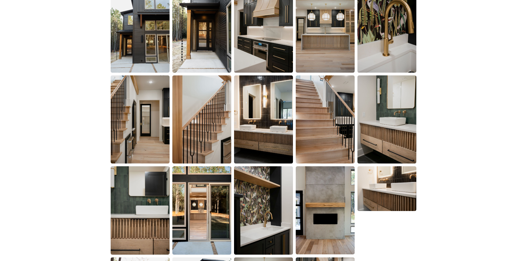
scroll to position [415, 0]
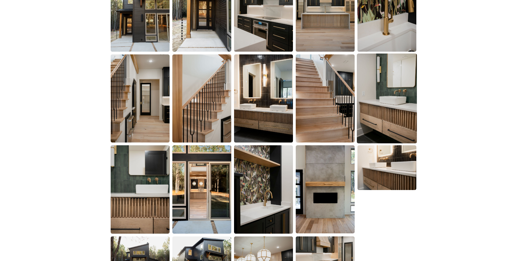
click at [391, 98] on img at bounding box center [387, 99] width 60 height 90
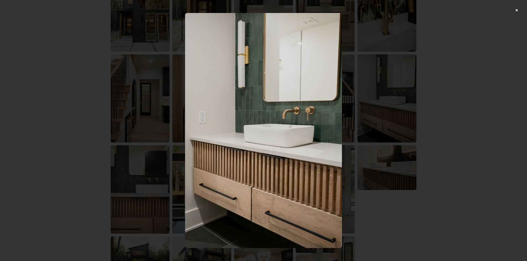
click at [446, 75] on div at bounding box center [263, 130] width 527 height 261
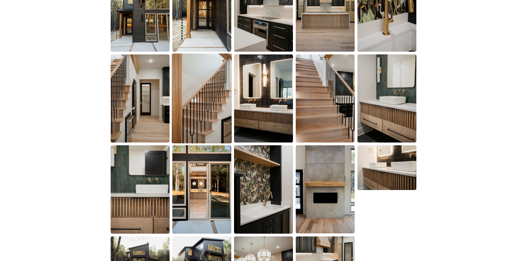
click at [219, 107] on img at bounding box center [202, 99] width 60 height 90
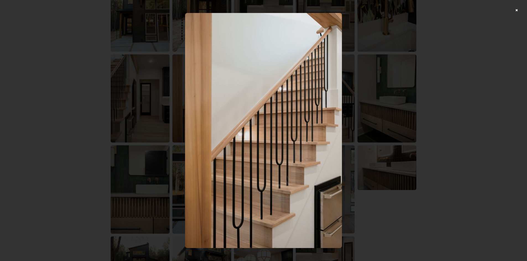
click at [480, 83] on div at bounding box center [263, 130] width 527 height 261
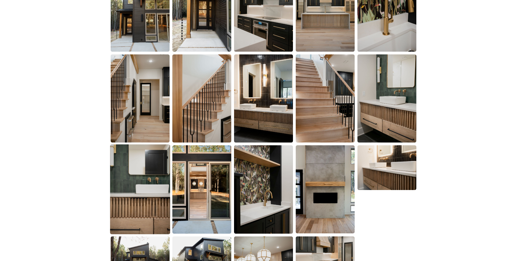
click at [118, 191] on img at bounding box center [140, 190] width 60 height 90
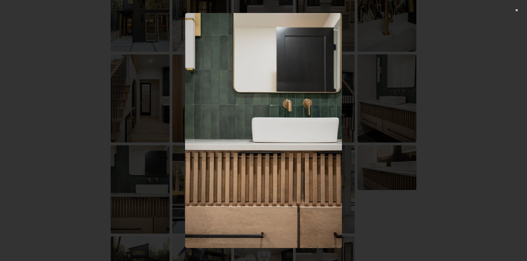
click at [470, 100] on div at bounding box center [263, 130] width 527 height 261
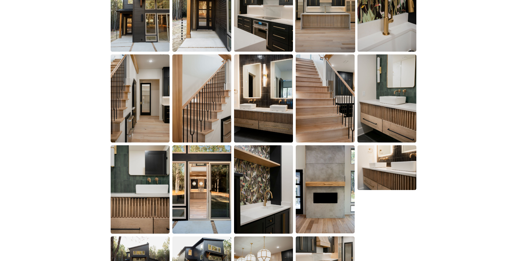
click at [320, 32] on img at bounding box center [325, 7] width 60 height 90
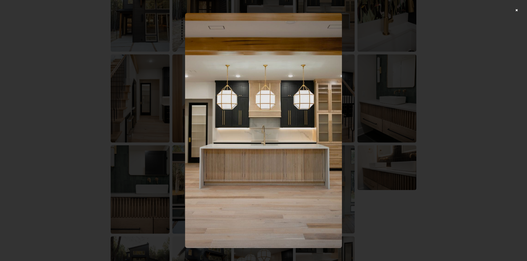
click at [447, 53] on div at bounding box center [263, 130] width 527 height 261
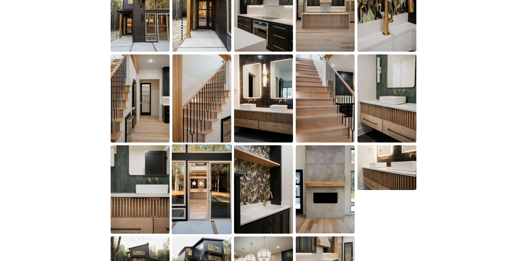
click at [228, 186] on img at bounding box center [202, 190] width 60 height 90
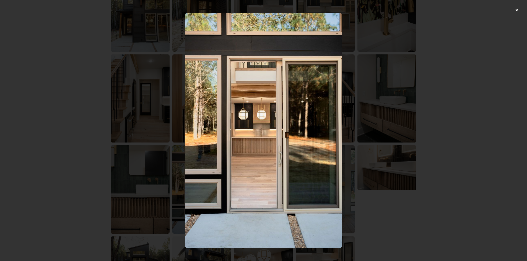
click at [451, 122] on div at bounding box center [263, 130] width 527 height 261
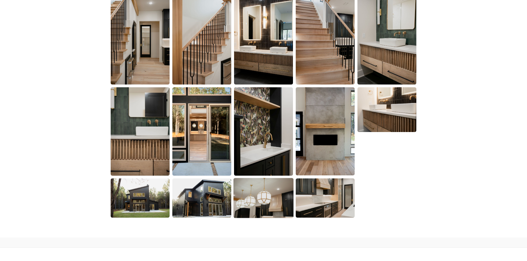
scroll to position [525, 0]
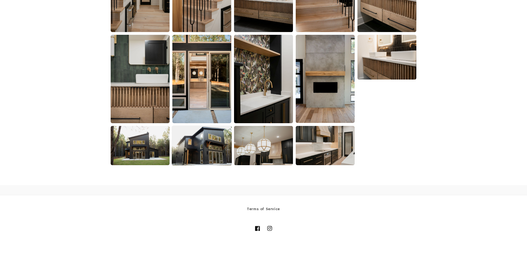
click at [202, 132] on img at bounding box center [202, 146] width 60 height 40
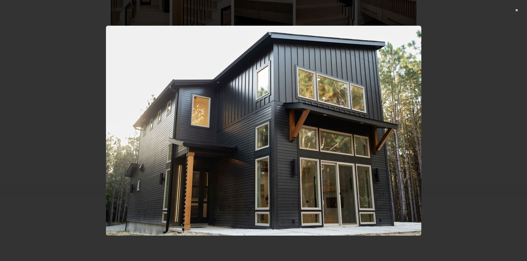
click at [473, 57] on div at bounding box center [263, 130] width 527 height 261
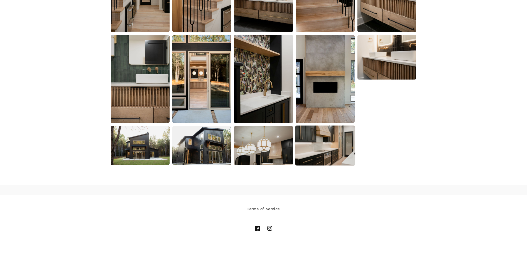
click at [313, 147] on img at bounding box center [325, 146] width 60 height 40
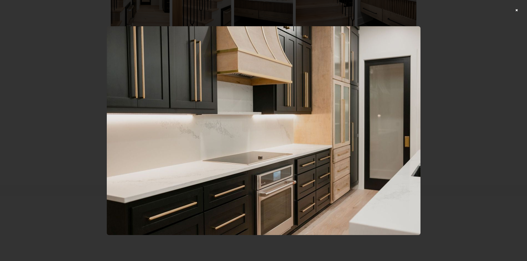
click at [475, 92] on div at bounding box center [263, 130] width 527 height 261
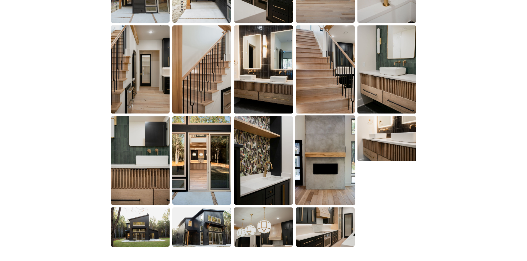
scroll to position [442, 0]
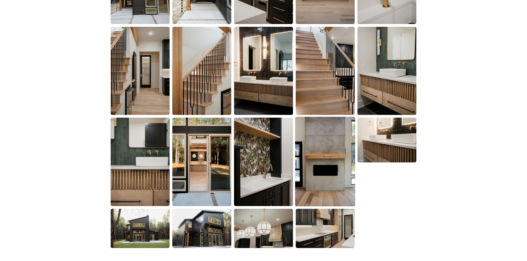
click at [340, 150] on img at bounding box center [325, 162] width 60 height 90
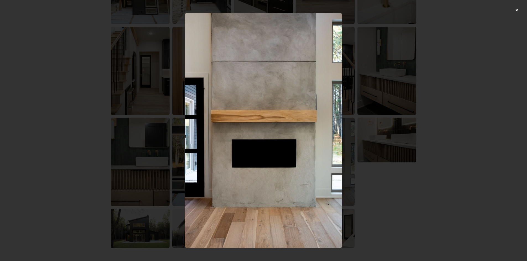
click at [439, 110] on div at bounding box center [263, 130] width 527 height 261
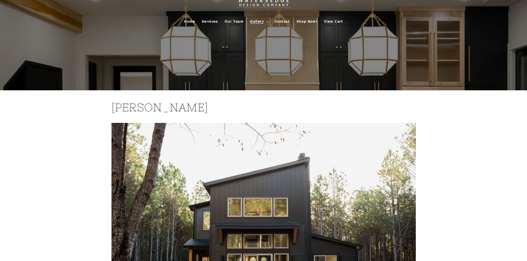
scroll to position [0, 0]
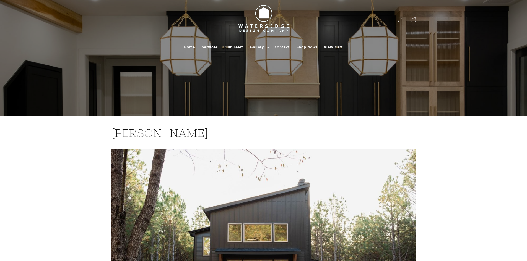
click at [207, 46] on span "Services" at bounding box center [210, 47] width 16 height 5
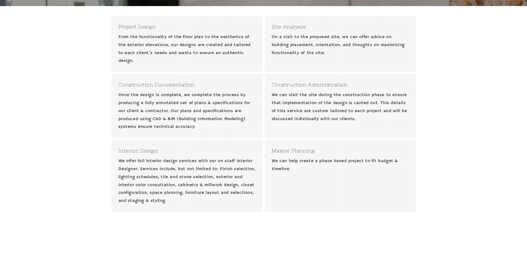
scroll to position [194, 0]
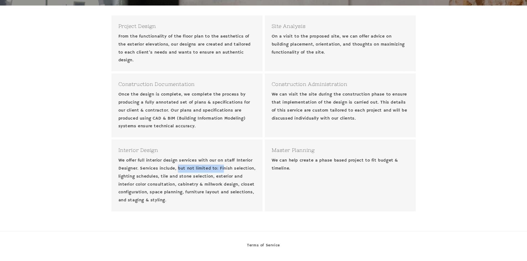
drag, startPoint x: 197, startPoint y: 167, endPoint x: 247, endPoint y: 166, distance: 49.2
click at [244, 166] on p "We offer full interior design services with our on staff Interior Designer. Ser…" at bounding box center [186, 181] width 137 height 48
click at [255, 172] on p "We offer full interior design services with our on staff Interior Designer. Ser…" at bounding box center [186, 181] width 137 height 48
drag, startPoint x: 252, startPoint y: 175, endPoint x: 123, endPoint y: 185, distance: 129.2
click at [126, 184] on p "We offer full interior design services with our on staff Interior Designer. Ser…" at bounding box center [186, 181] width 137 height 48
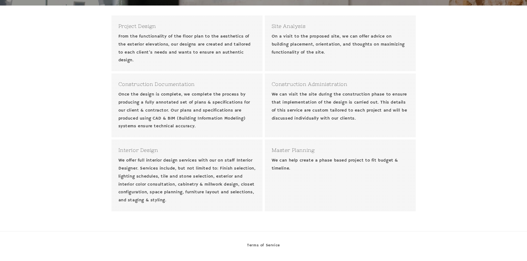
click at [231, 205] on div "Interior Design We offer full interior design services with our on staff Interi…" at bounding box center [186, 176] width 151 height 72
